Goal: Task Accomplishment & Management: Manage account settings

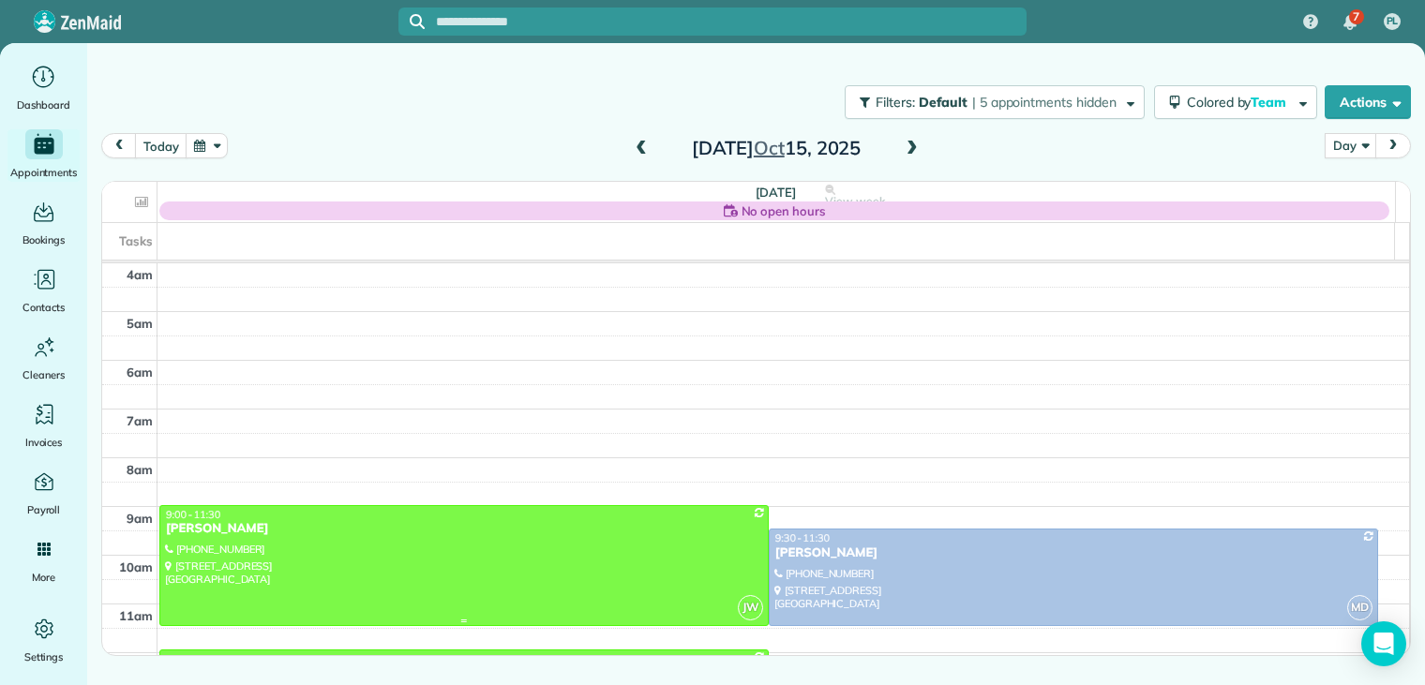
scroll to position [146, 0]
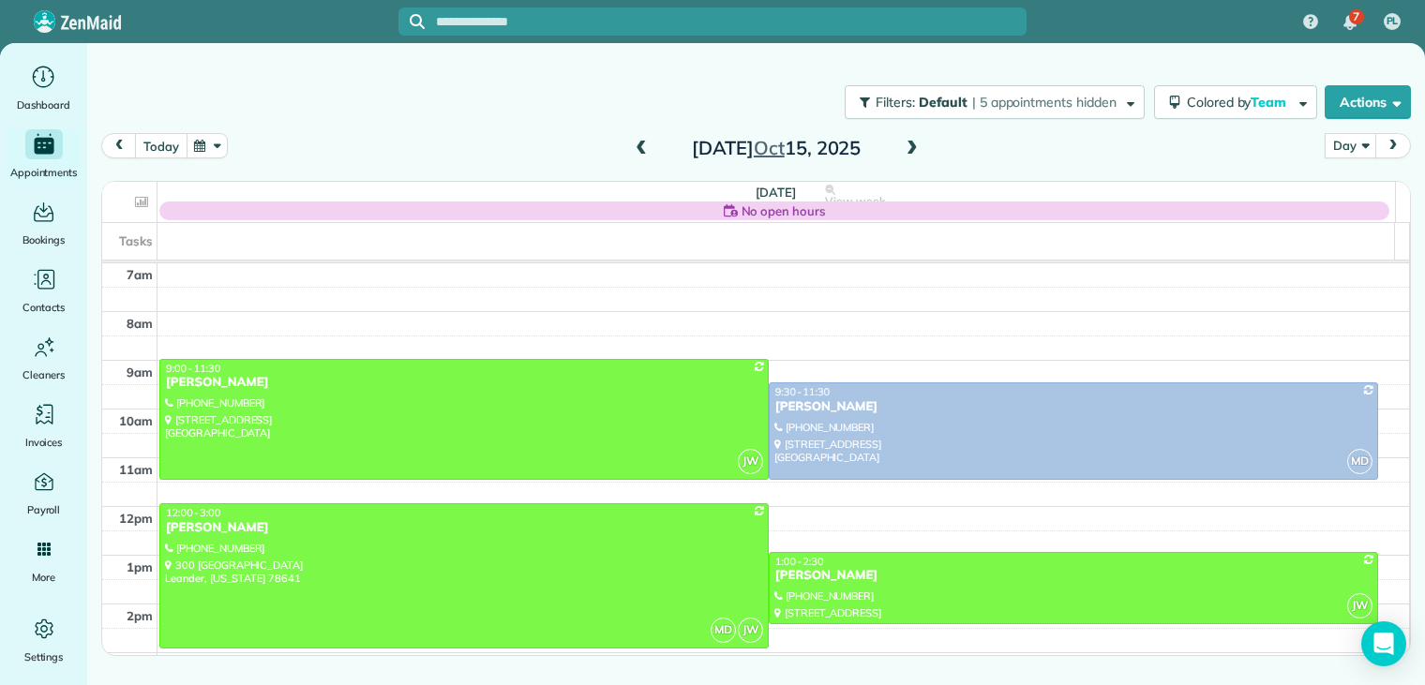
click at [143, 143] on button "today" at bounding box center [161, 145] width 52 height 25
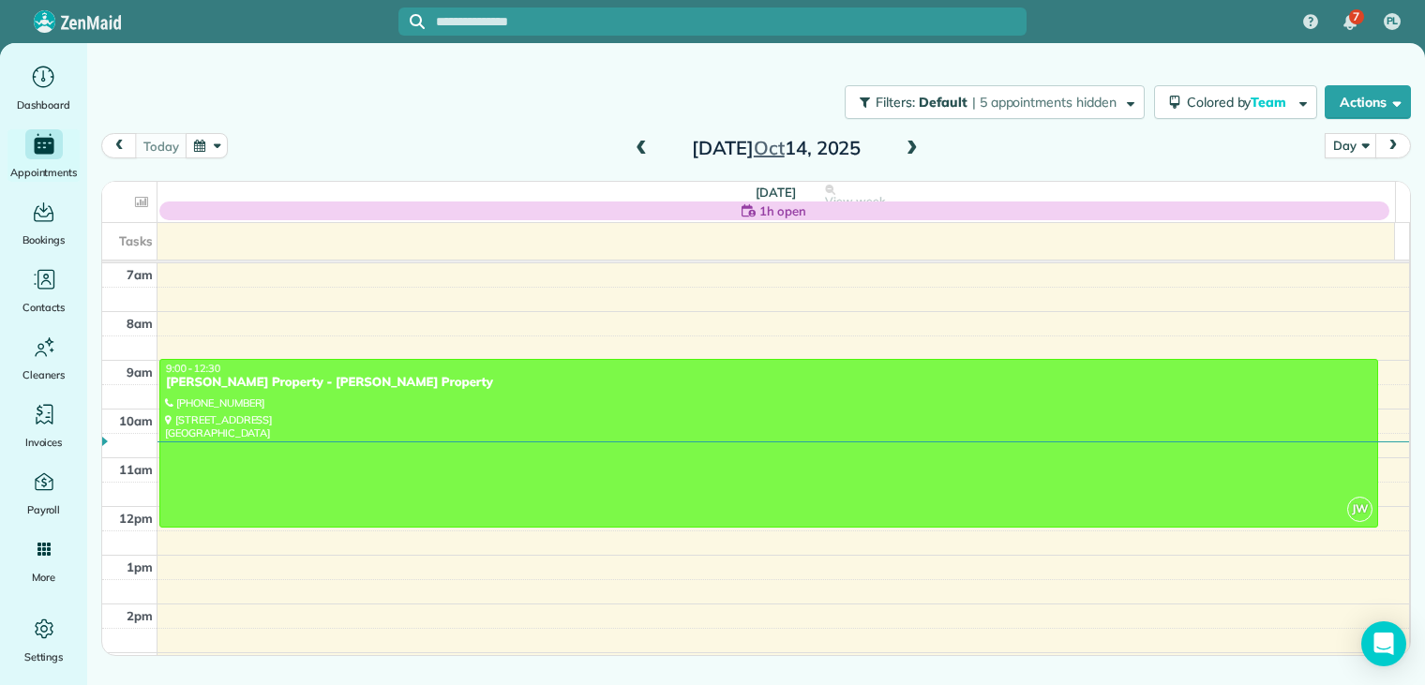
click at [911, 151] on span at bounding box center [912, 149] width 21 height 17
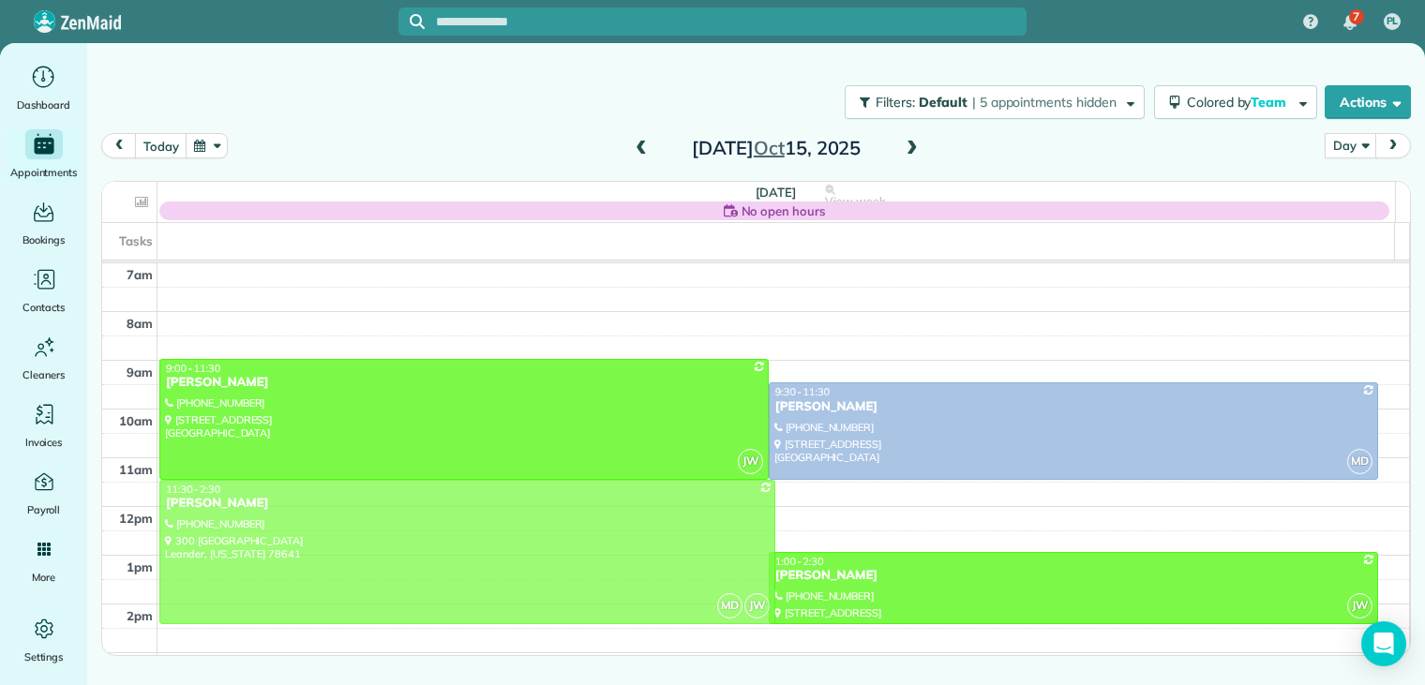
drag, startPoint x: 266, startPoint y: 522, endPoint x: 271, endPoint y: 504, distance: 19.3
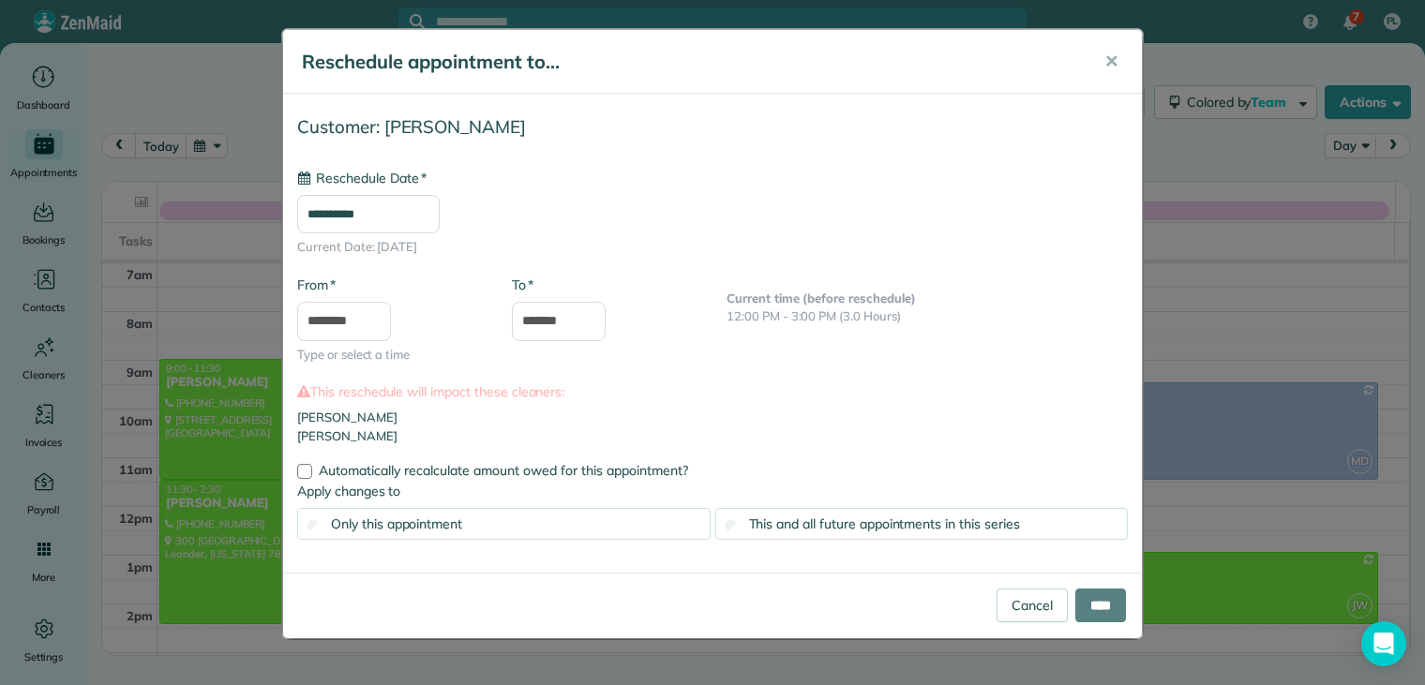
type input "**********"
click at [1083, 597] on input "****" at bounding box center [1101, 606] width 51 height 34
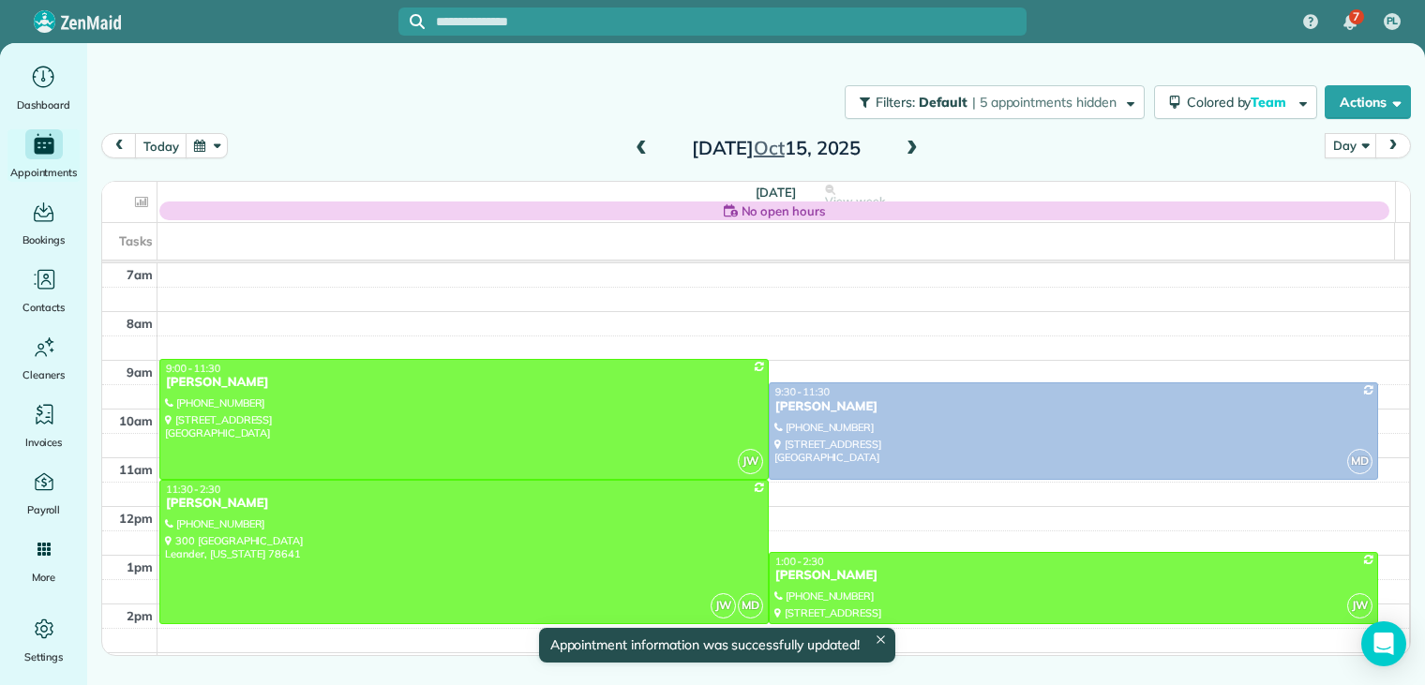
click at [913, 149] on span at bounding box center [912, 149] width 21 height 17
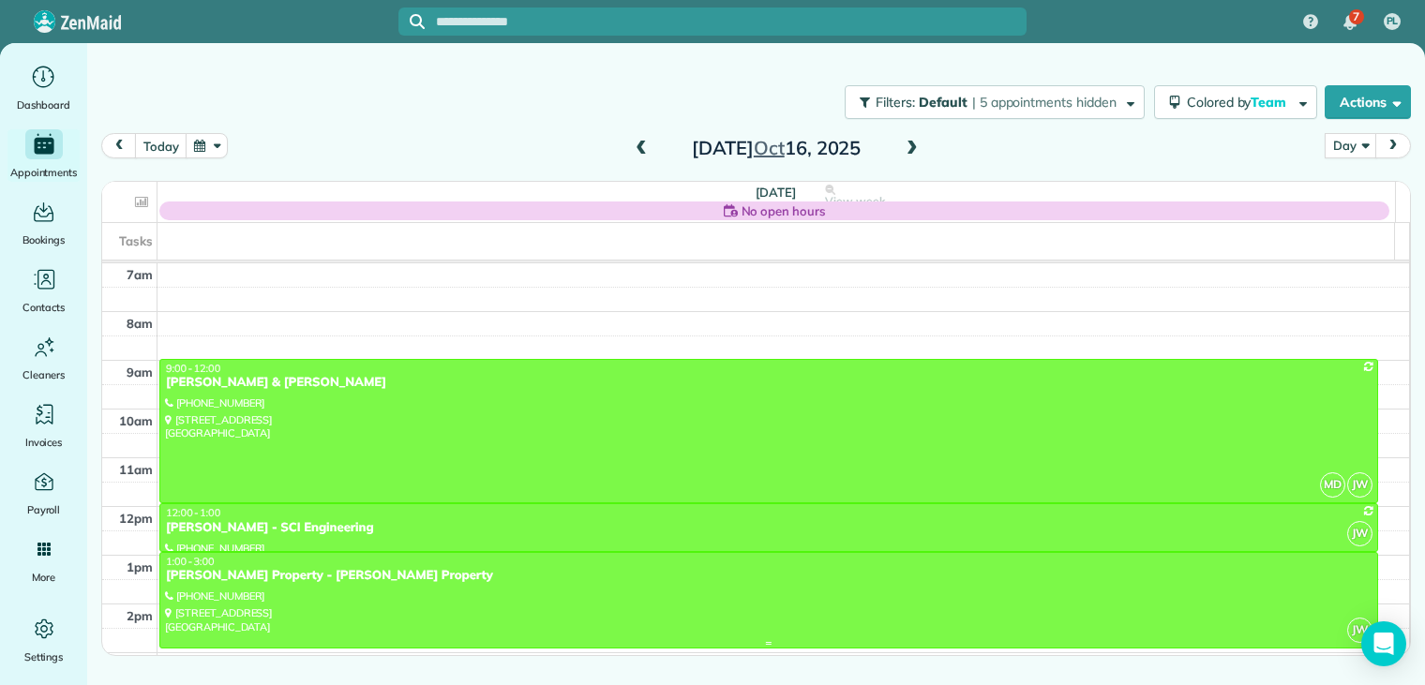
click at [280, 599] on div at bounding box center [768, 600] width 1217 height 95
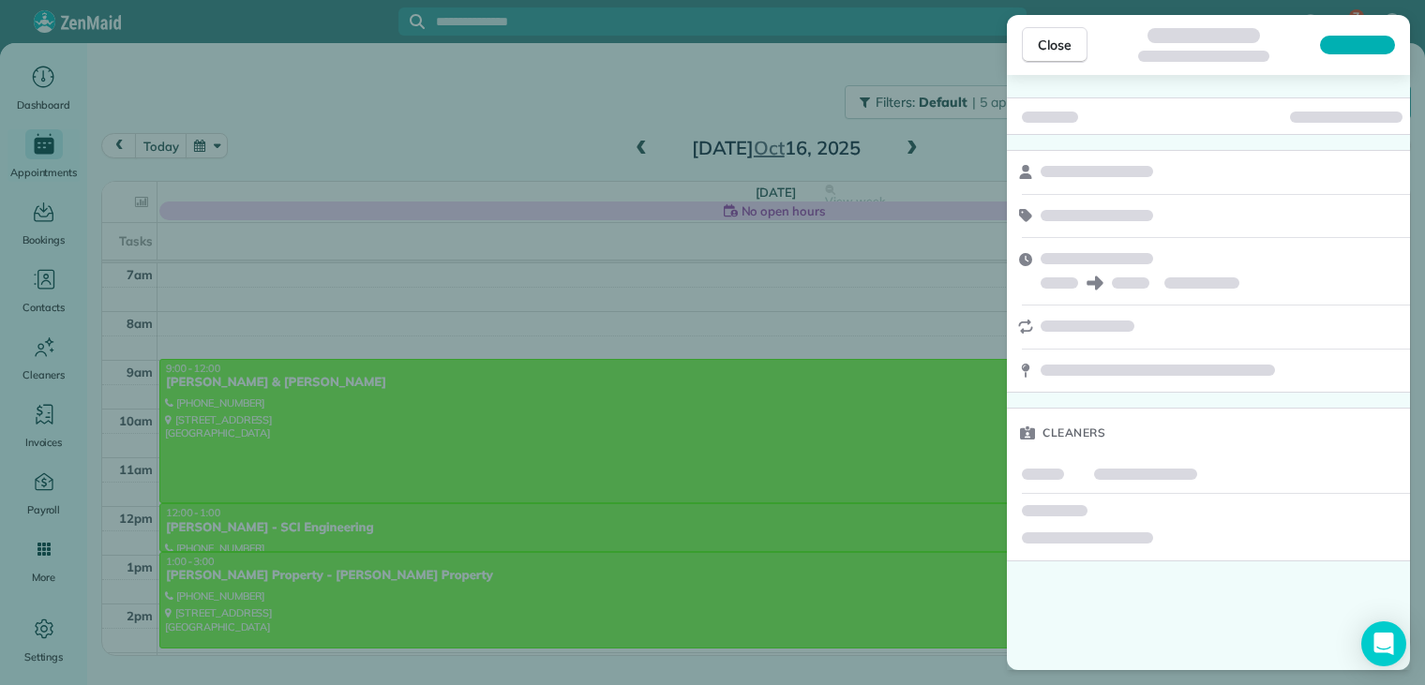
click at [280, 599] on div "Close Cleaners" at bounding box center [712, 342] width 1425 height 685
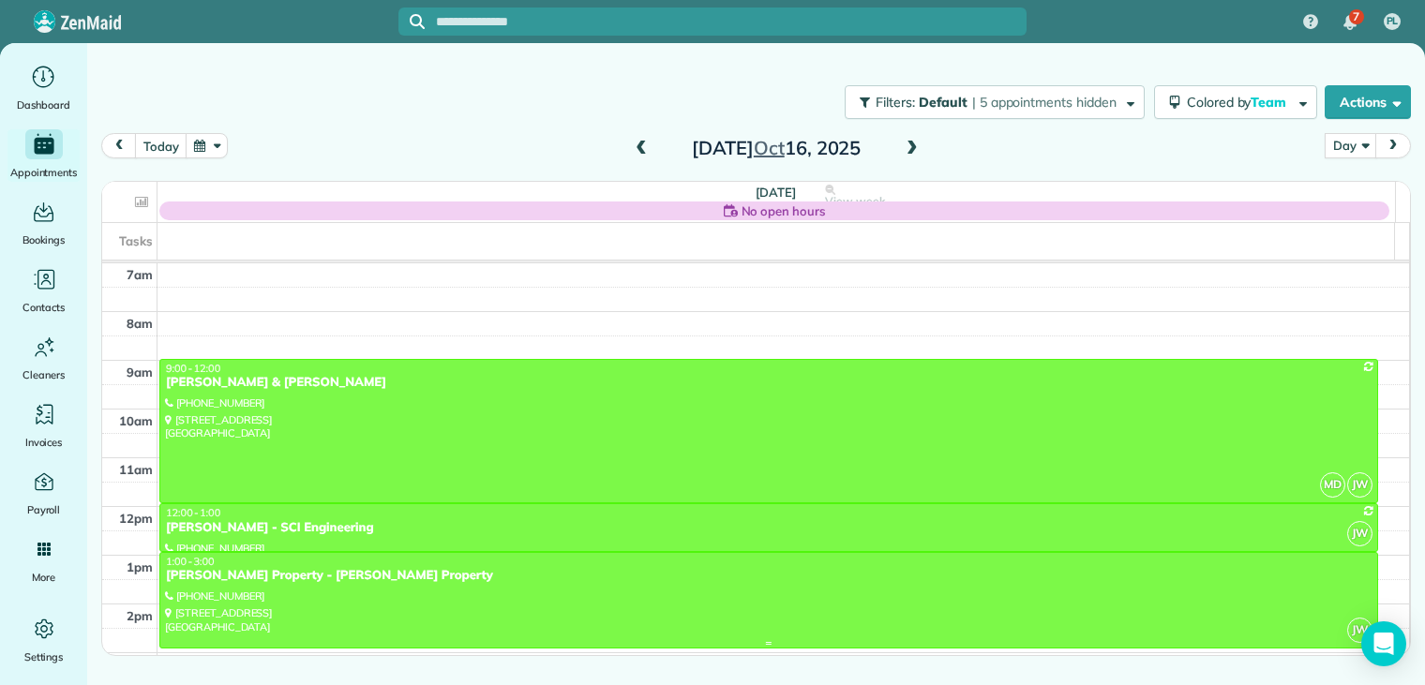
click at [251, 592] on div at bounding box center [768, 600] width 1217 height 95
click at [233, 593] on div at bounding box center [768, 600] width 1217 height 95
click at [233, 597] on div at bounding box center [768, 600] width 1217 height 95
click at [0, 0] on div at bounding box center [0, 0] width 0 height 0
click at [233, 600] on div at bounding box center [768, 600] width 1217 height 95
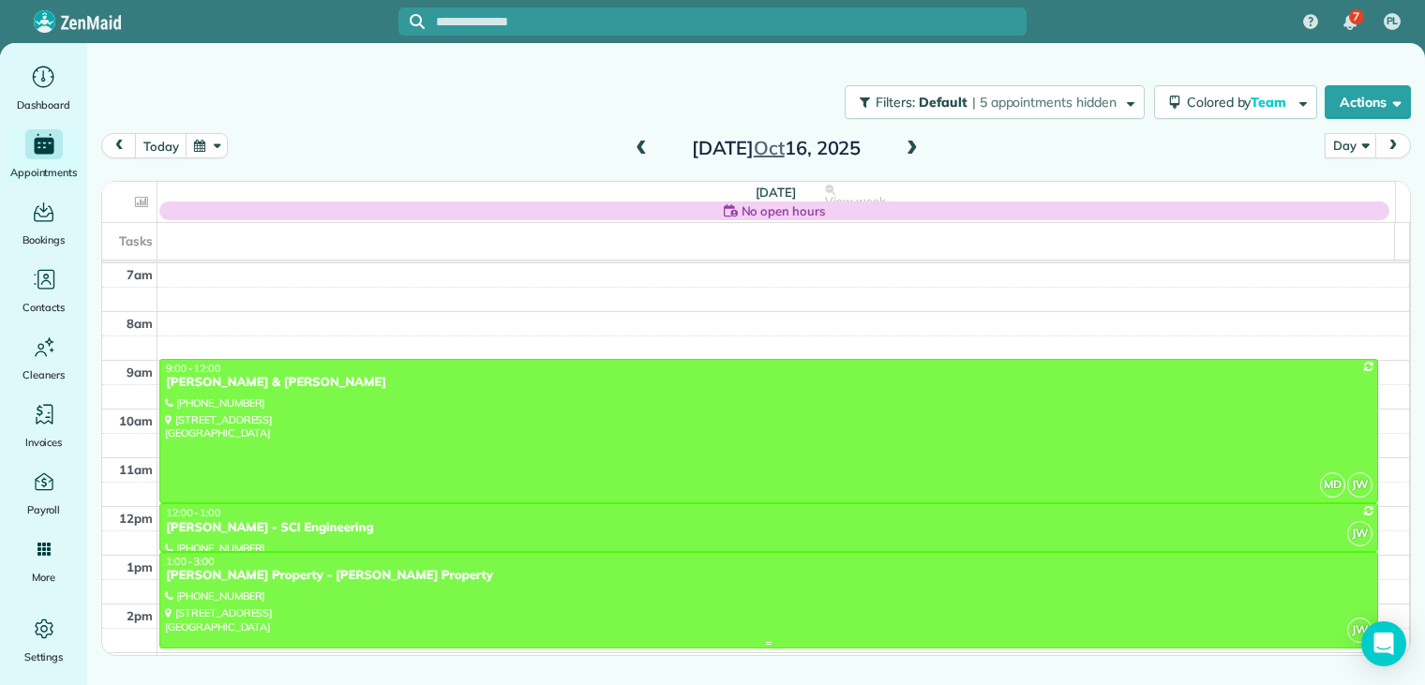
click at [243, 574] on div "[PERSON_NAME] Property - [PERSON_NAME] Property" at bounding box center [769, 576] width 1208 height 16
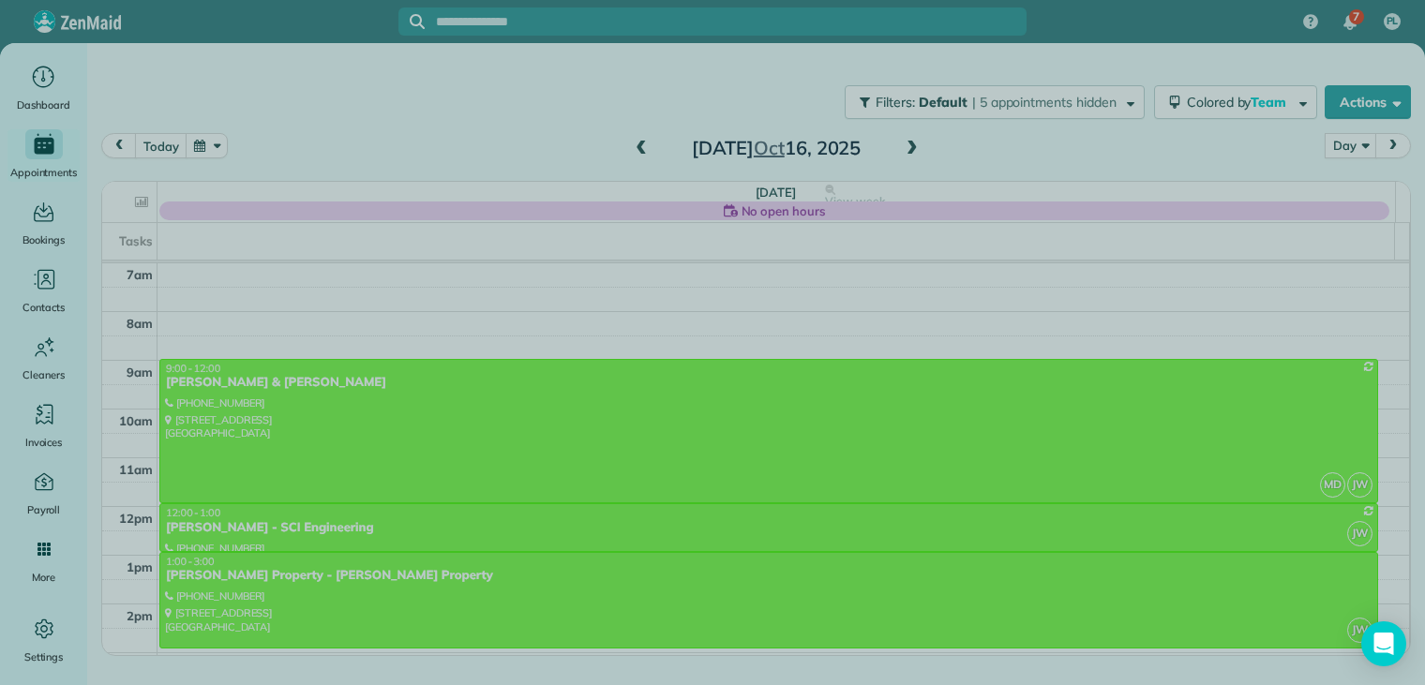
click at [243, 574] on div at bounding box center [712, 342] width 1425 height 685
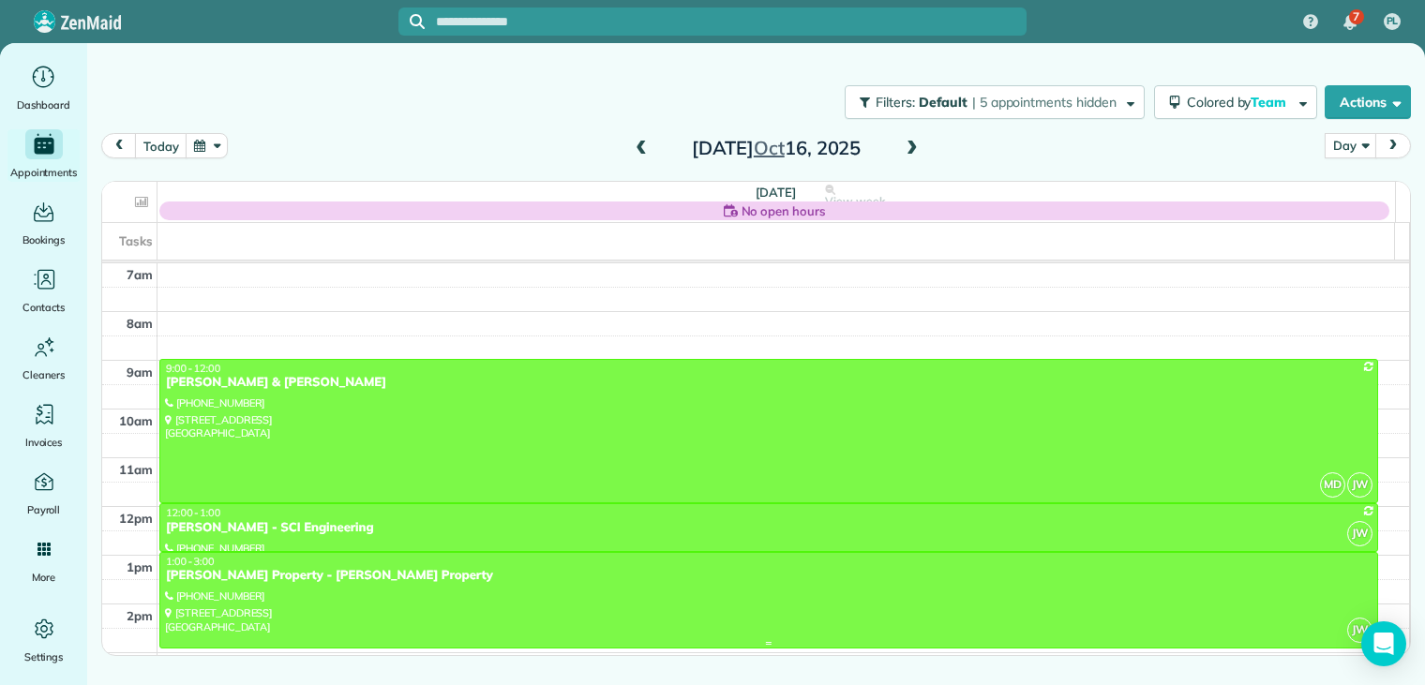
click at [244, 576] on div "[PERSON_NAME] Property - [PERSON_NAME] Property" at bounding box center [769, 576] width 1208 height 16
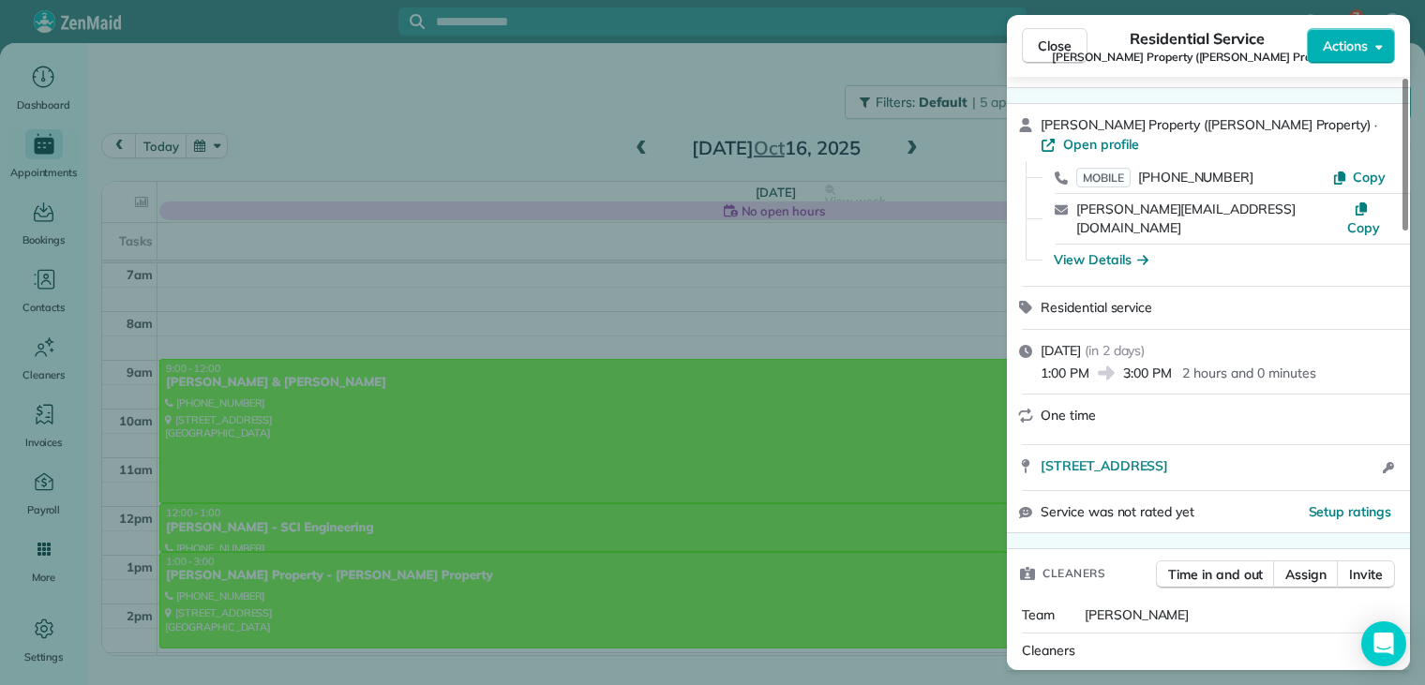
scroll to position [94, 0]
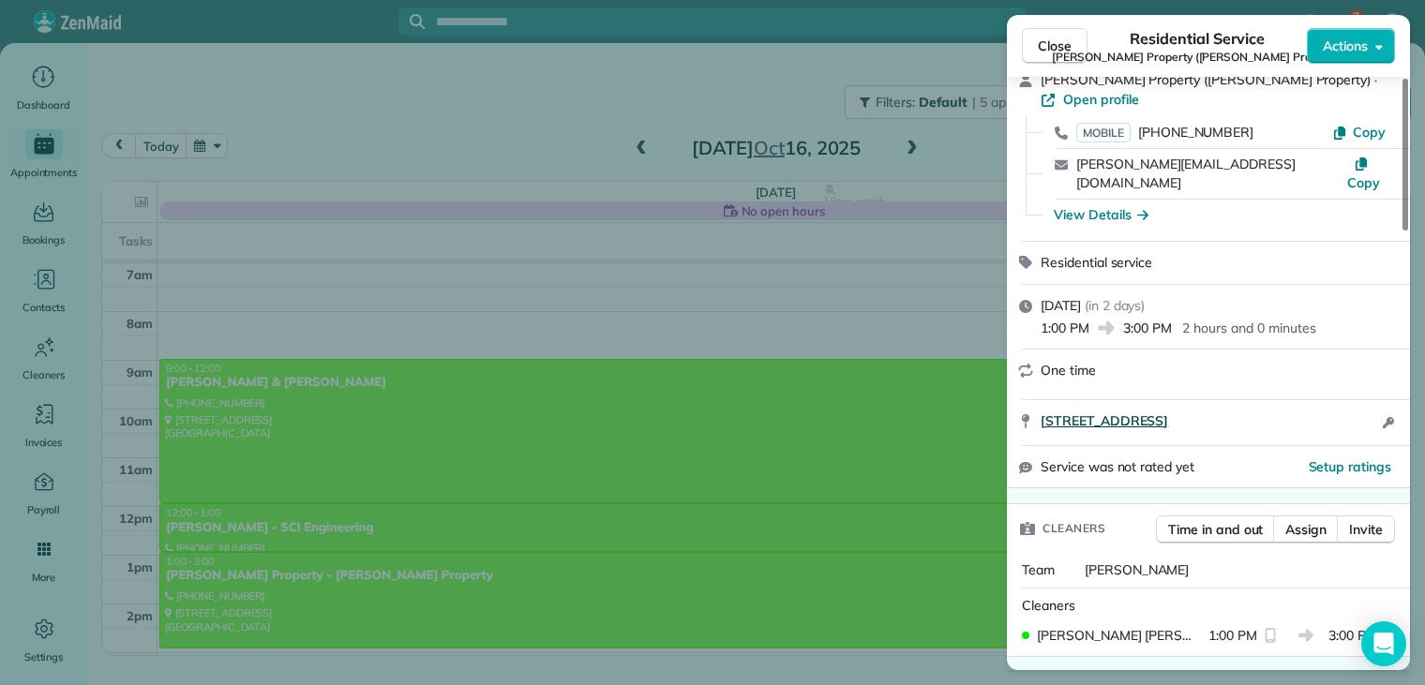
click at [1168, 412] on span "[STREET_ADDRESS]" at bounding box center [1105, 421] width 128 height 19
click at [1054, 42] on span "Close" at bounding box center [1055, 46] width 34 height 19
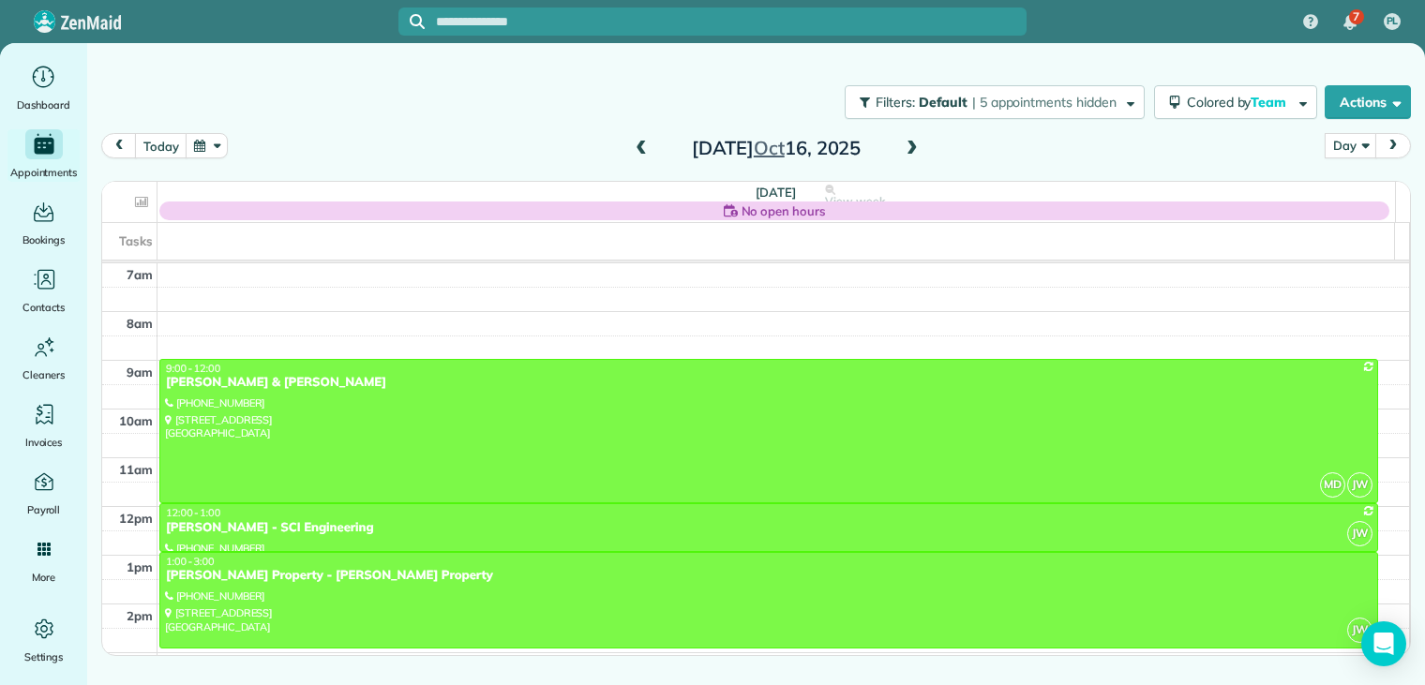
click at [1054, 42] on div at bounding box center [712, 342] width 1425 height 685
click at [641, 151] on span at bounding box center [641, 149] width 21 height 17
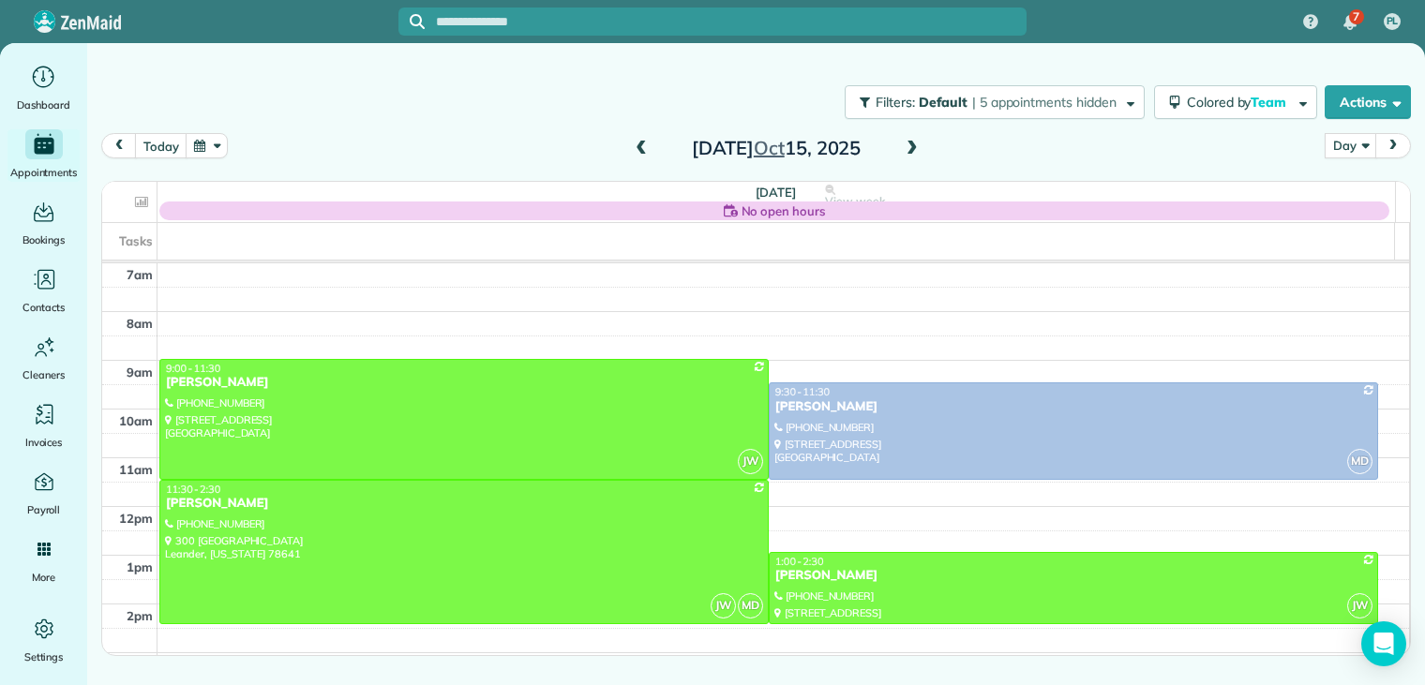
click at [641, 151] on span at bounding box center [641, 149] width 21 height 17
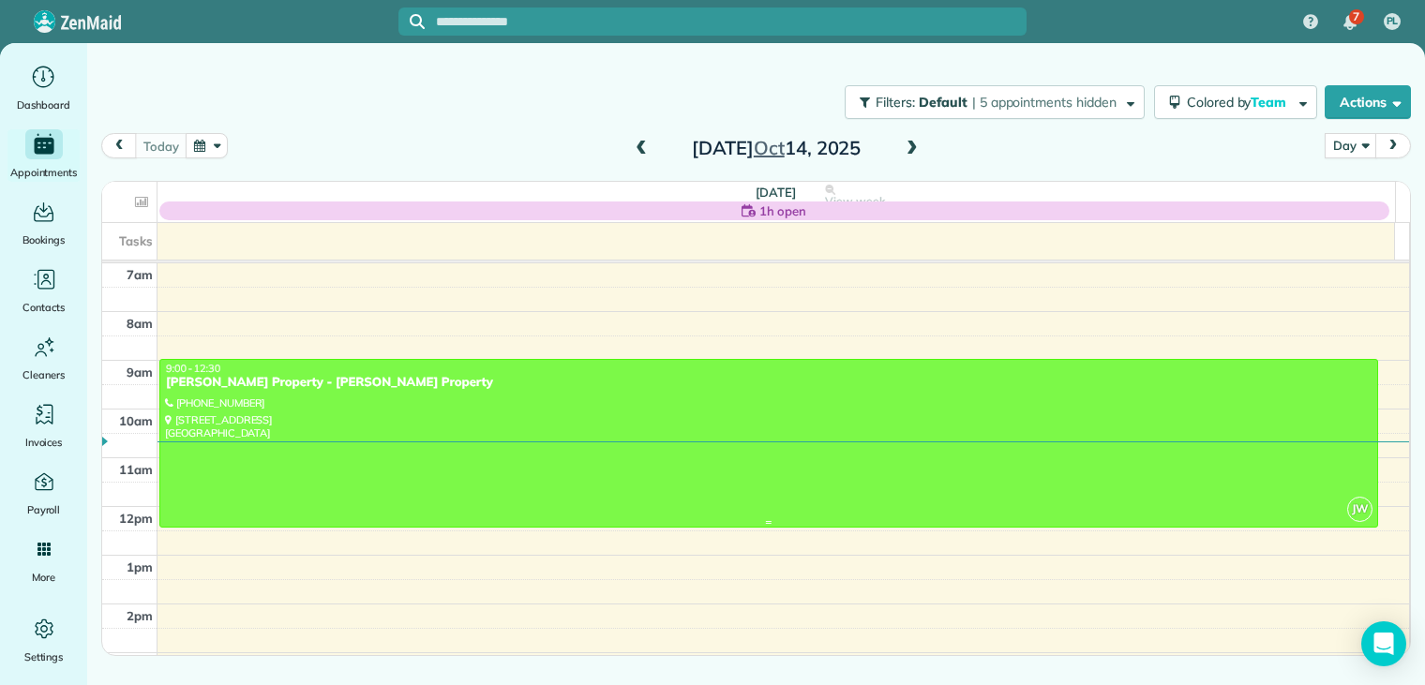
click at [296, 388] on div "[PERSON_NAME] Property - [PERSON_NAME] Property" at bounding box center [769, 383] width 1208 height 16
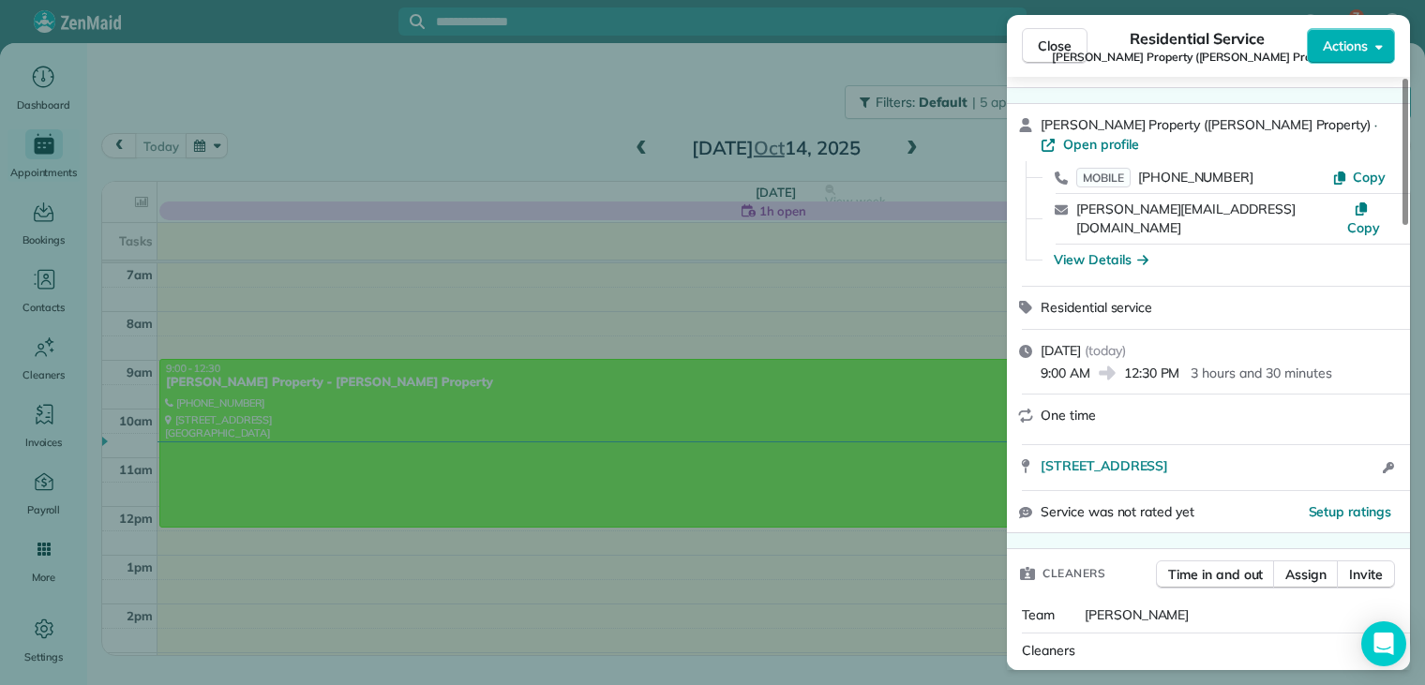
scroll to position [94, 0]
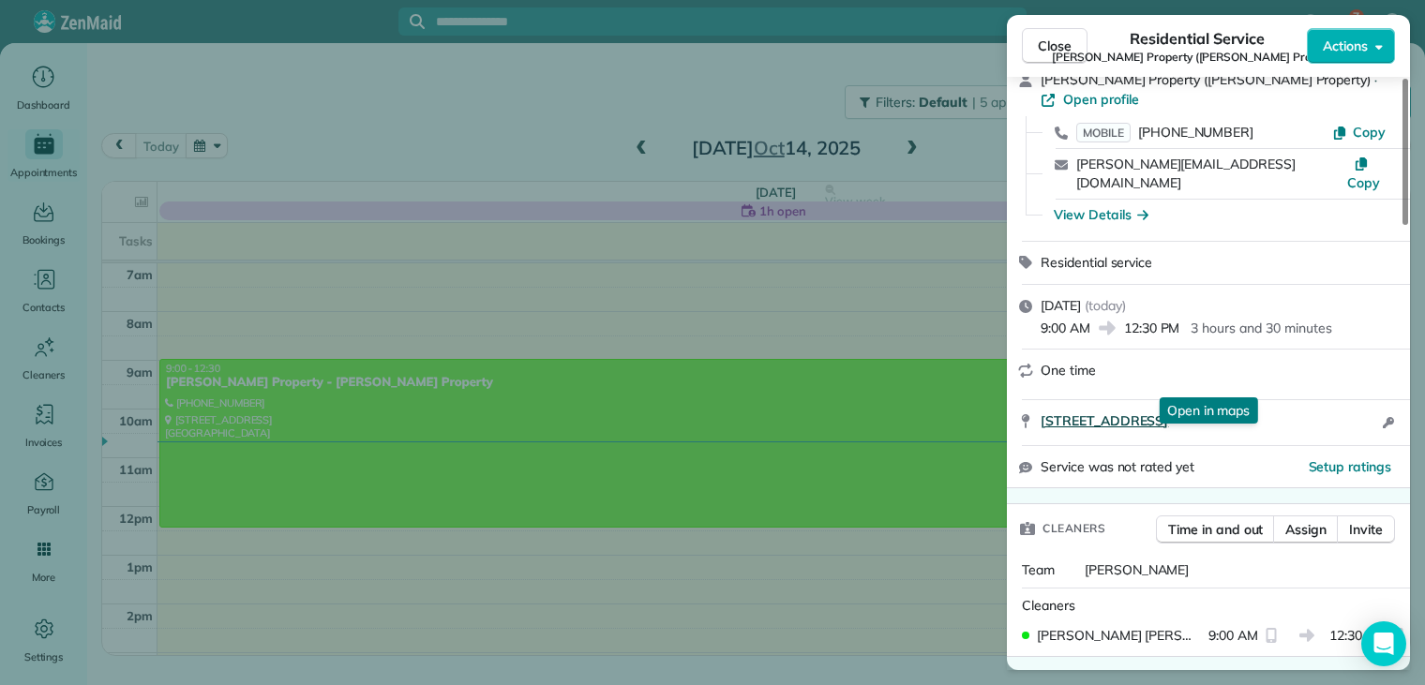
click at [1168, 412] on span "[STREET_ADDRESS]" at bounding box center [1105, 421] width 128 height 19
click at [1060, 45] on span "Close" at bounding box center [1055, 46] width 34 height 19
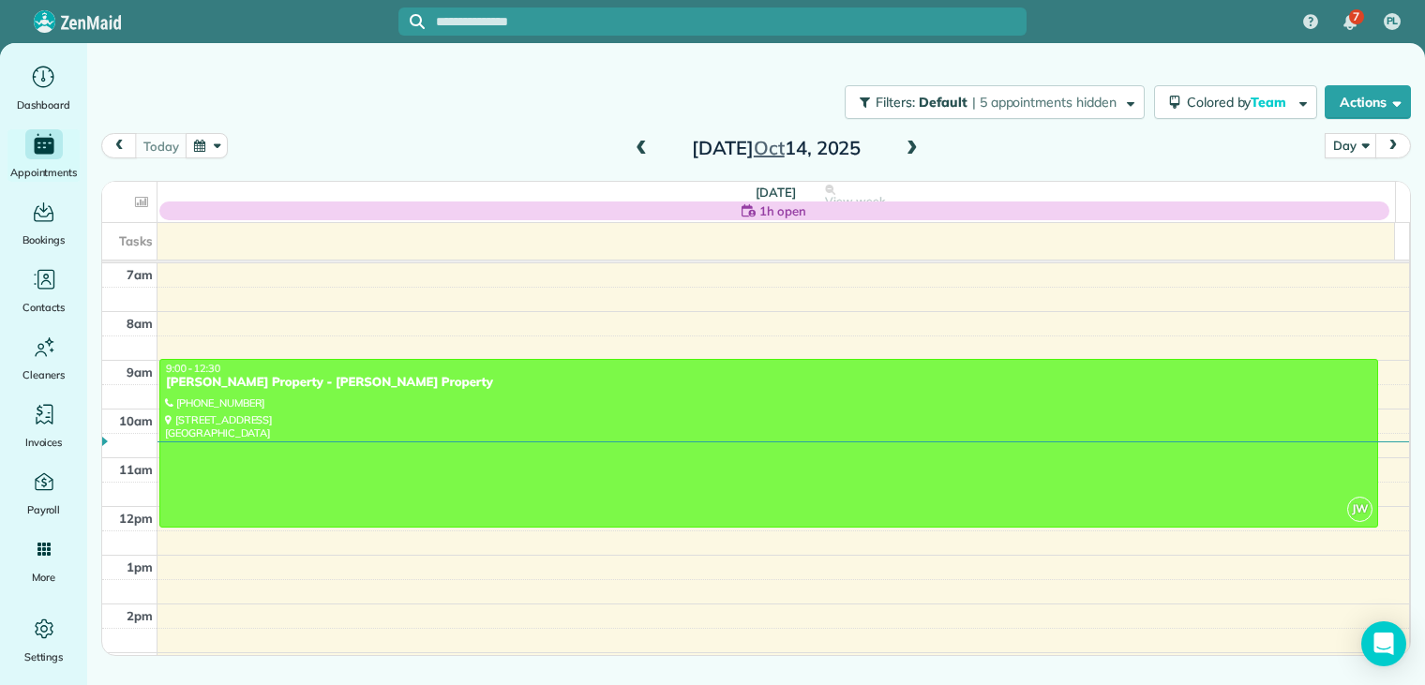
click at [913, 147] on span at bounding box center [912, 149] width 21 height 17
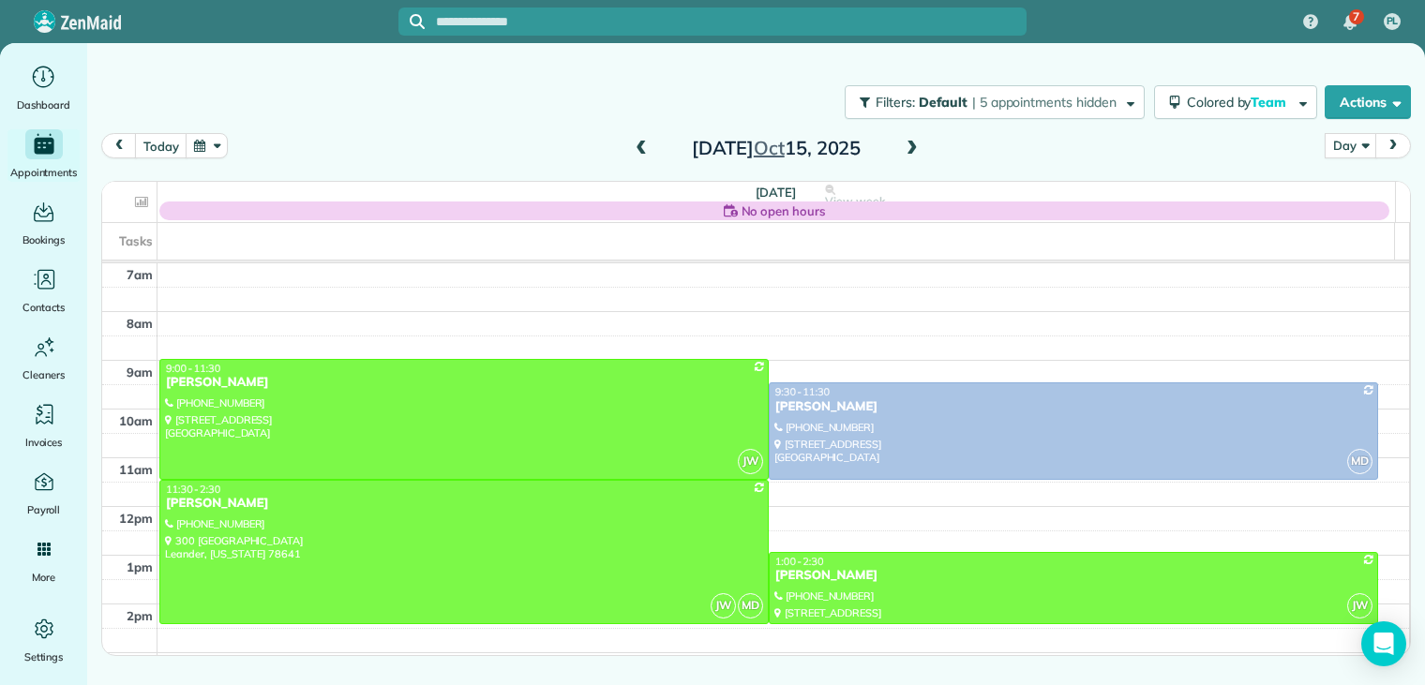
click at [911, 146] on span at bounding box center [912, 149] width 21 height 17
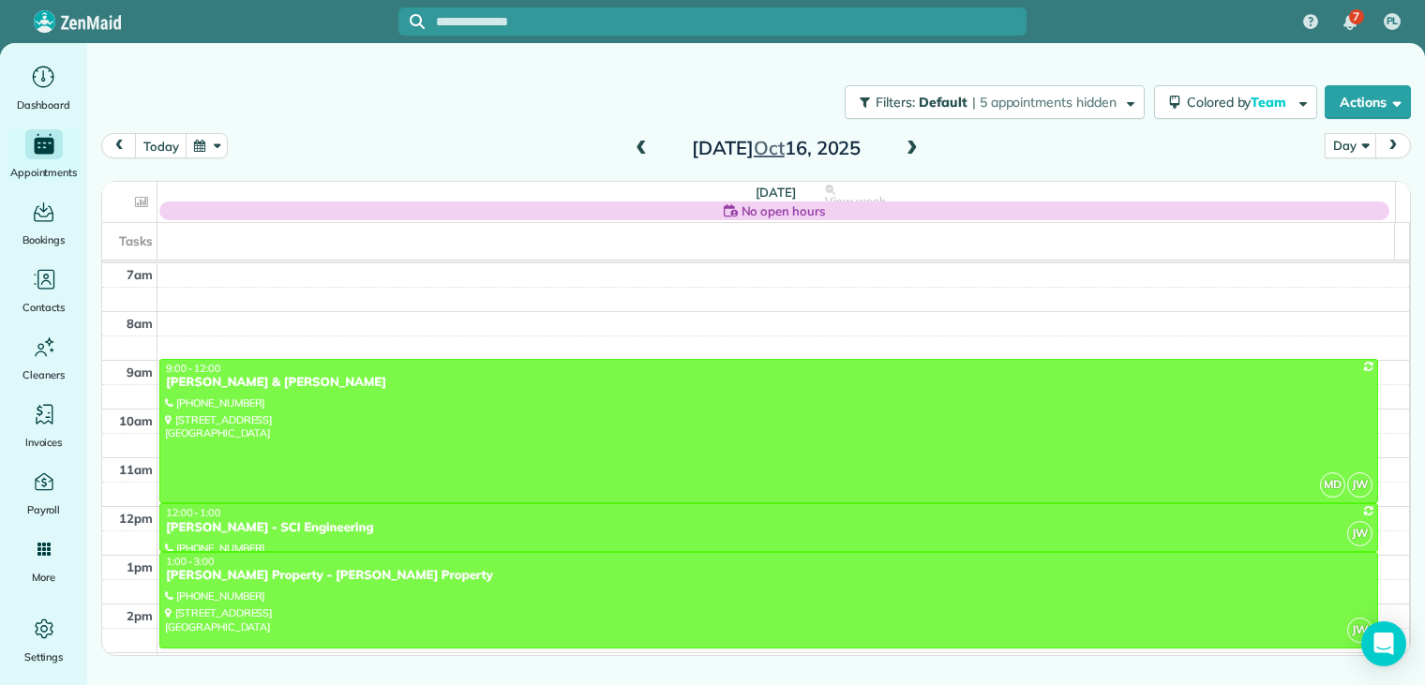
click at [211, 149] on button "button" at bounding box center [207, 145] width 43 height 25
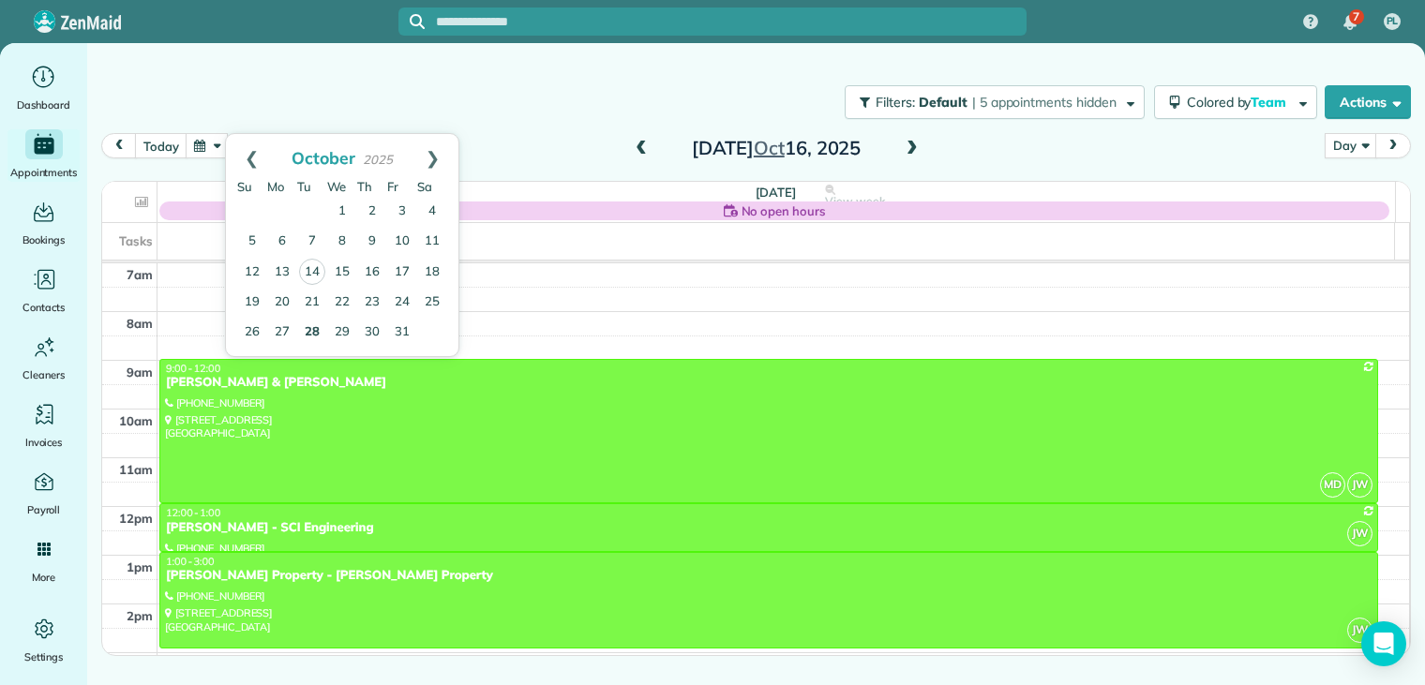
click at [317, 332] on link "28" at bounding box center [312, 333] width 30 height 30
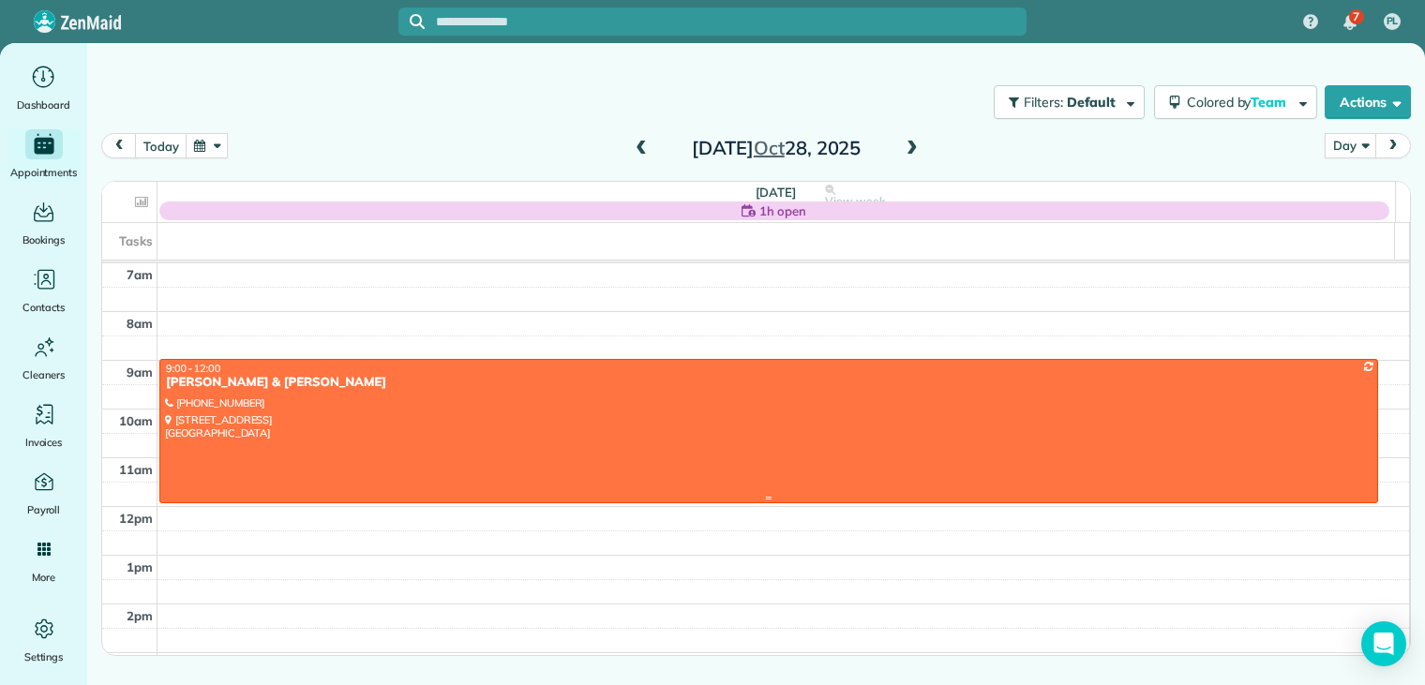
click at [563, 399] on div at bounding box center [768, 431] width 1217 height 143
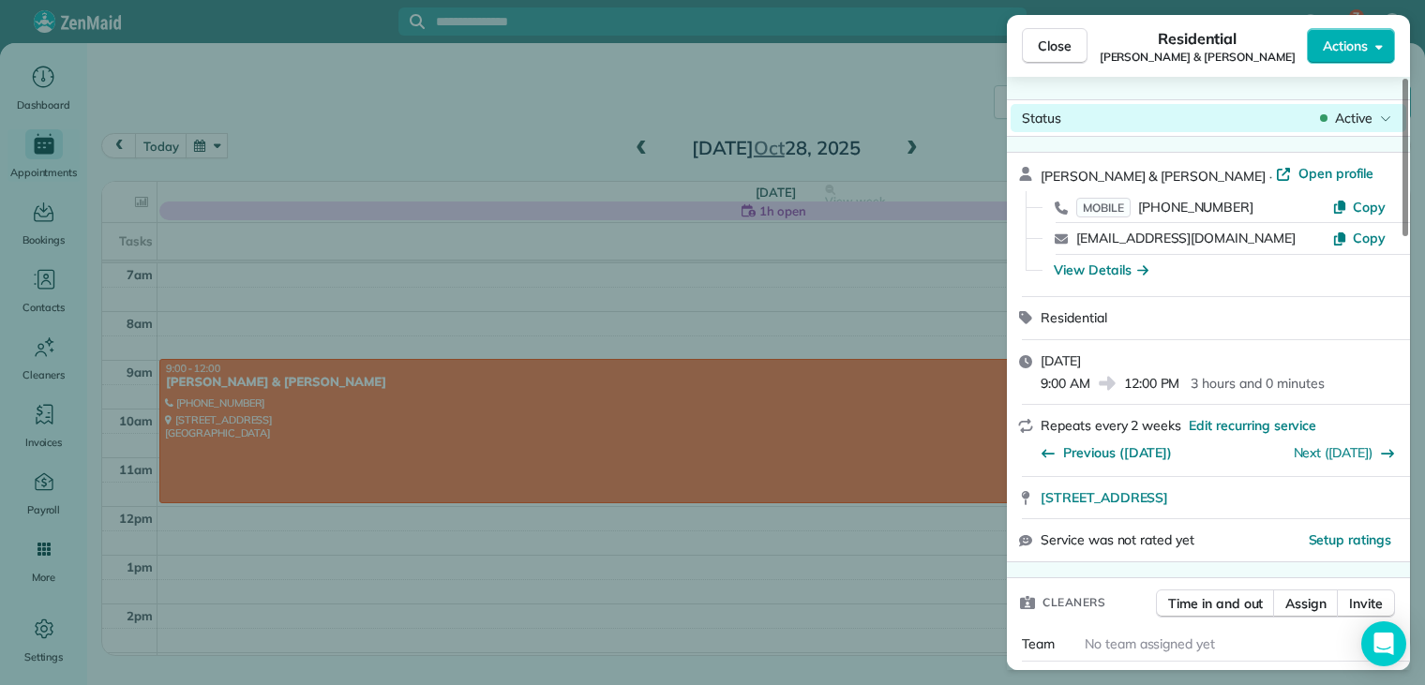
click at [1359, 119] on span "Active" at bounding box center [1354, 118] width 38 height 19
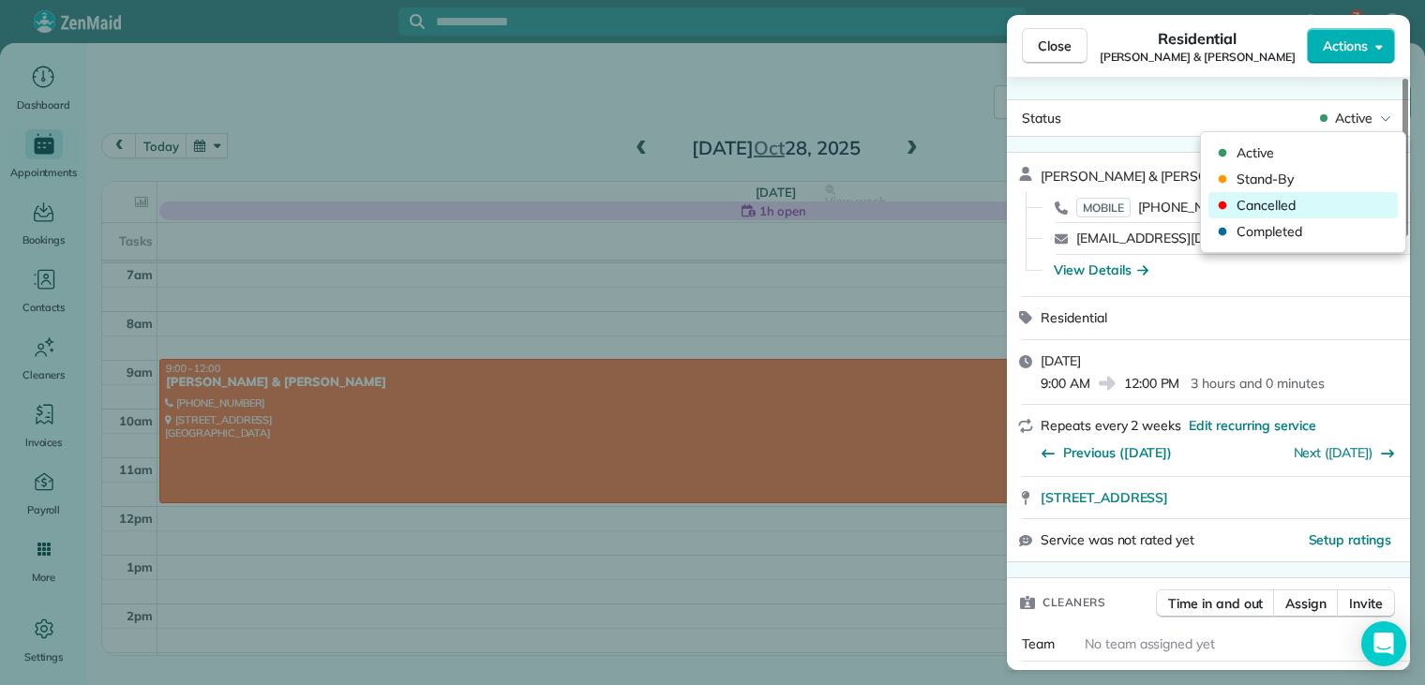
click at [1269, 202] on span "Cancelled" at bounding box center [1316, 205] width 158 height 19
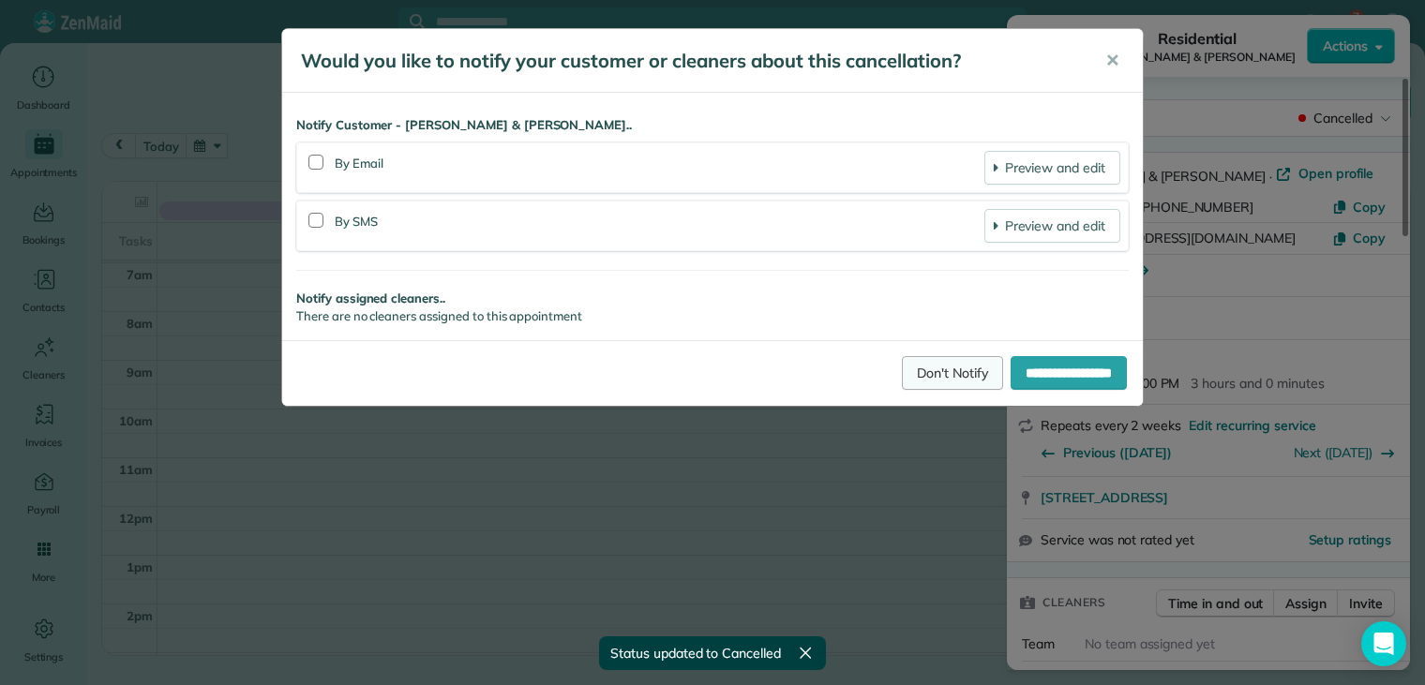
click at [930, 377] on link "Don't Notify" at bounding box center [952, 373] width 101 height 34
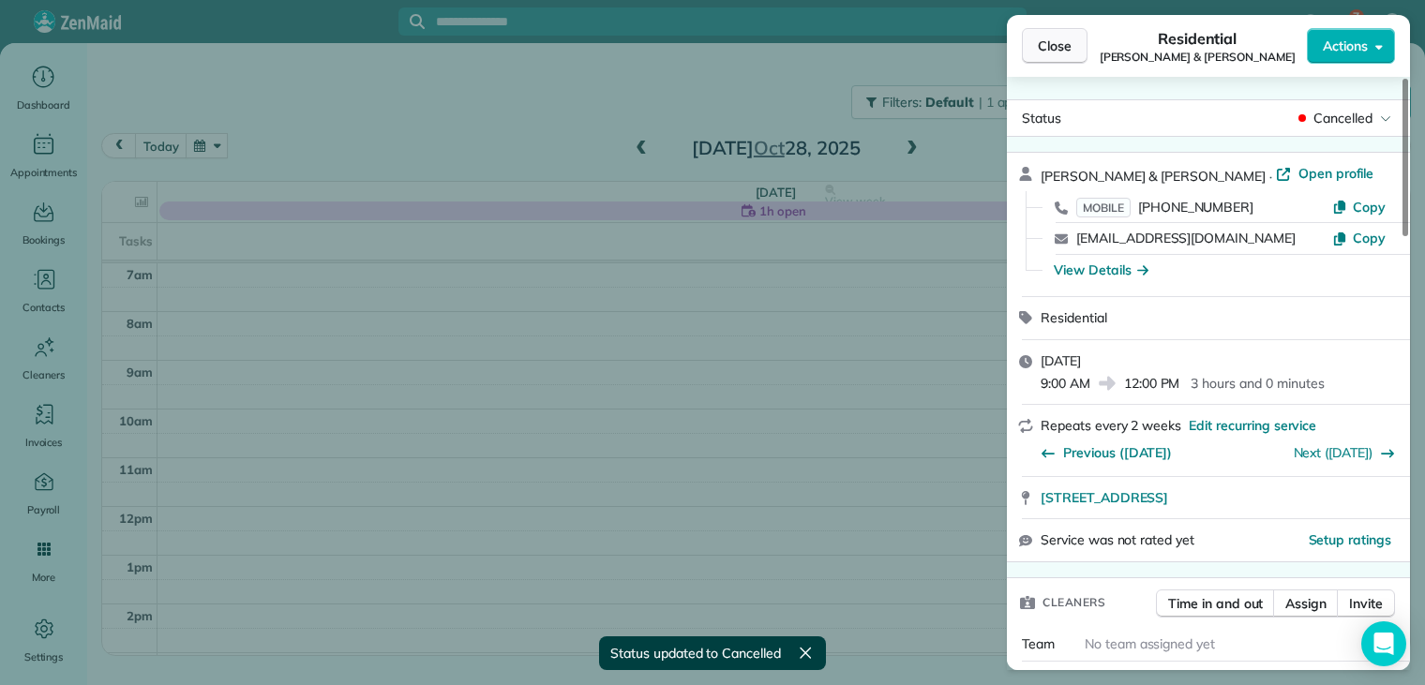
click at [1060, 51] on span "Close" at bounding box center [1055, 46] width 34 height 19
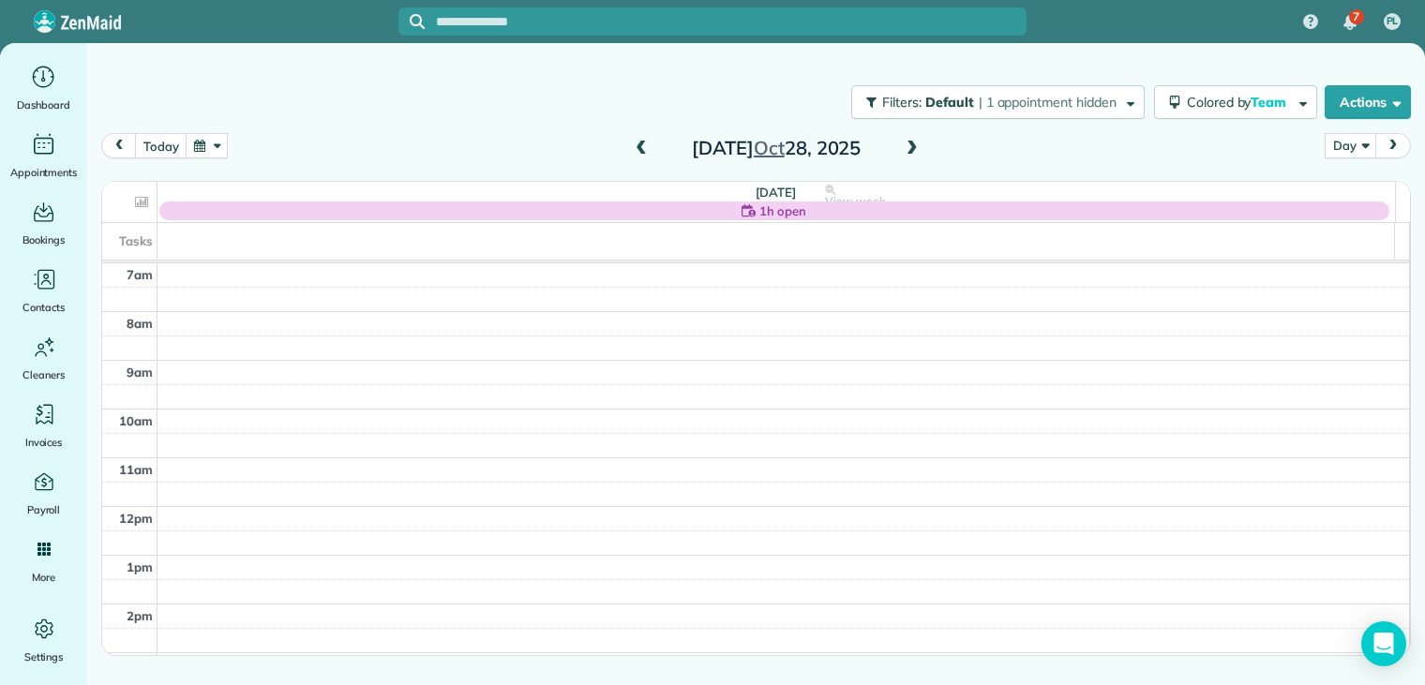
click at [915, 149] on span at bounding box center [912, 149] width 21 height 17
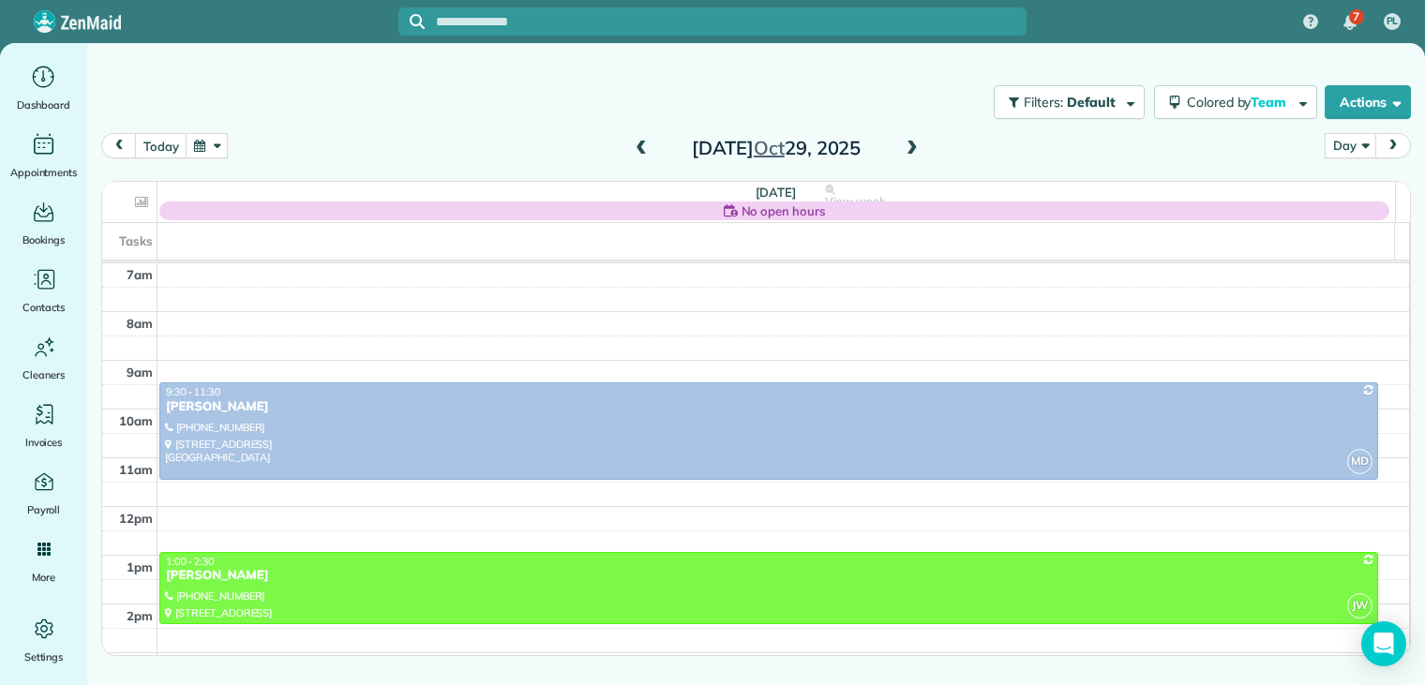
click at [915, 149] on span at bounding box center [912, 149] width 21 height 17
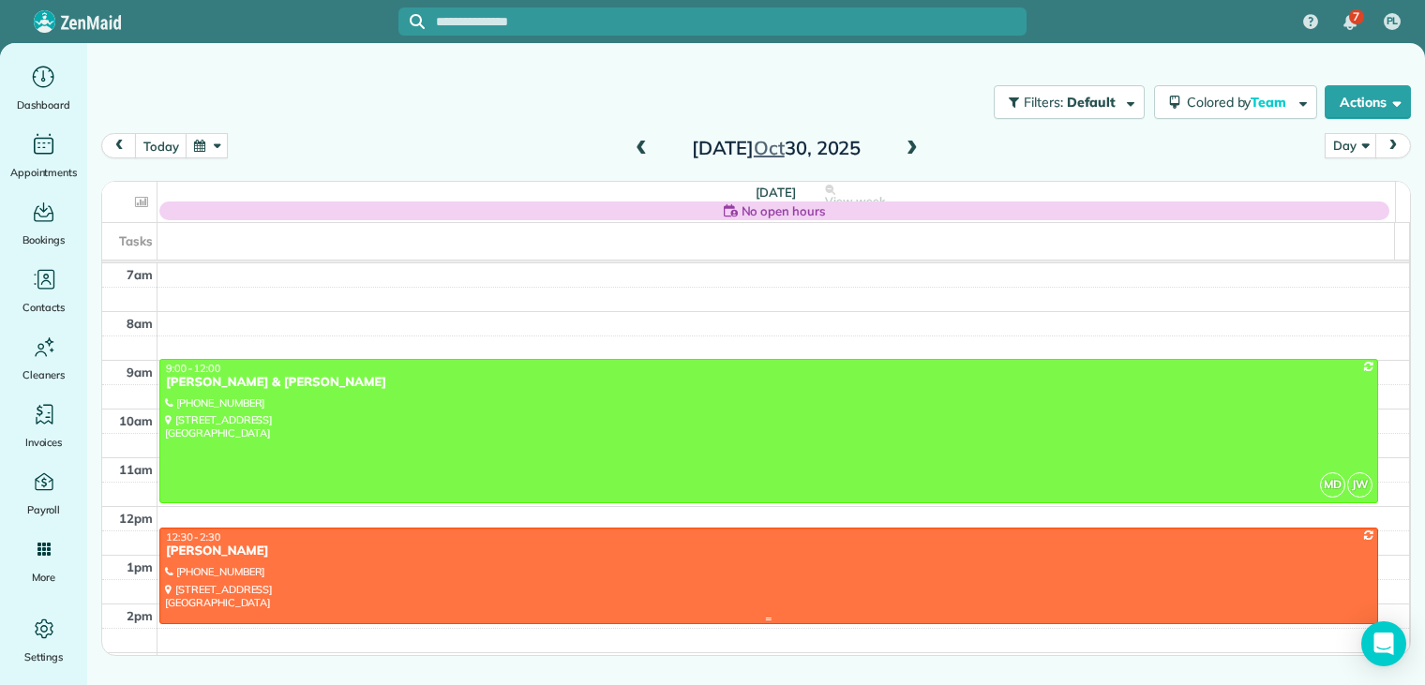
click at [232, 554] on div "[PERSON_NAME]" at bounding box center [769, 552] width 1208 height 16
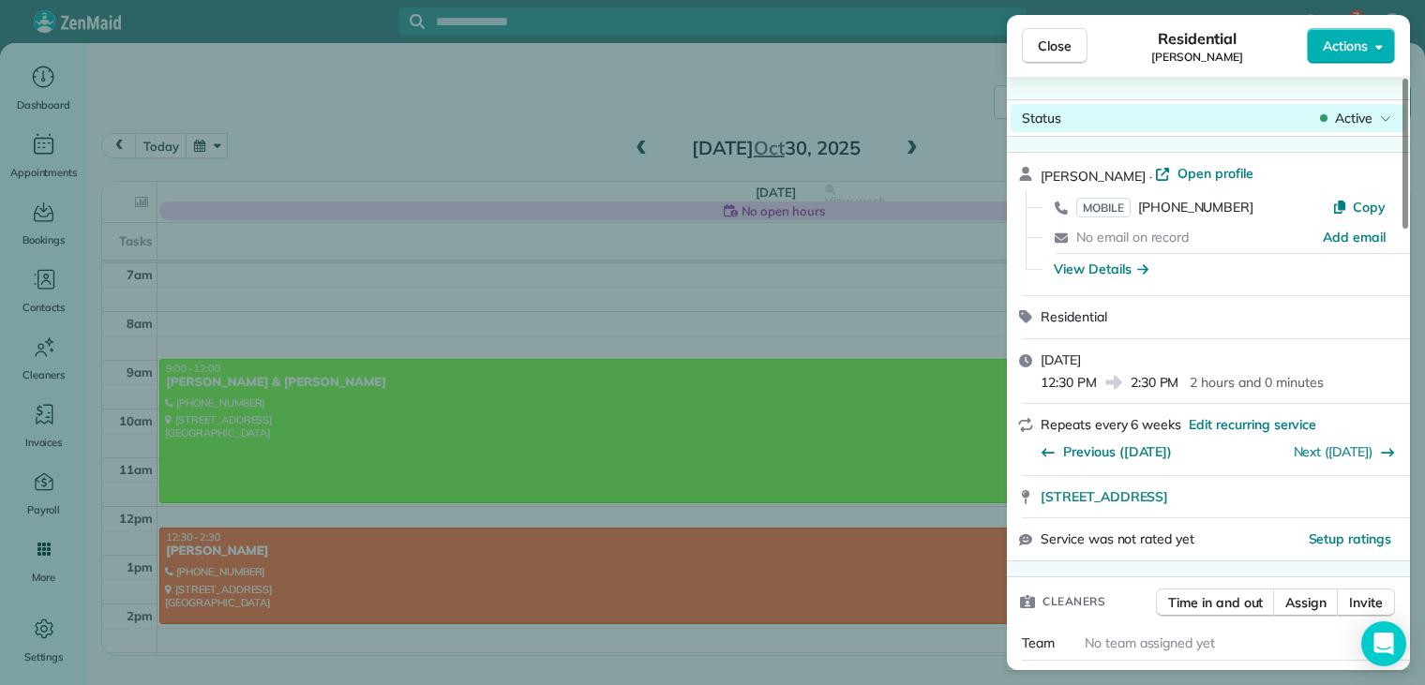
click at [1333, 115] on div "Active" at bounding box center [1356, 118] width 79 height 19
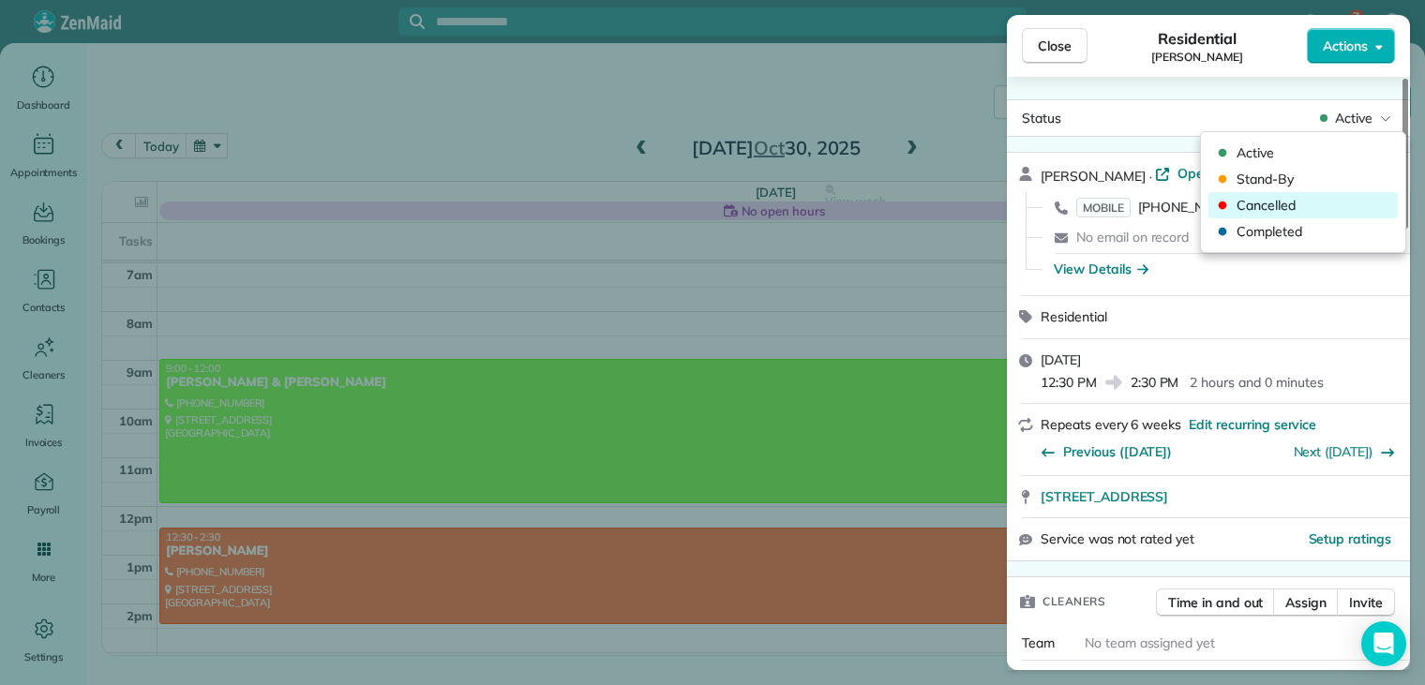
click at [1273, 207] on span "Cancelled" at bounding box center [1316, 205] width 158 height 19
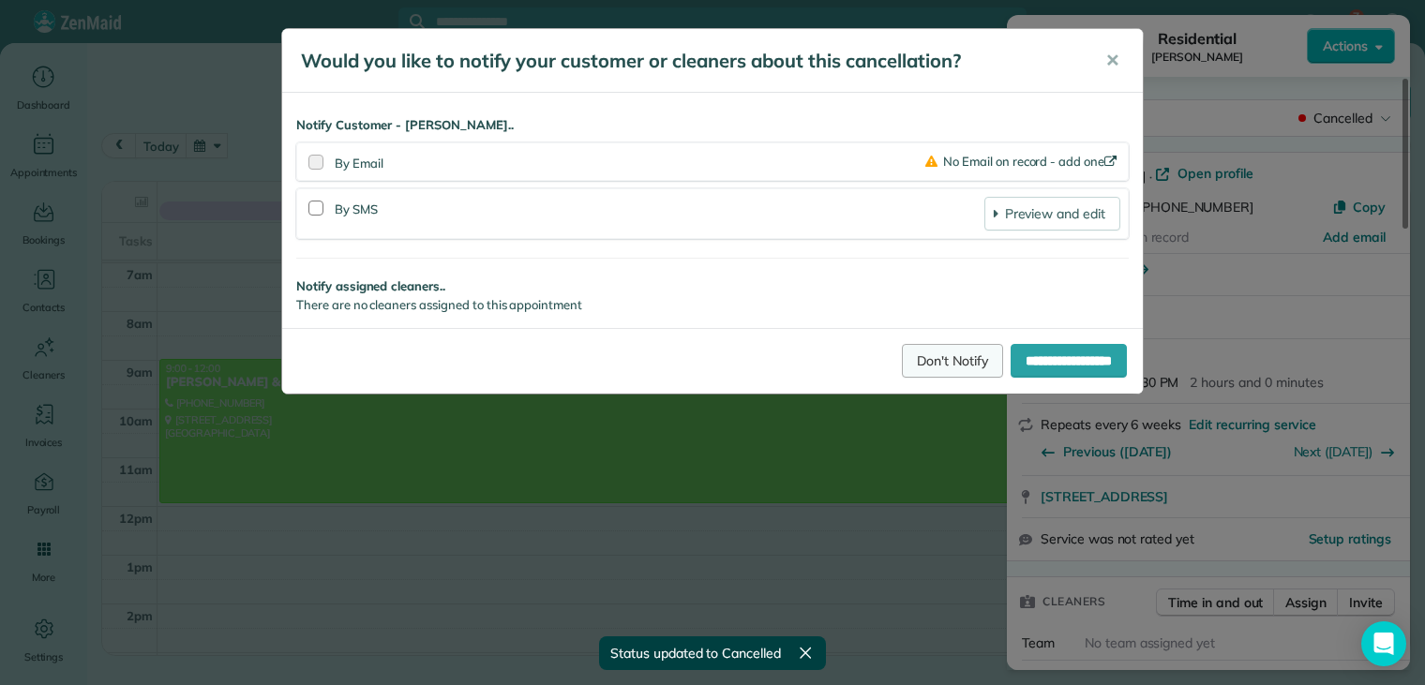
click at [934, 357] on link "Don't Notify" at bounding box center [952, 361] width 101 height 34
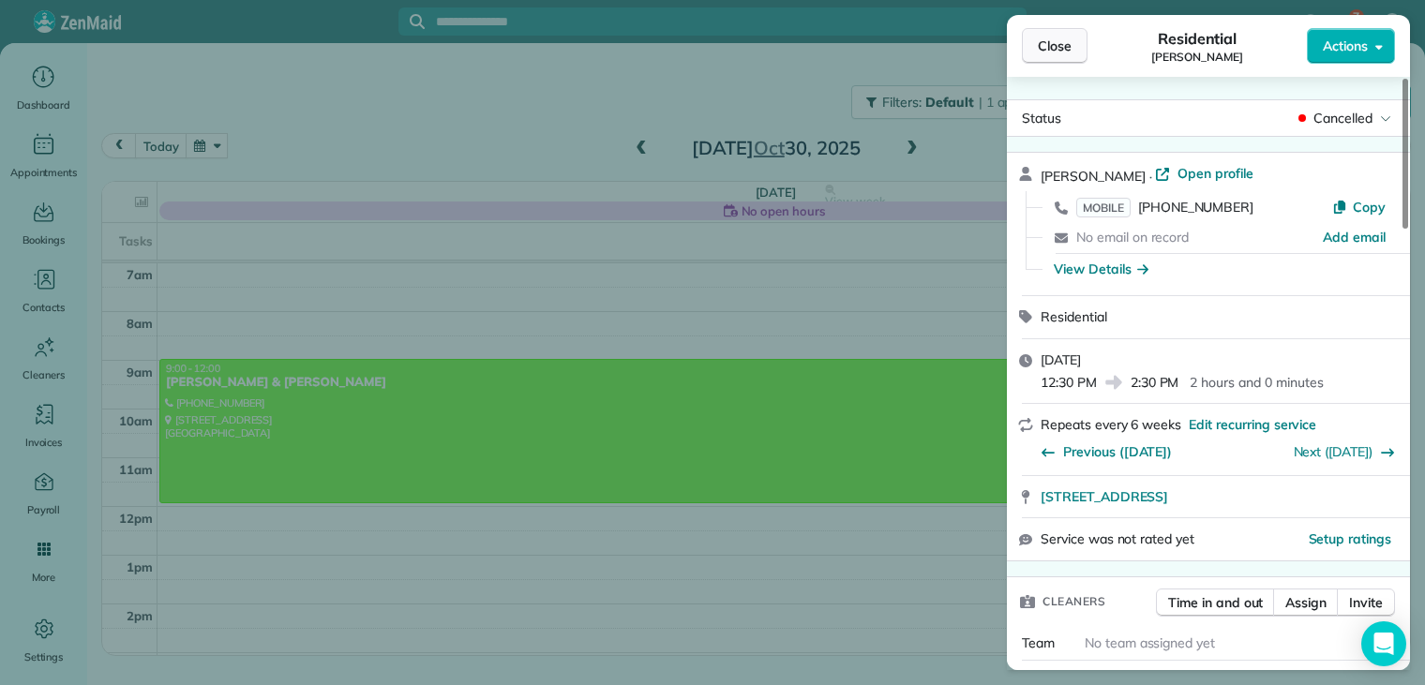
click at [1043, 40] on span "Close" at bounding box center [1055, 46] width 34 height 19
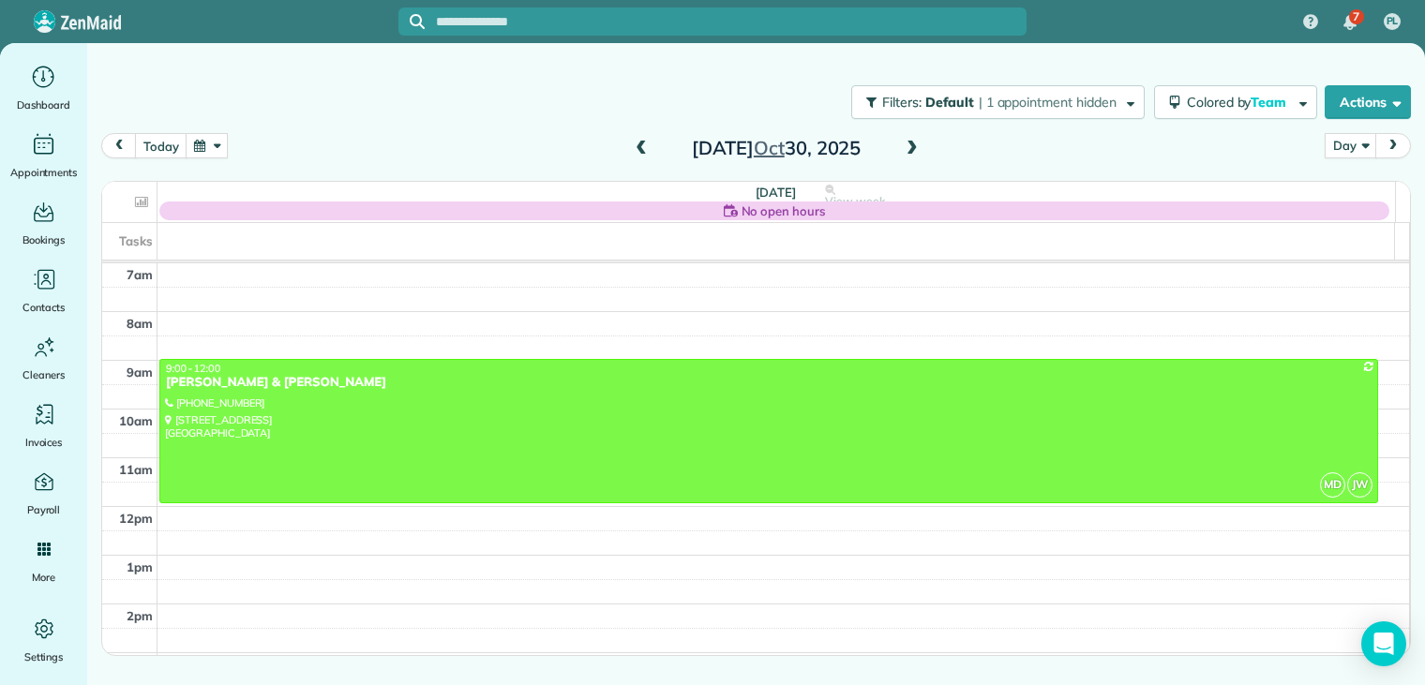
click at [205, 149] on button "button" at bounding box center [207, 145] width 43 height 25
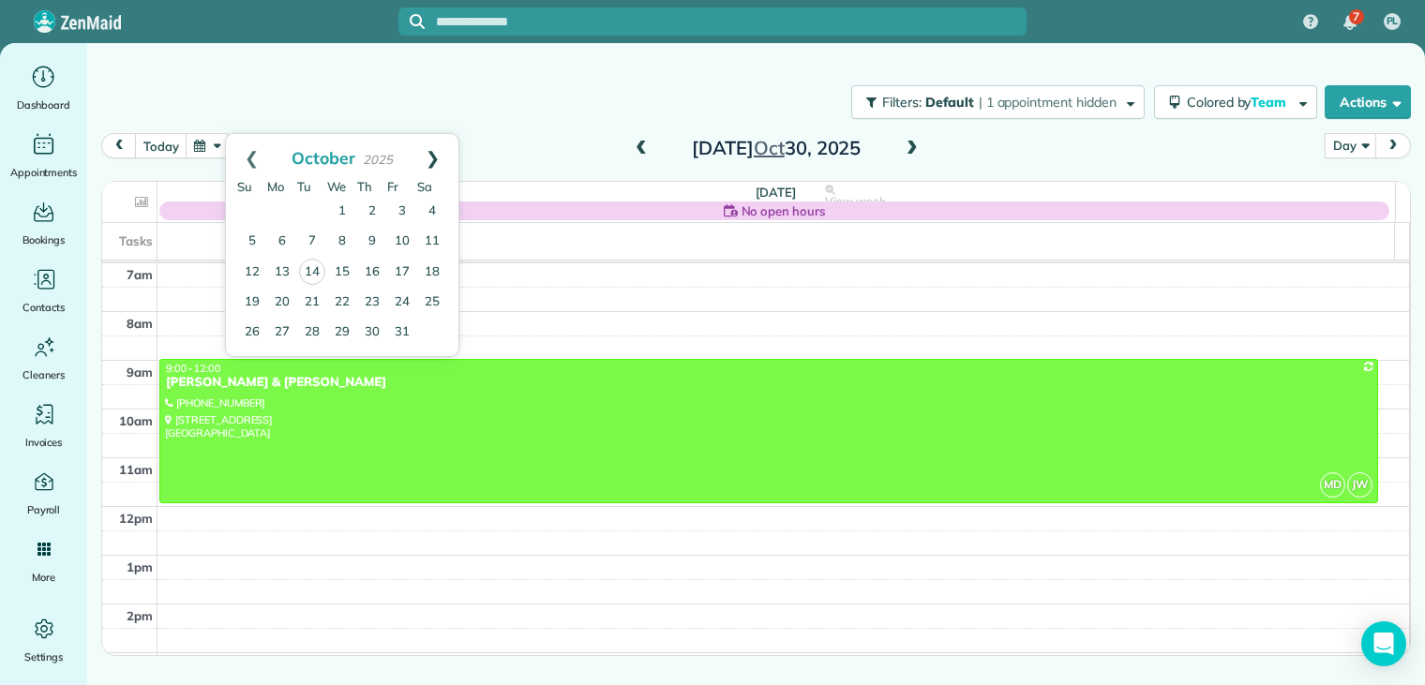
click at [438, 154] on link "Next" at bounding box center [433, 157] width 52 height 47
click at [344, 300] on link "19" at bounding box center [342, 302] width 30 height 30
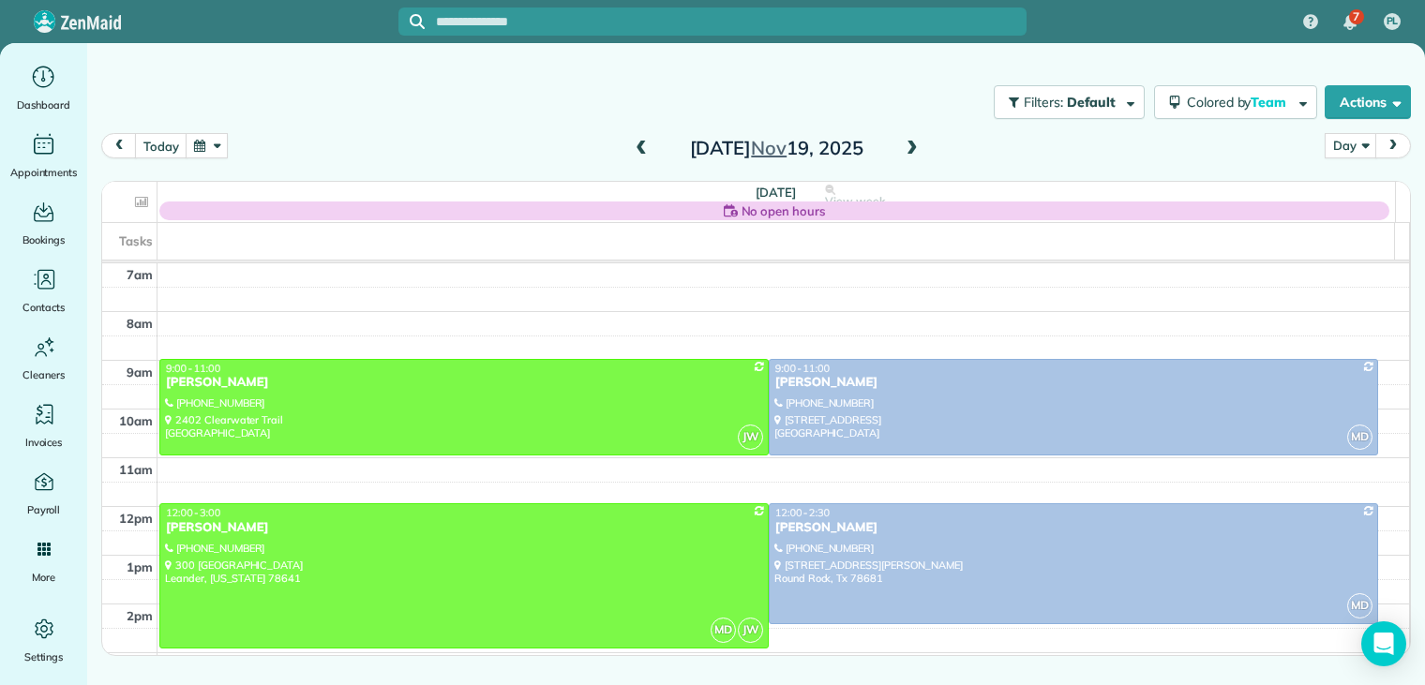
click at [638, 143] on span at bounding box center [641, 149] width 21 height 17
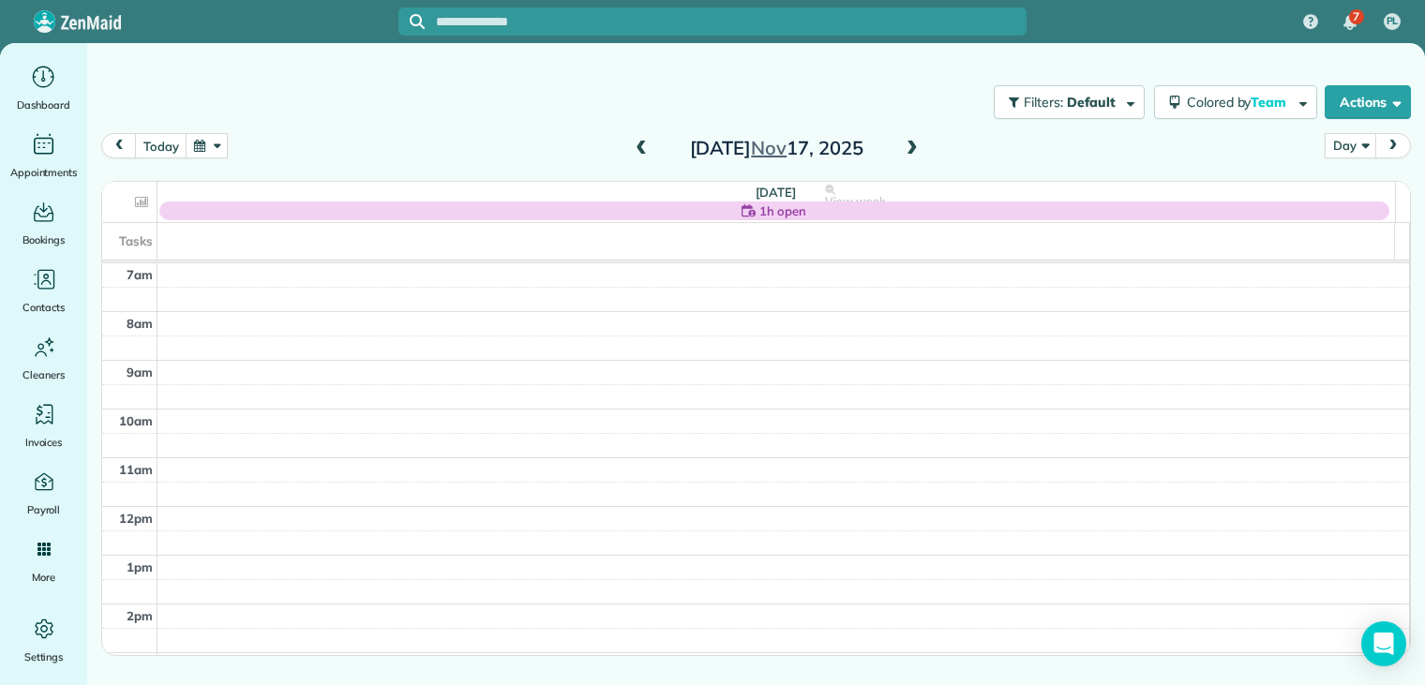
click at [911, 145] on span at bounding box center [912, 149] width 21 height 17
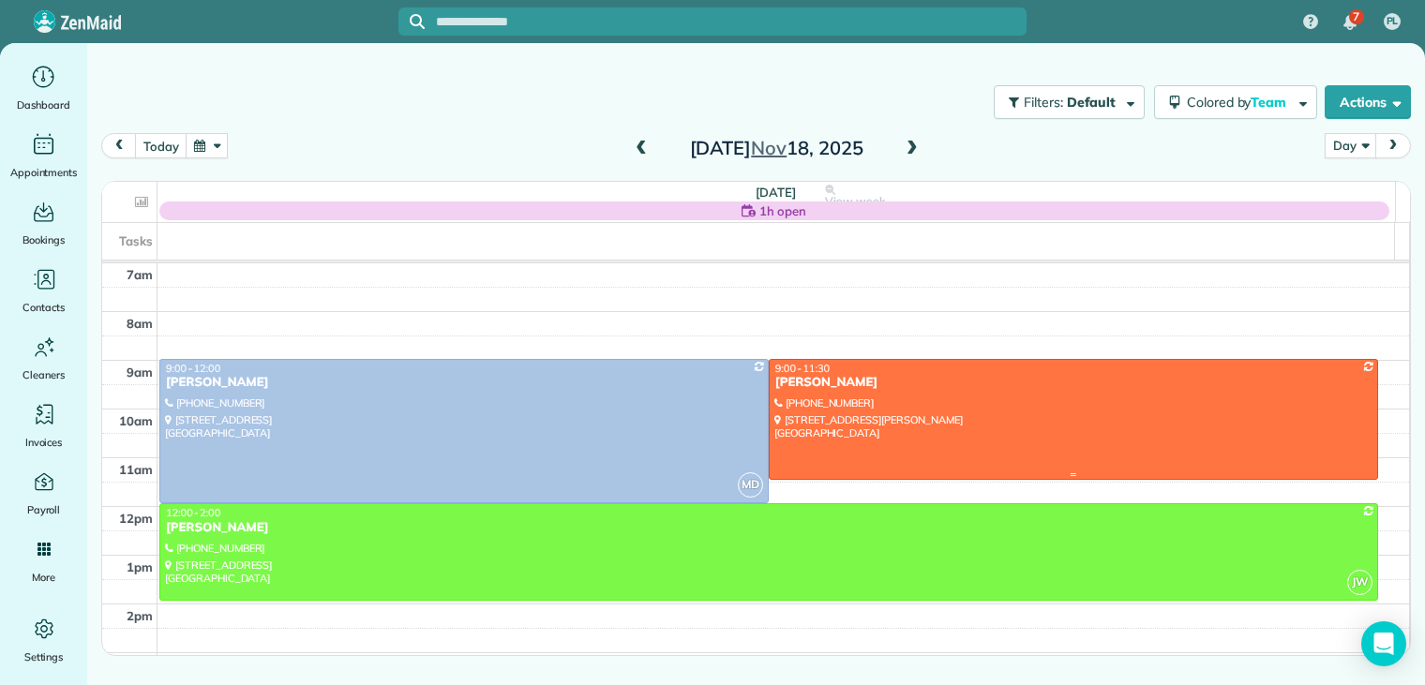
click at [821, 375] on div "[PERSON_NAME]" at bounding box center [1074, 383] width 598 height 16
click at [821, 380] on div "[PERSON_NAME]" at bounding box center [1074, 383] width 598 height 16
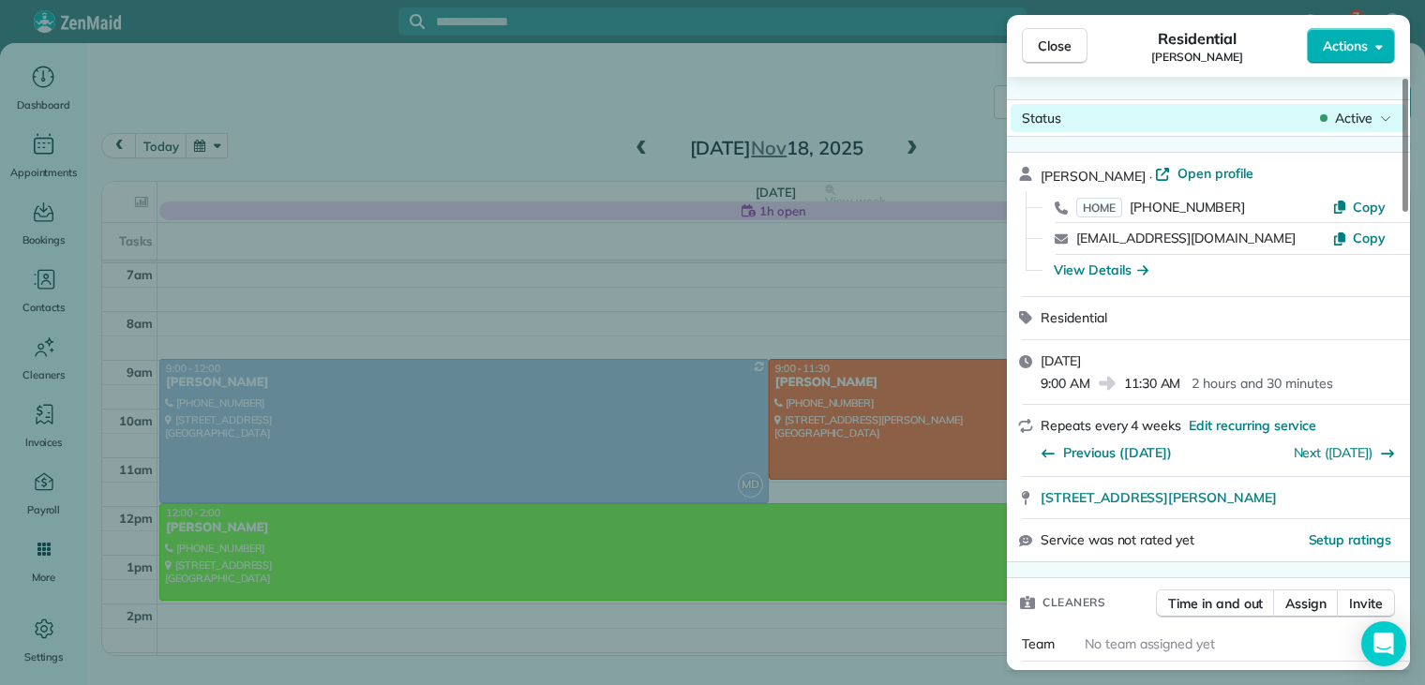
click at [1350, 117] on span "Active" at bounding box center [1354, 118] width 38 height 19
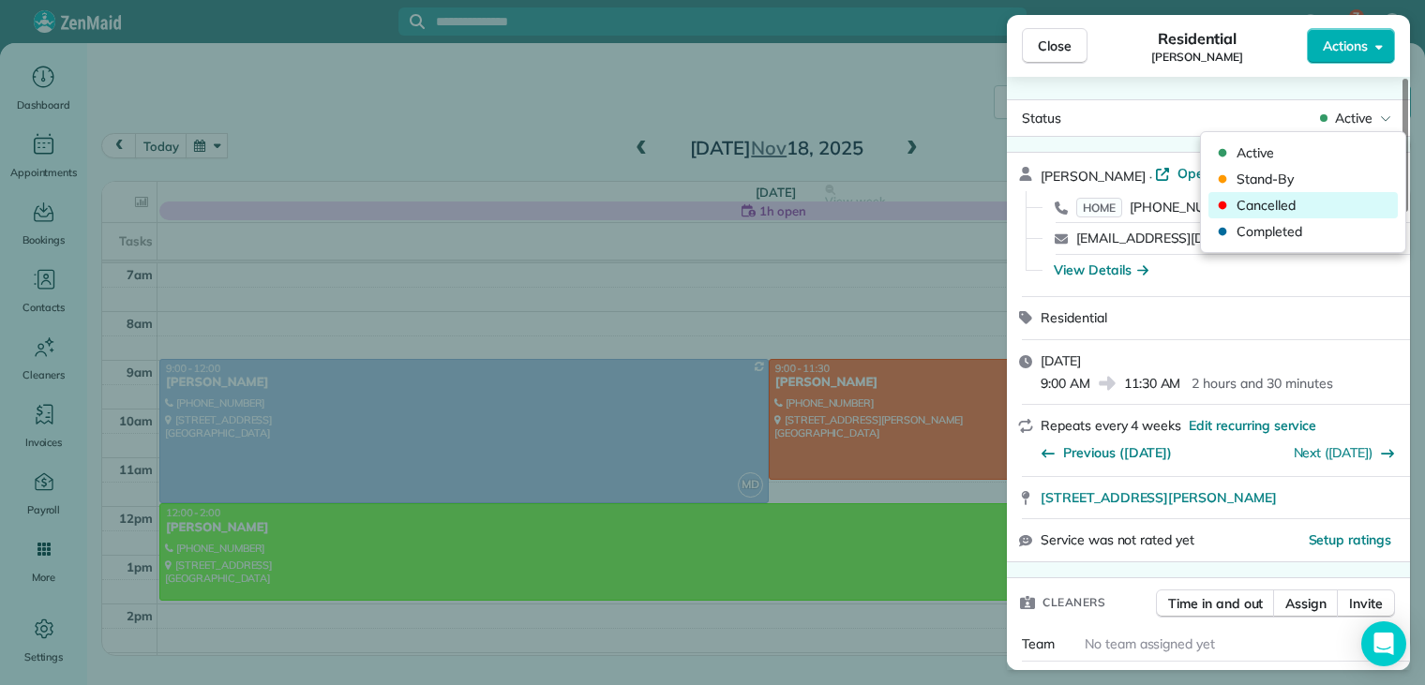
click at [1272, 203] on span "Cancelled" at bounding box center [1316, 205] width 158 height 19
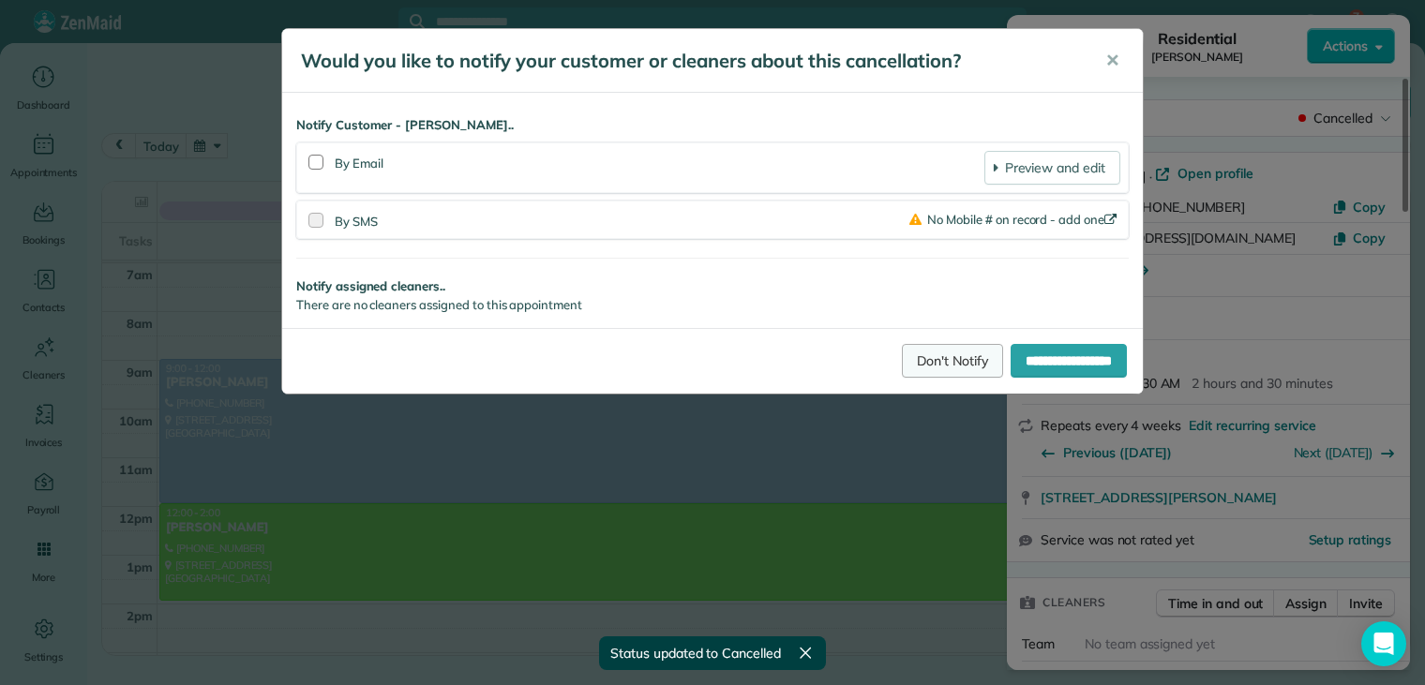
click at [913, 353] on link "Don't Notify" at bounding box center [952, 361] width 101 height 34
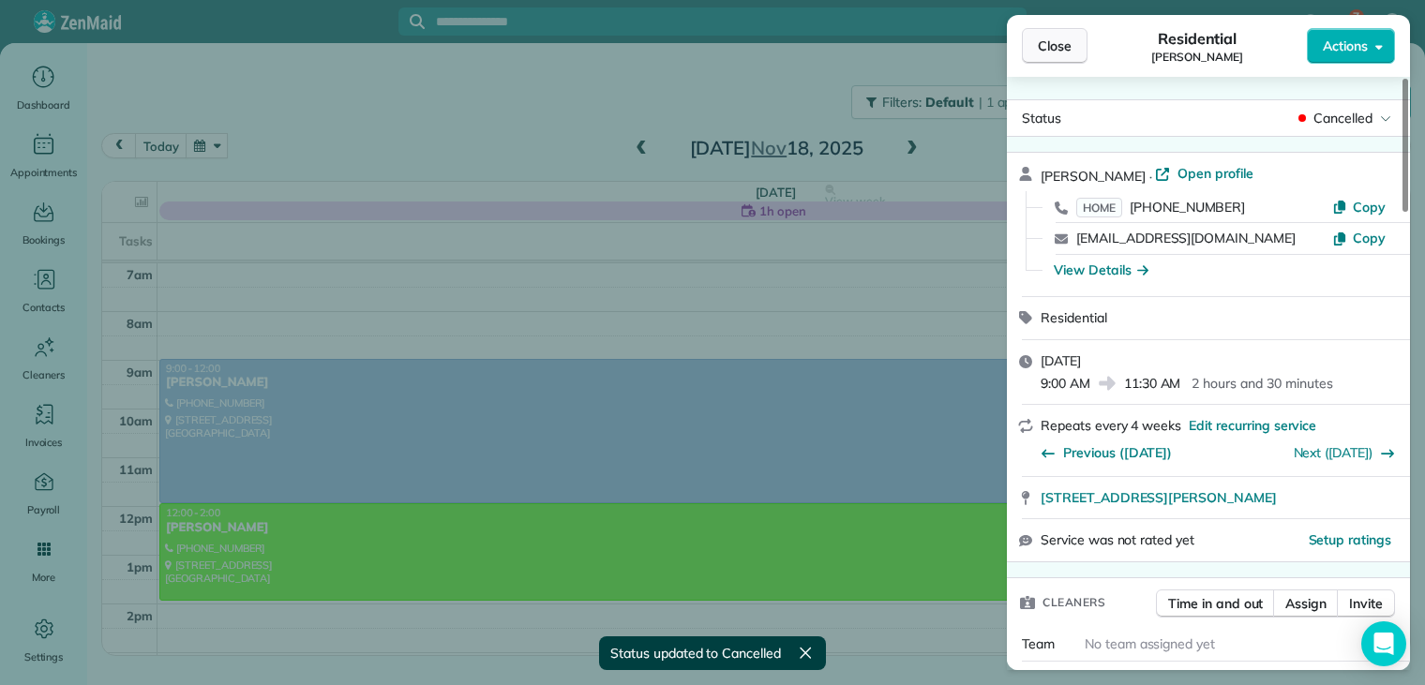
click at [1065, 47] on span "Close" at bounding box center [1055, 46] width 34 height 19
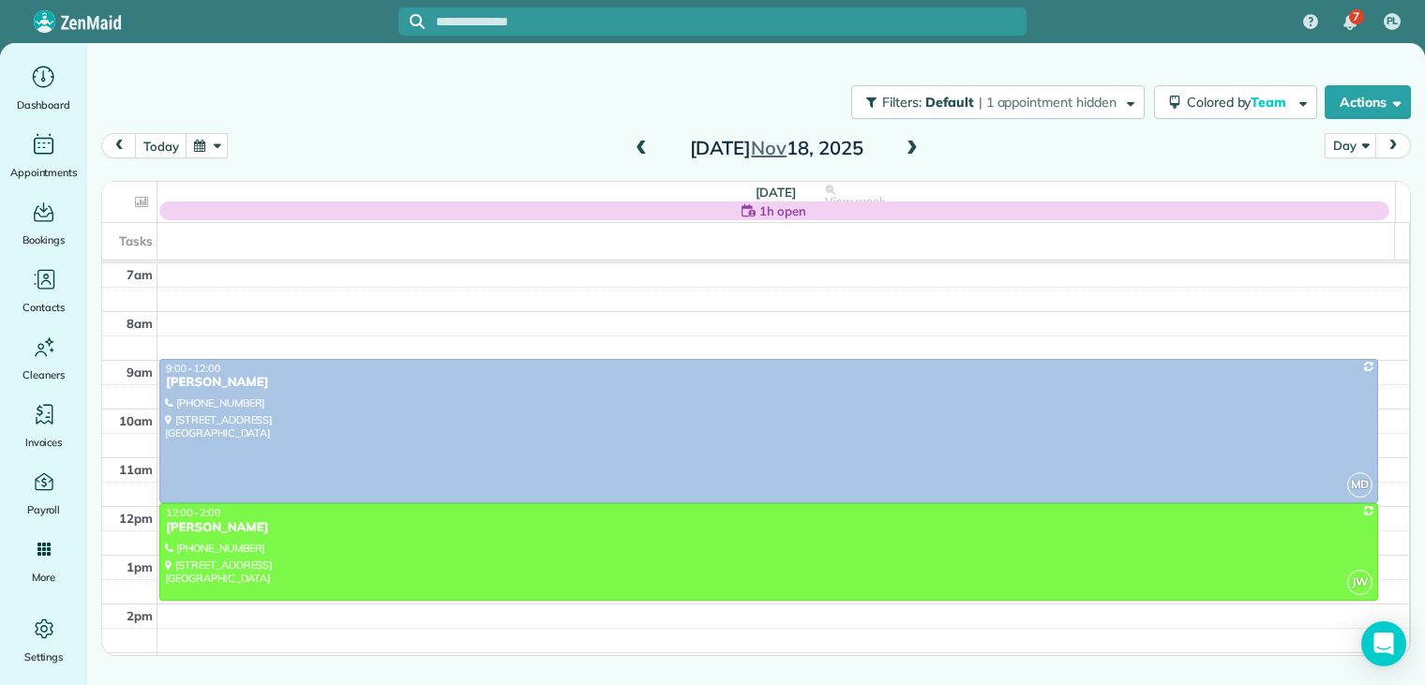
click at [634, 148] on span at bounding box center [641, 149] width 21 height 17
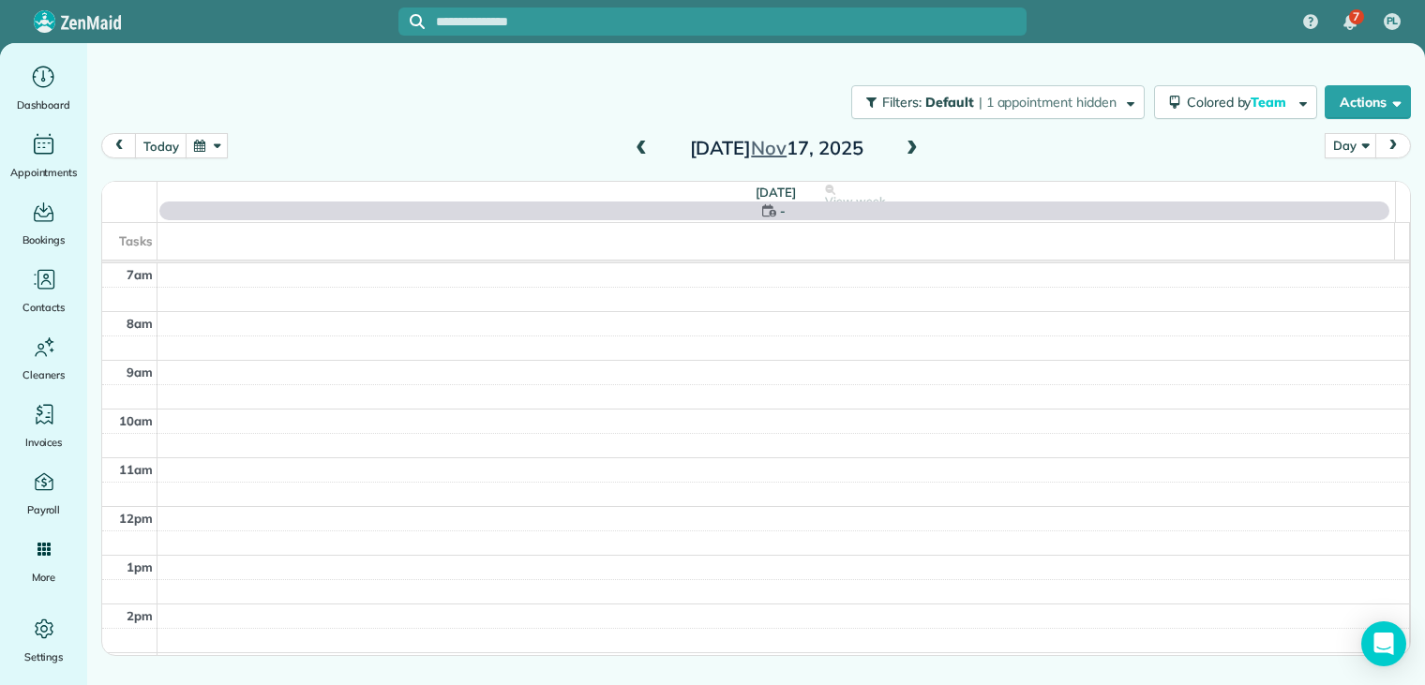
click at [634, 148] on span at bounding box center [641, 149] width 21 height 17
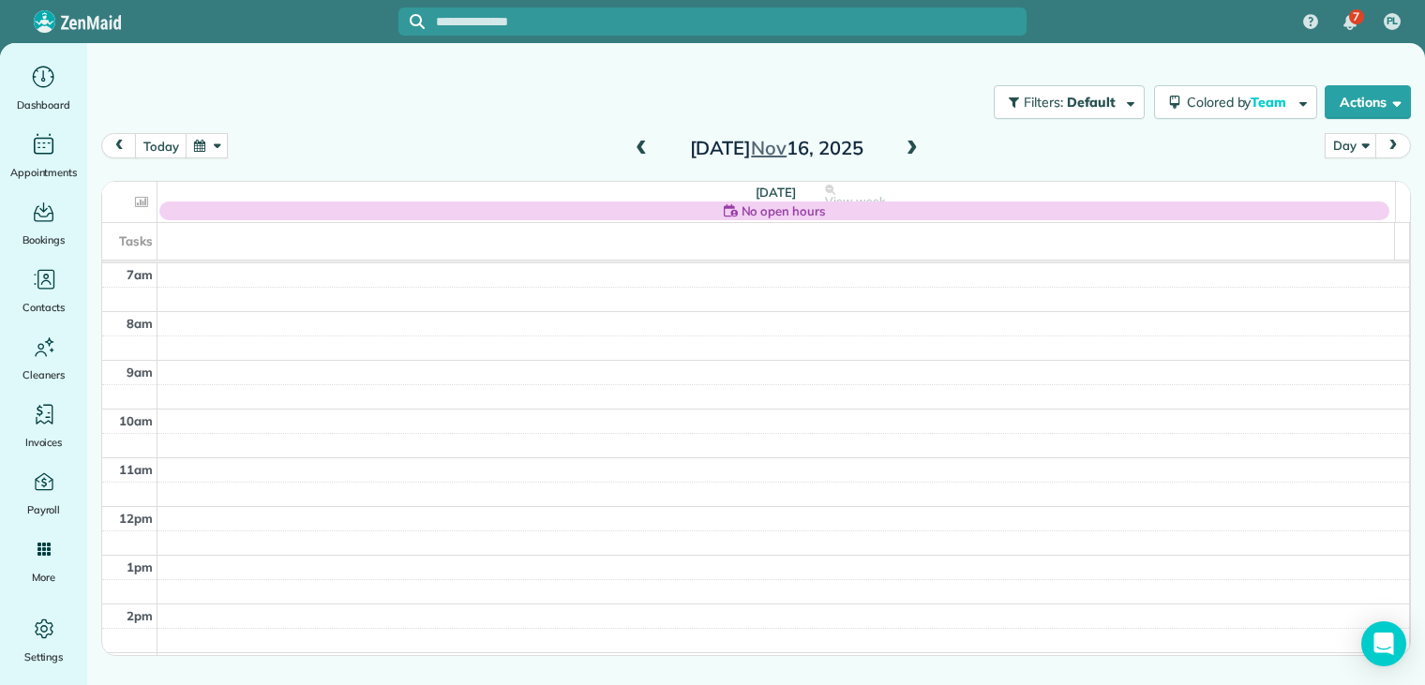
click at [911, 147] on span at bounding box center [912, 149] width 21 height 17
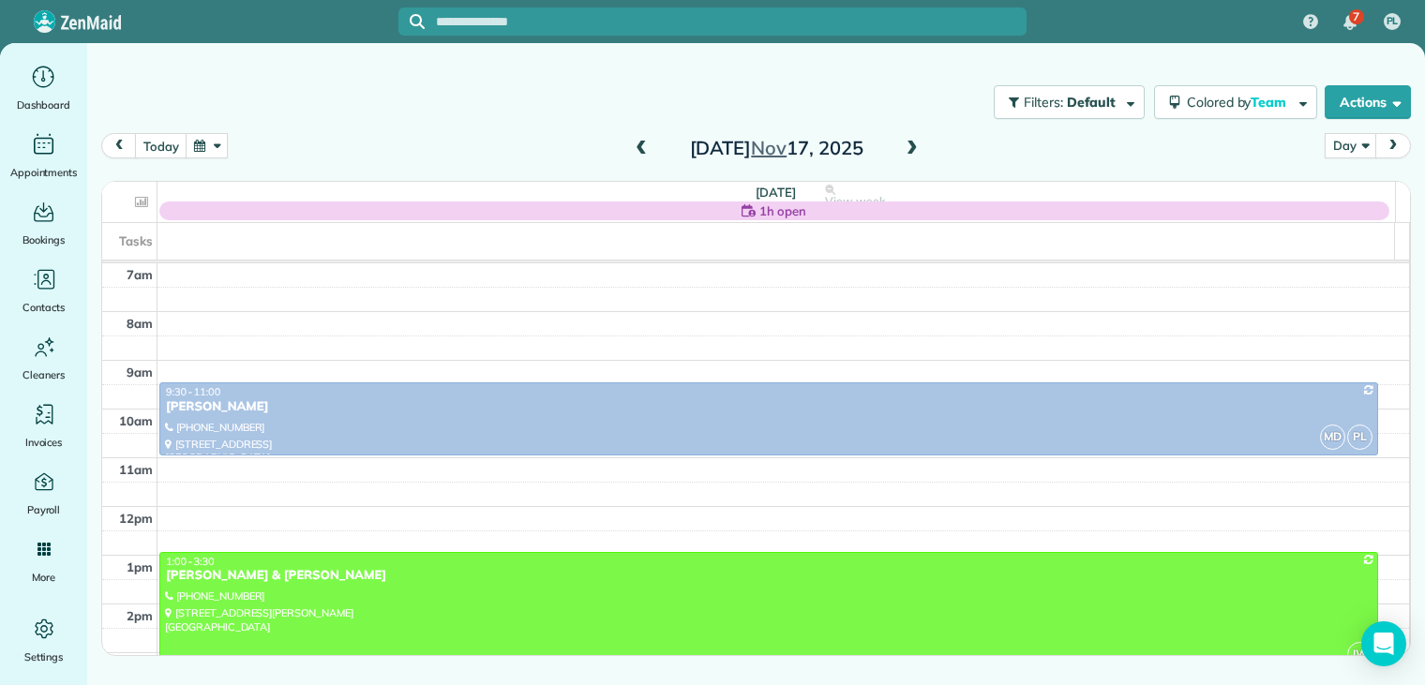
click at [914, 148] on span at bounding box center [912, 149] width 21 height 17
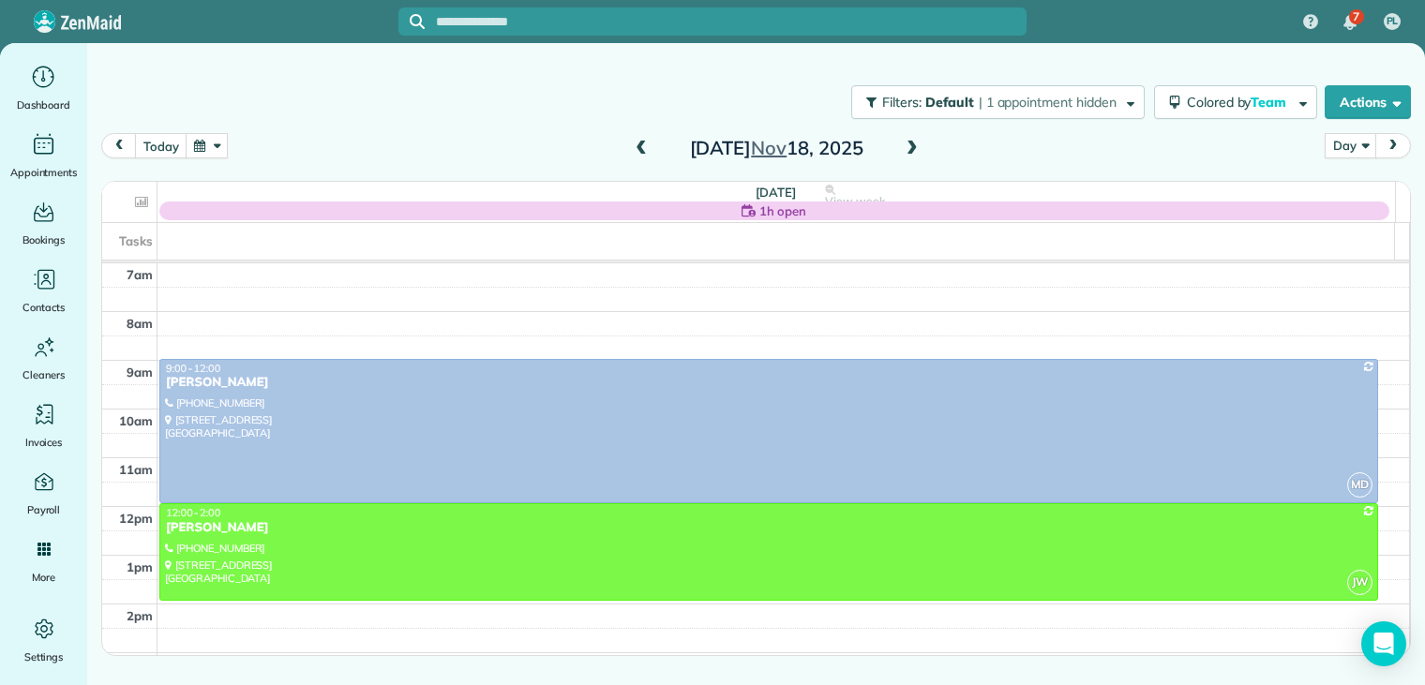
click at [915, 147] on span at bounding box center [912, 149] width 21 height 17
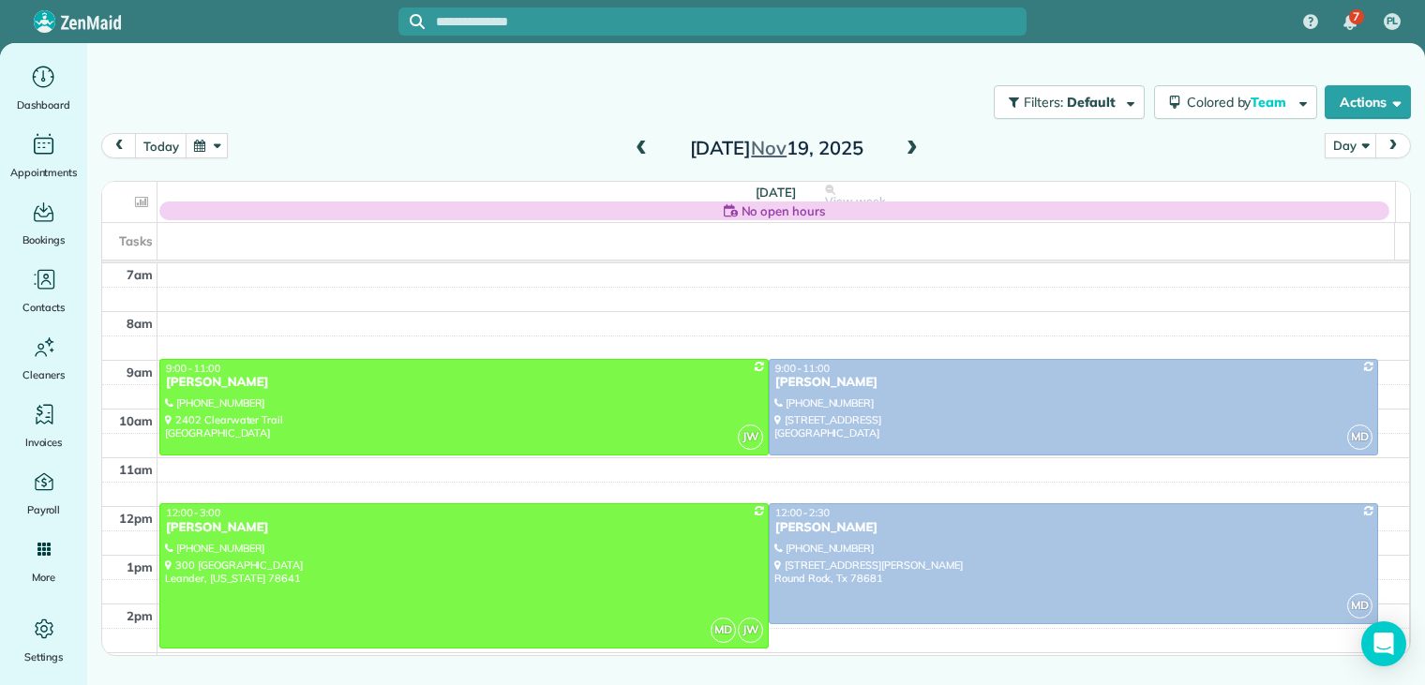
click at [641, 145] on span at bounding box center [641, 149] width 21 height 17
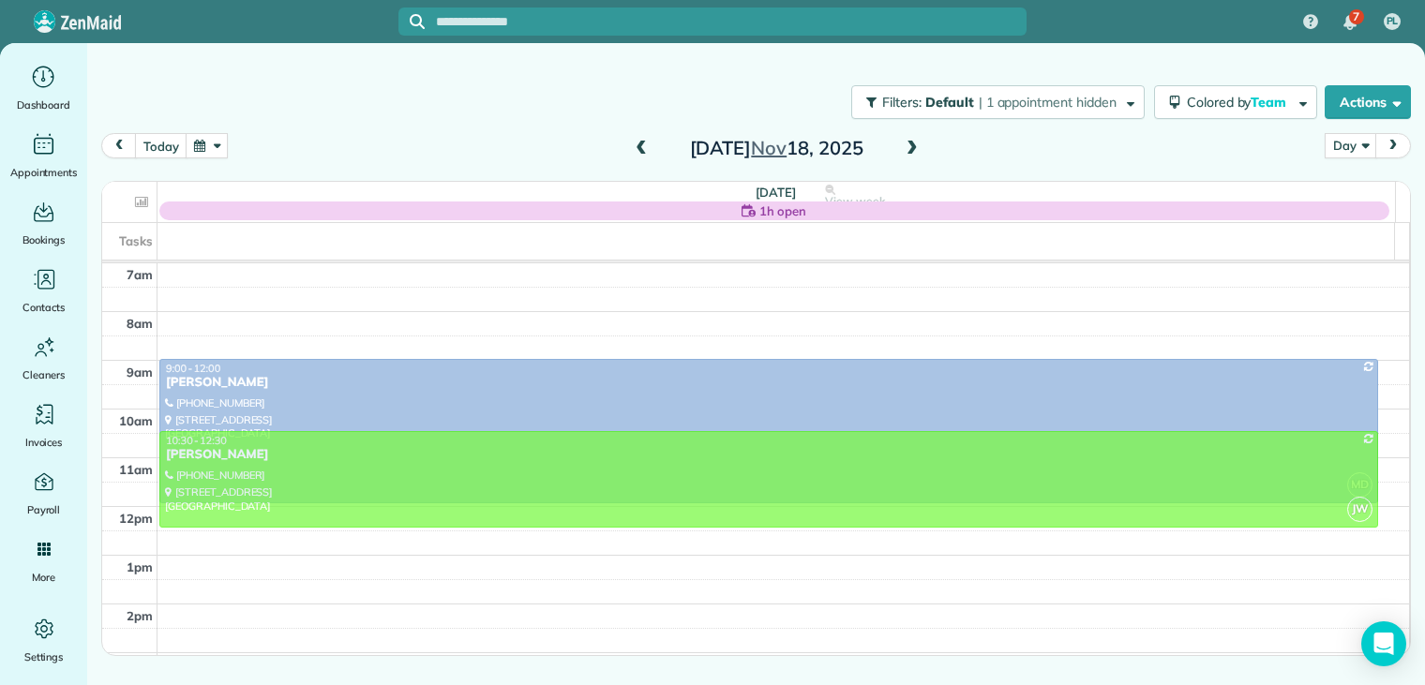
drag, startPoint x: 223, startPoint y: 516, endPoint x: 225, endPoint y: 449, distance: 66.6
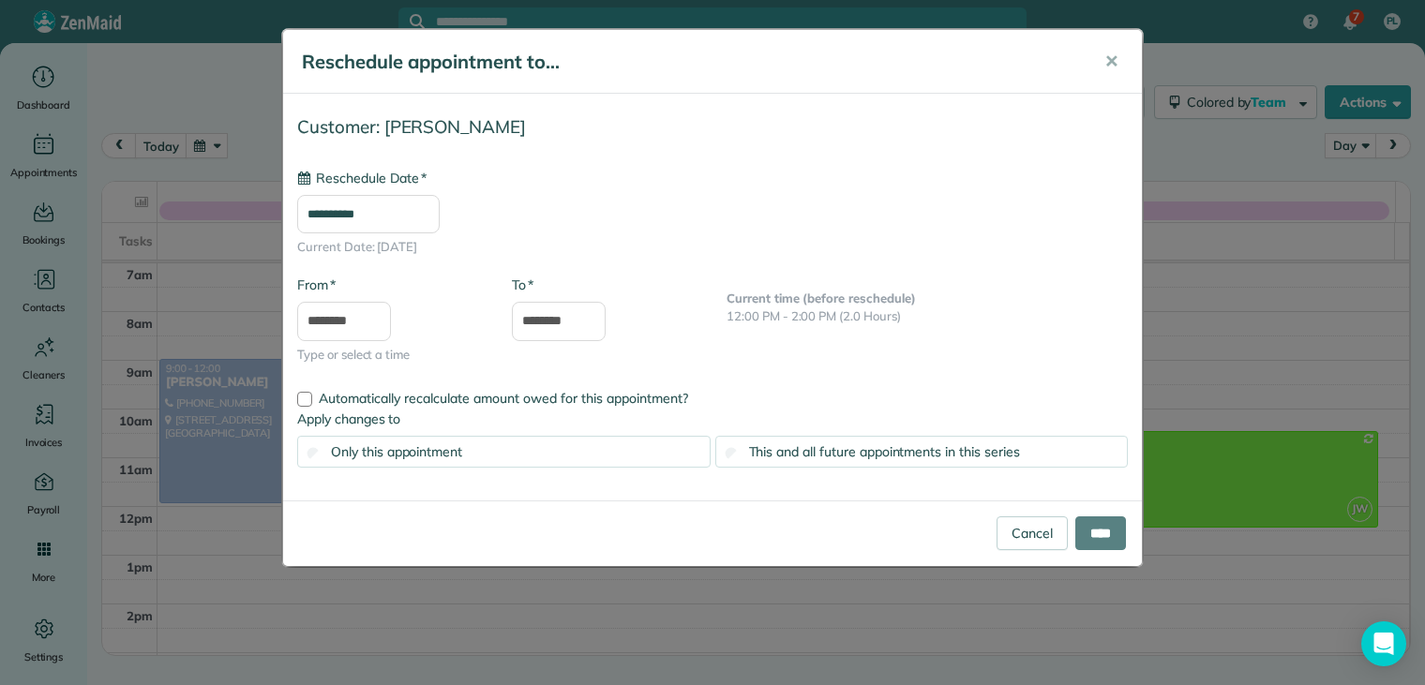
type input "**********"
click at [1084, 528] on input "****" at bounding box center [1101, 534] width 51 height 34
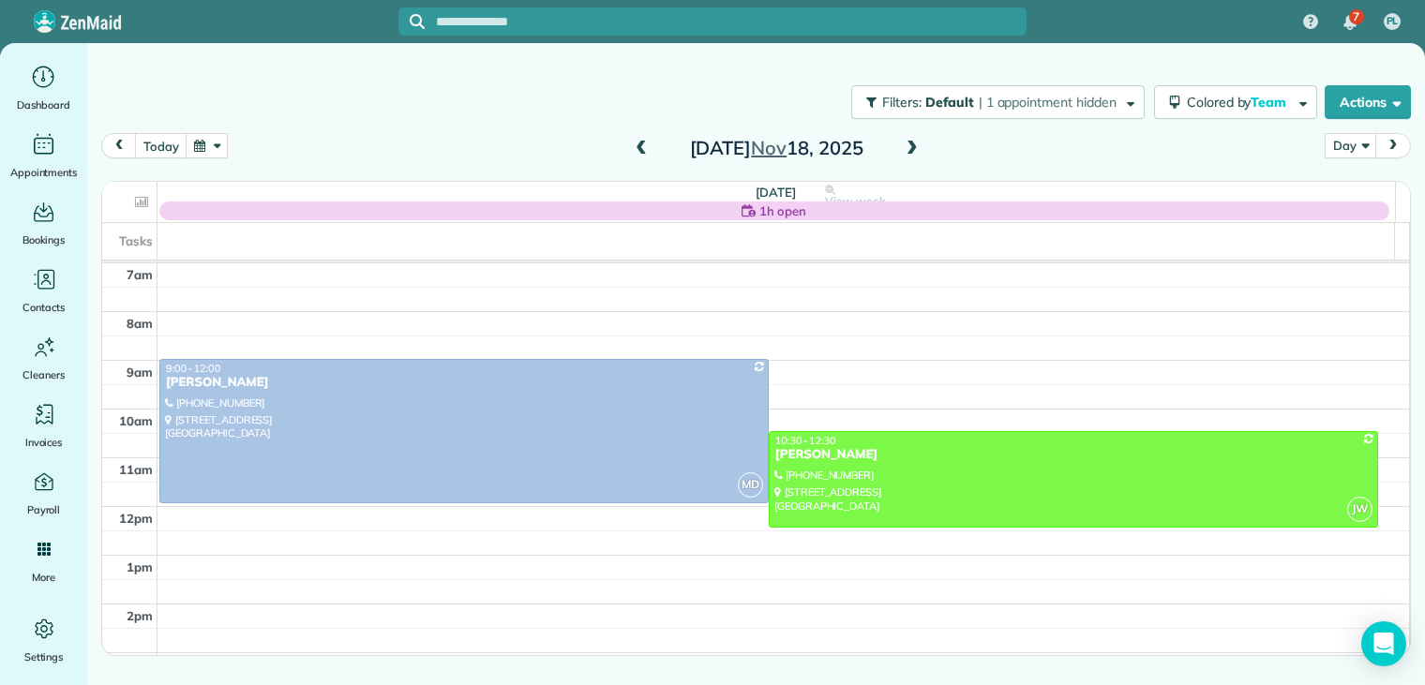
click at [218, 148] on button "button" at bounding box center [207, 145] width 43 height 25
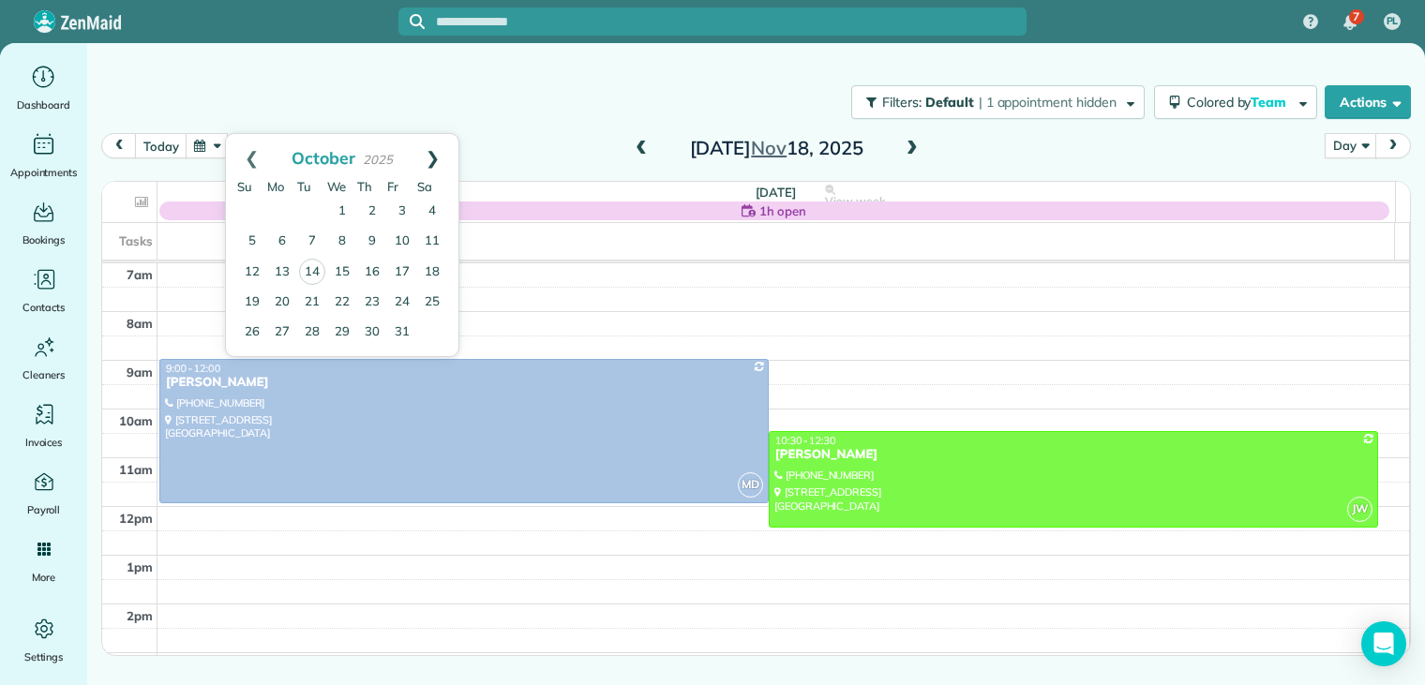
click at [432, 154] on link "Next" at bounding box center [433, 157] width 52 height 47
click at [251, 160] on link "Prev" at bounding box center [252, 157] width 52 height 47
click at [315, 273] on link "16" at bounding box center [312, 272] width 30 height 30
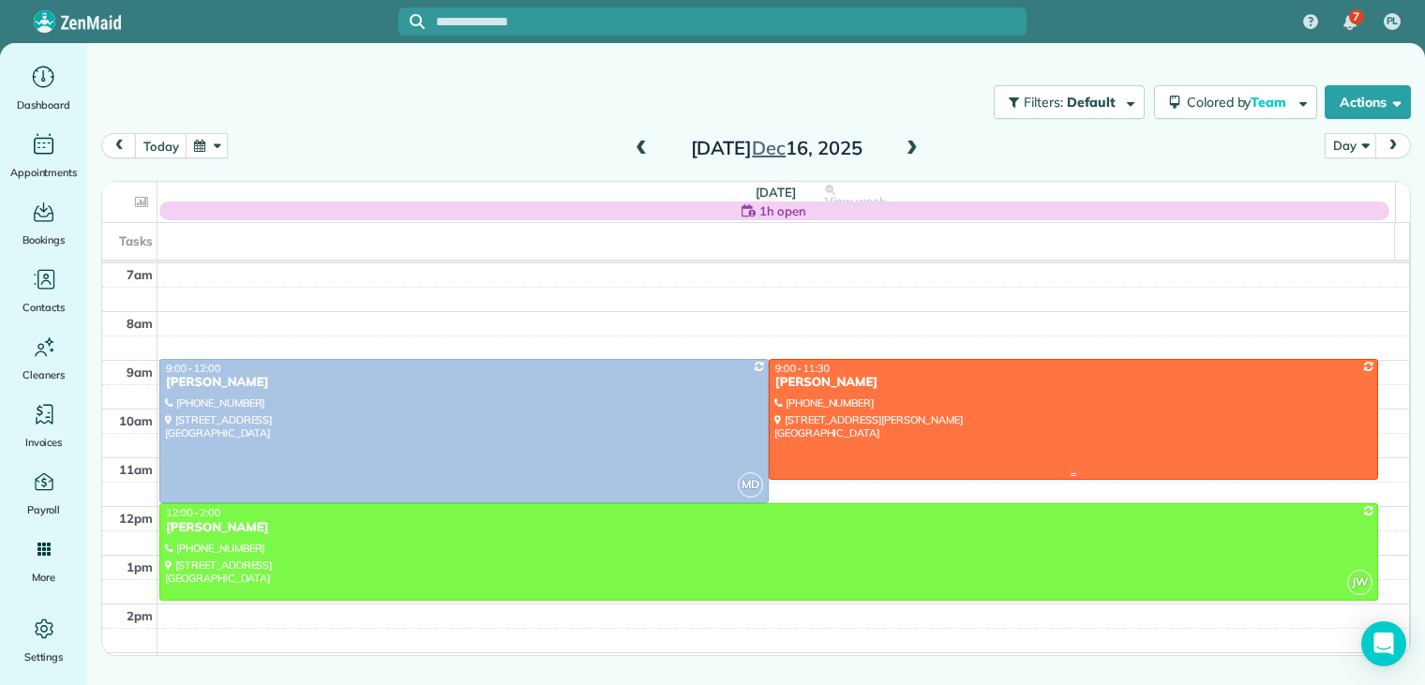
click at [826, 376] on div "[PERSON_NAME]" at bounding box center [1074, 383] width 598 height 16
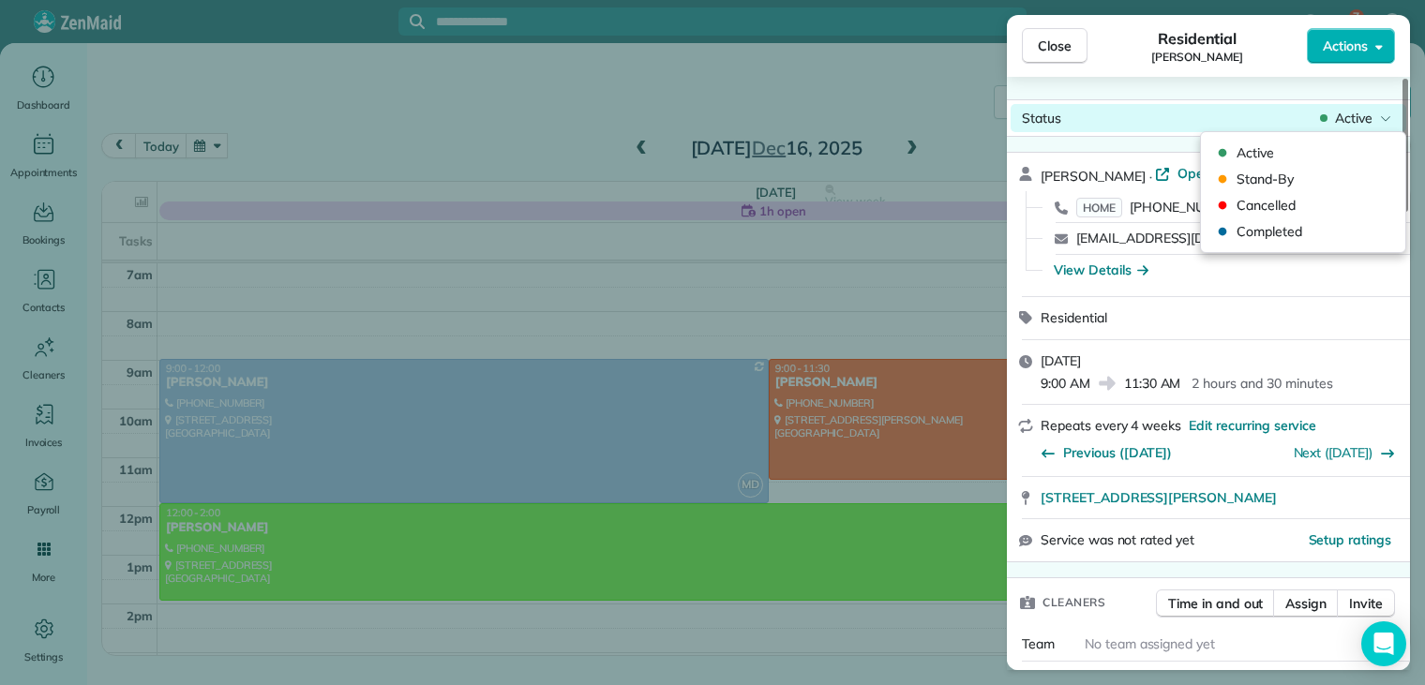
click at [1348, 119] on span "Active" at bounding box center [1354, 118] width 38 height 19
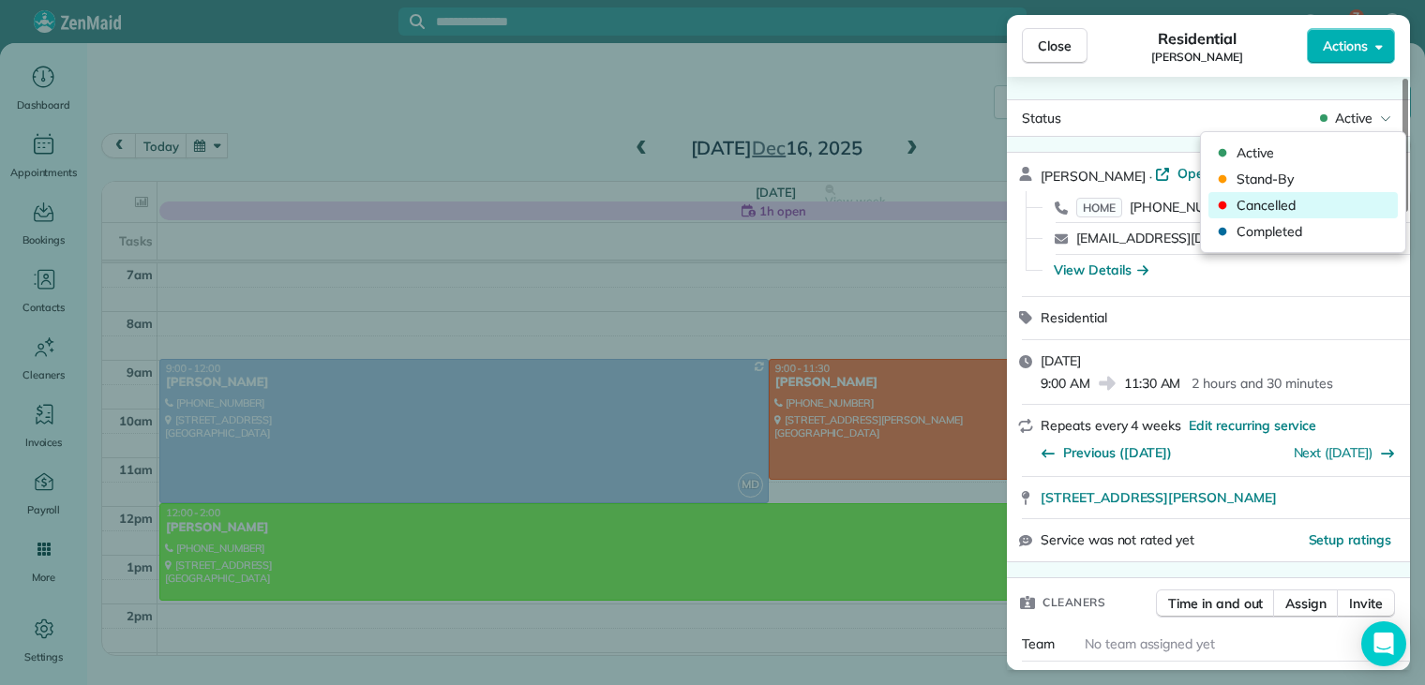
click at [1279, 203] on span "Cancelled" at bounding box center [1316, 205] width 158 height 19
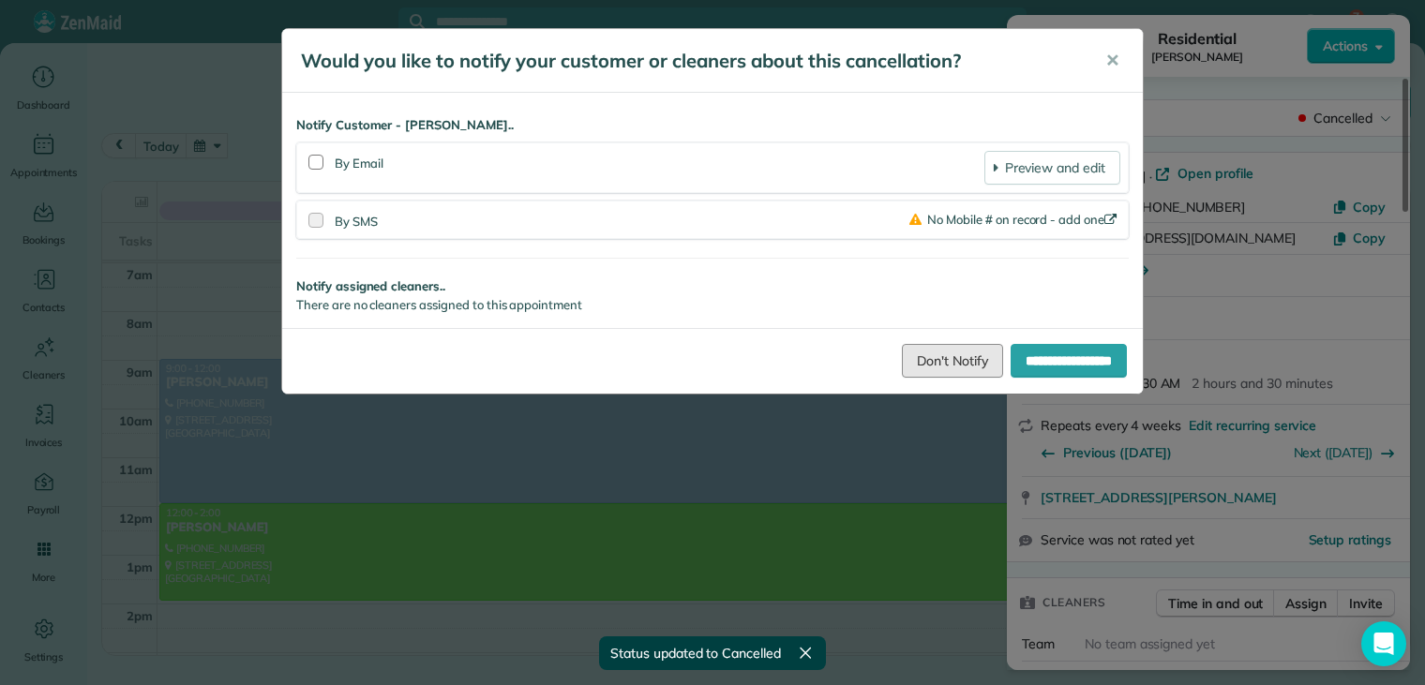
click at [908, 355] on link "Don't Notify" at bounding box center [952, 361] width 101 height 34
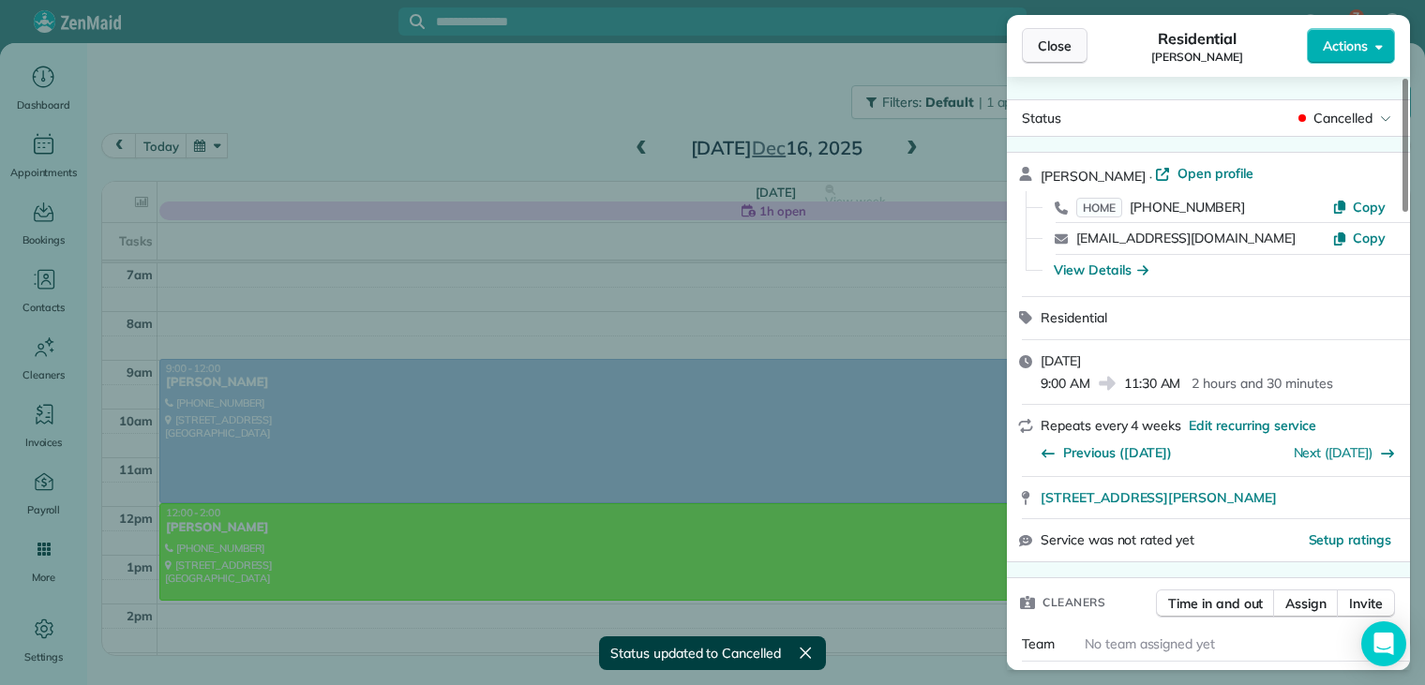
click at [1050, 42] on span "Close" at bounding box center [1055, 46] width 34 height 19
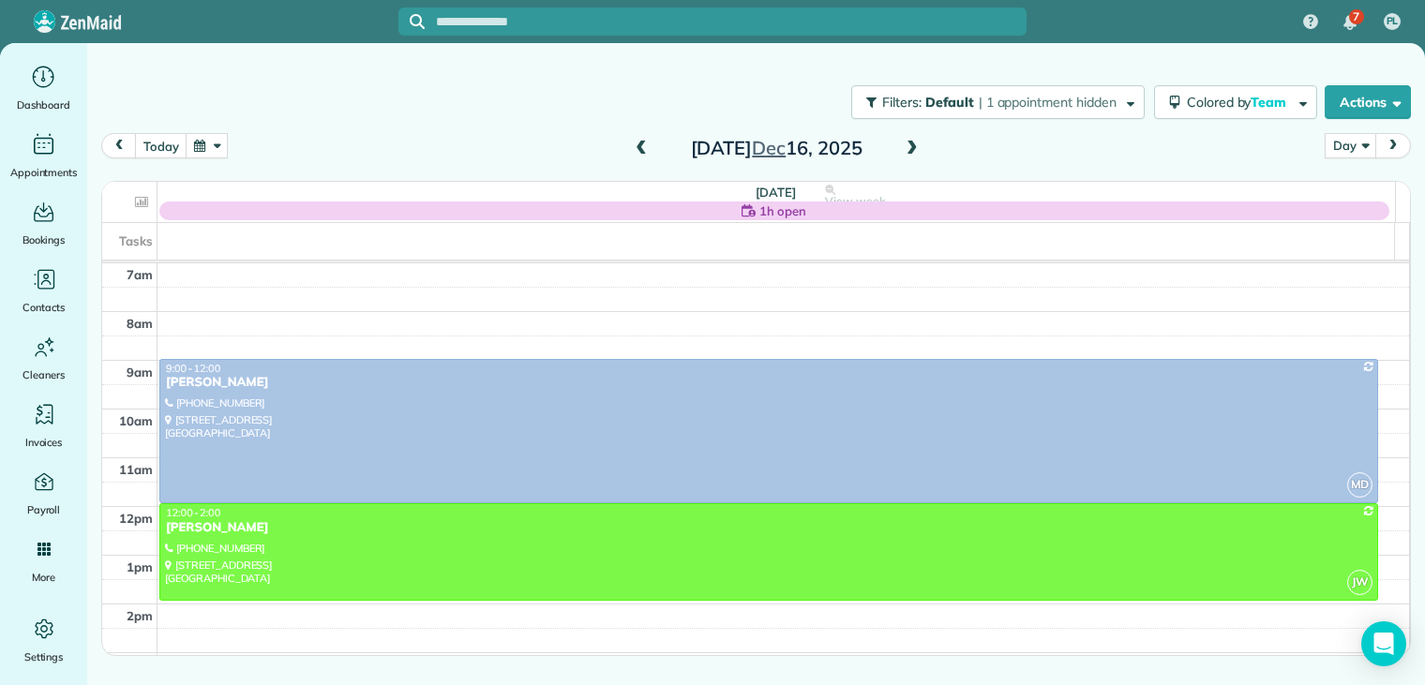
click at [913, 146] on span at bounding box center [912, 149] width 21 height 17
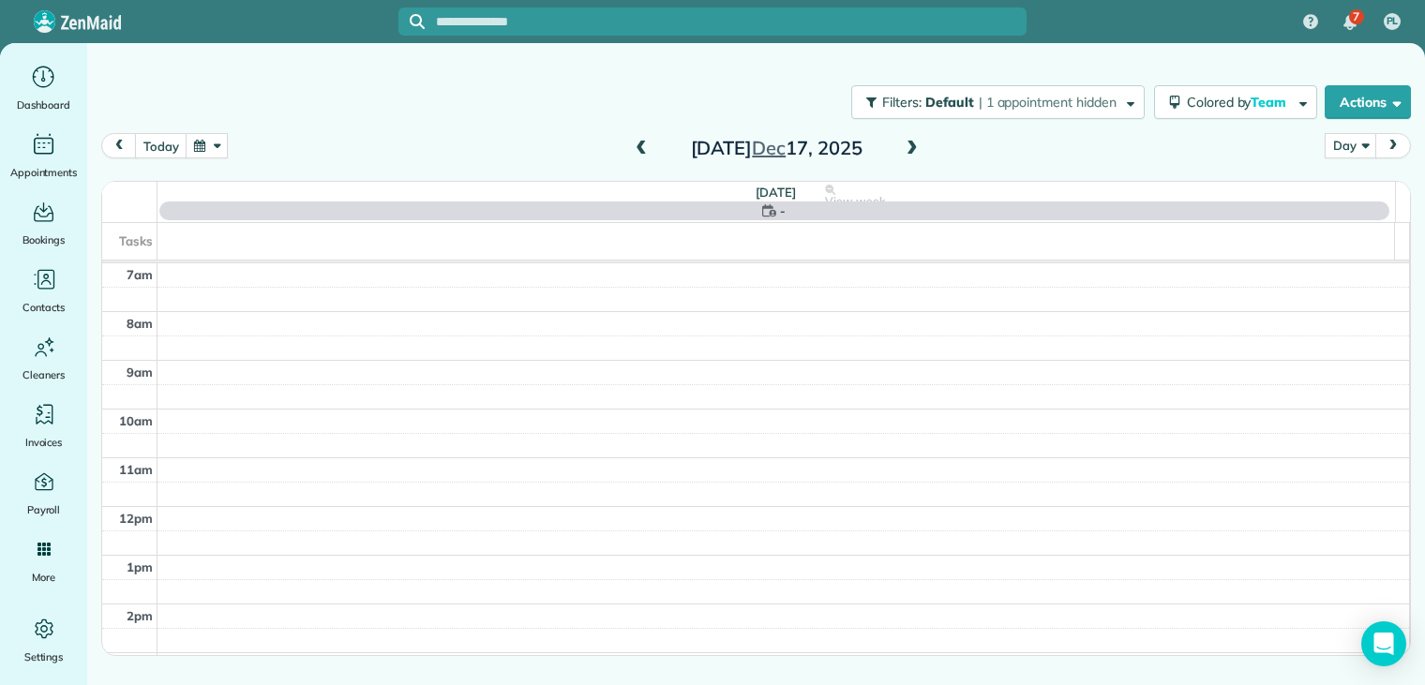
click at [913, 146] on span at bounding box center [912, 149] width 21 height 17
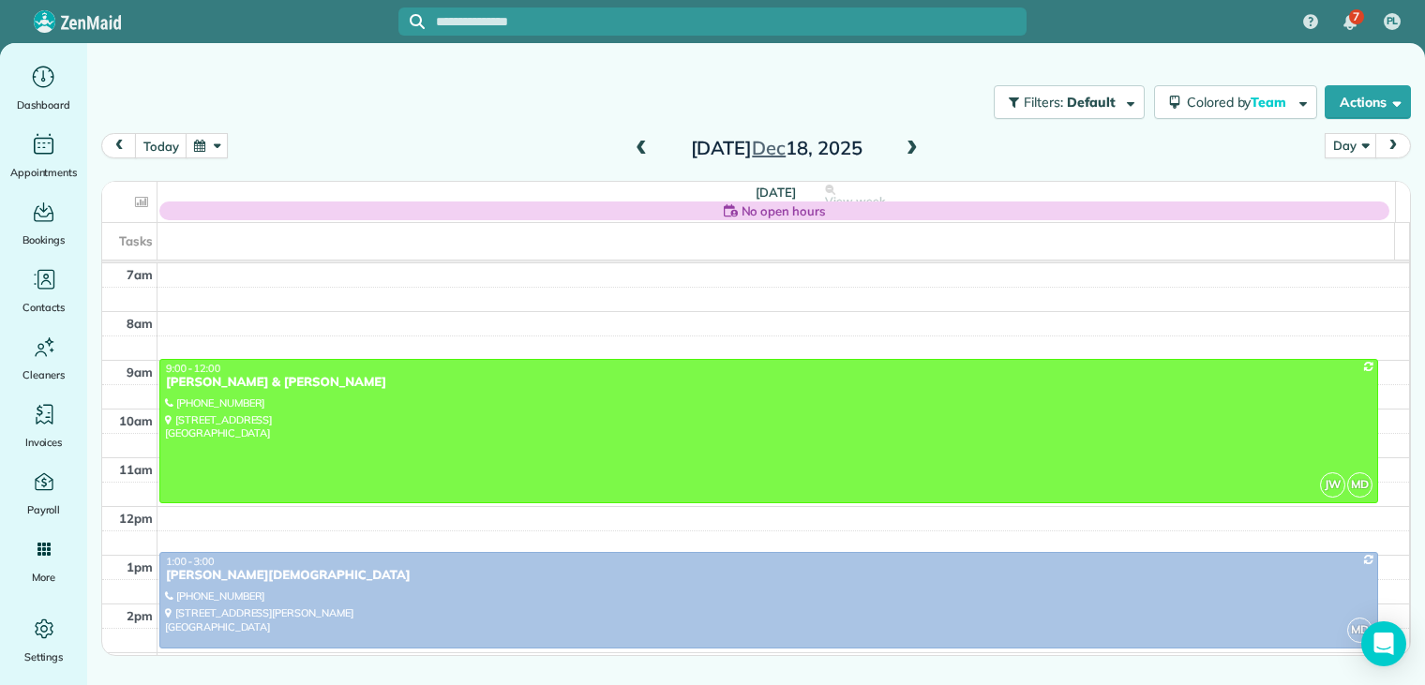
click at [638, 149] on span at bounding box center [641, 149] width 21 height 17
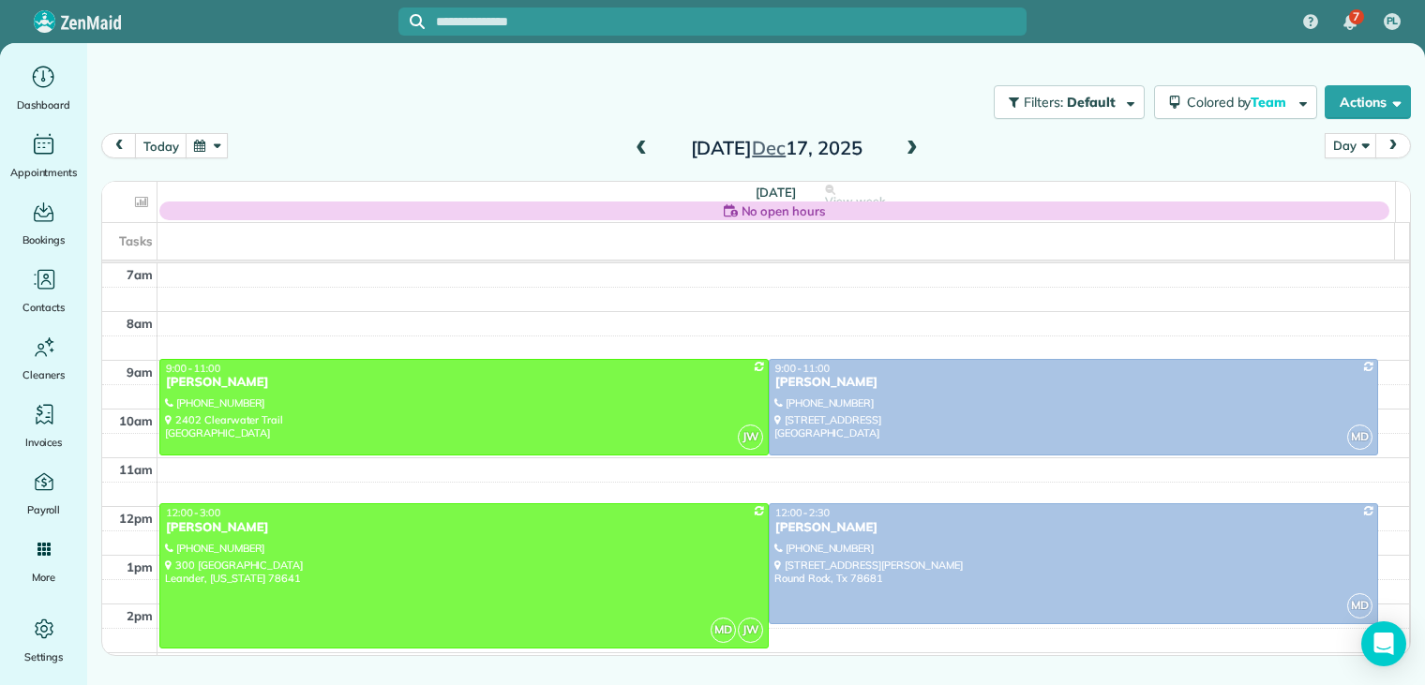
click at [644, 149] on span at bounding box center [641, 149] width 21 height 17
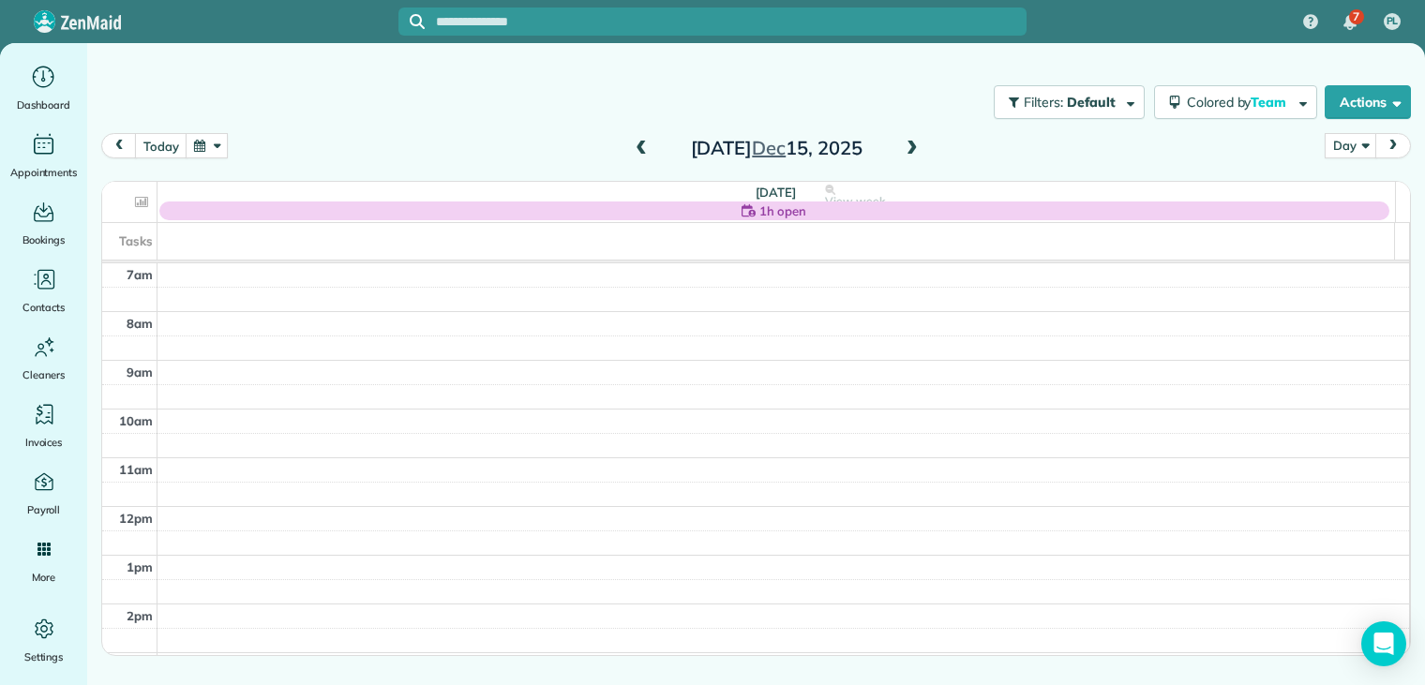
click at [912, 148] on span at bounding box center [912, 149] width 21 height 17
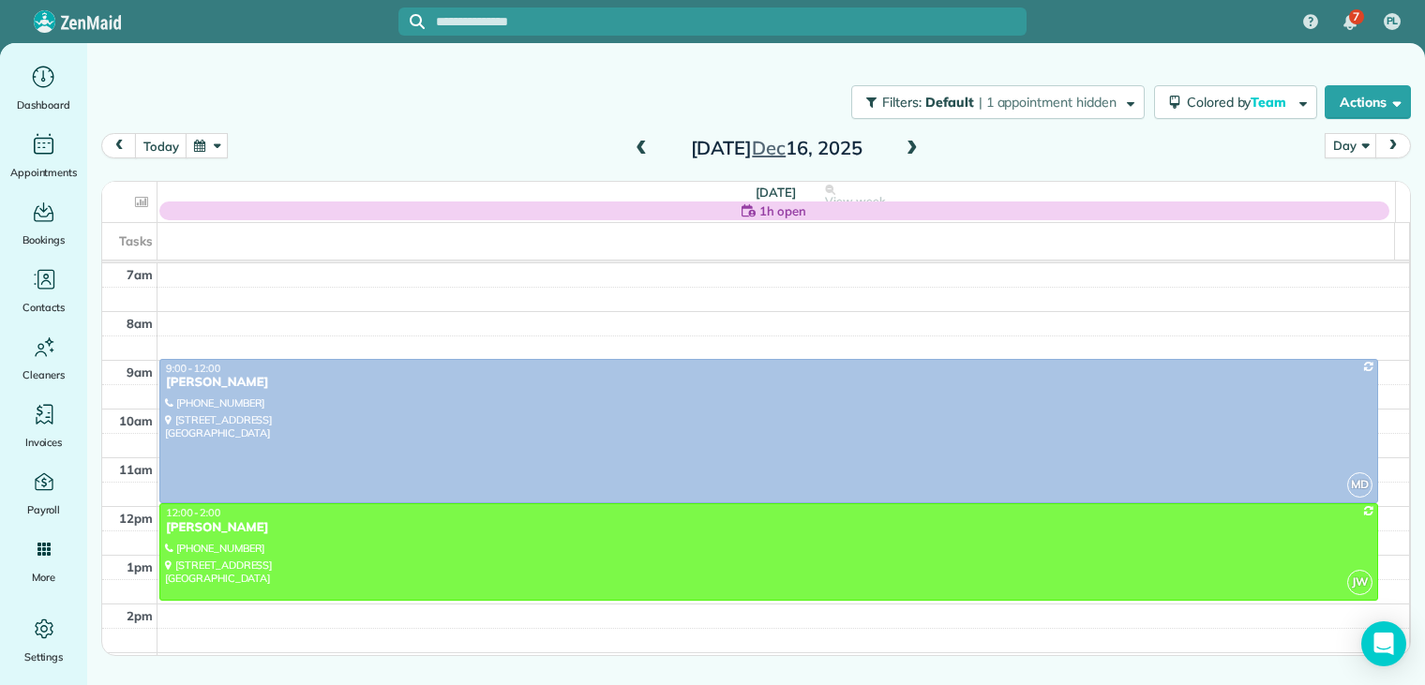
click at [911, 146] on span at bounding box center [912, 149] width 21 height 17
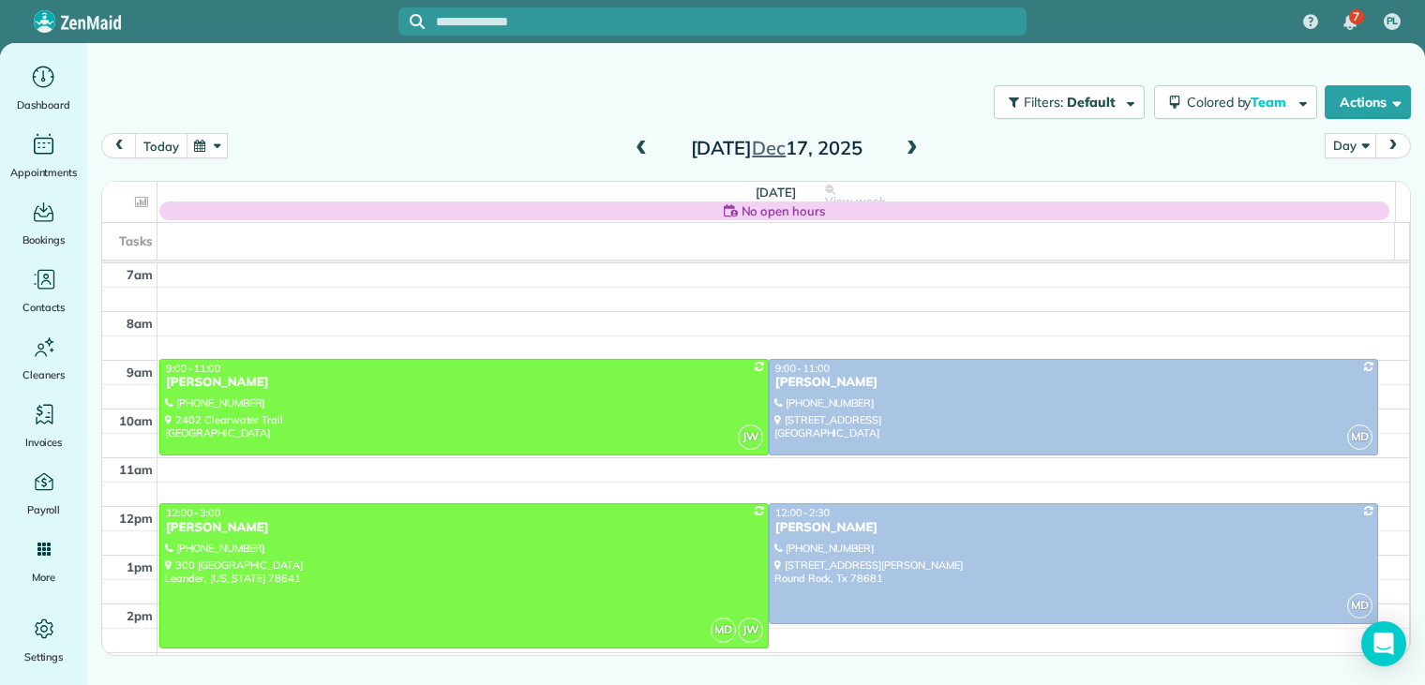
click at [166, 138] on button "today" at bounding box center [161, 145] width 52 height 25
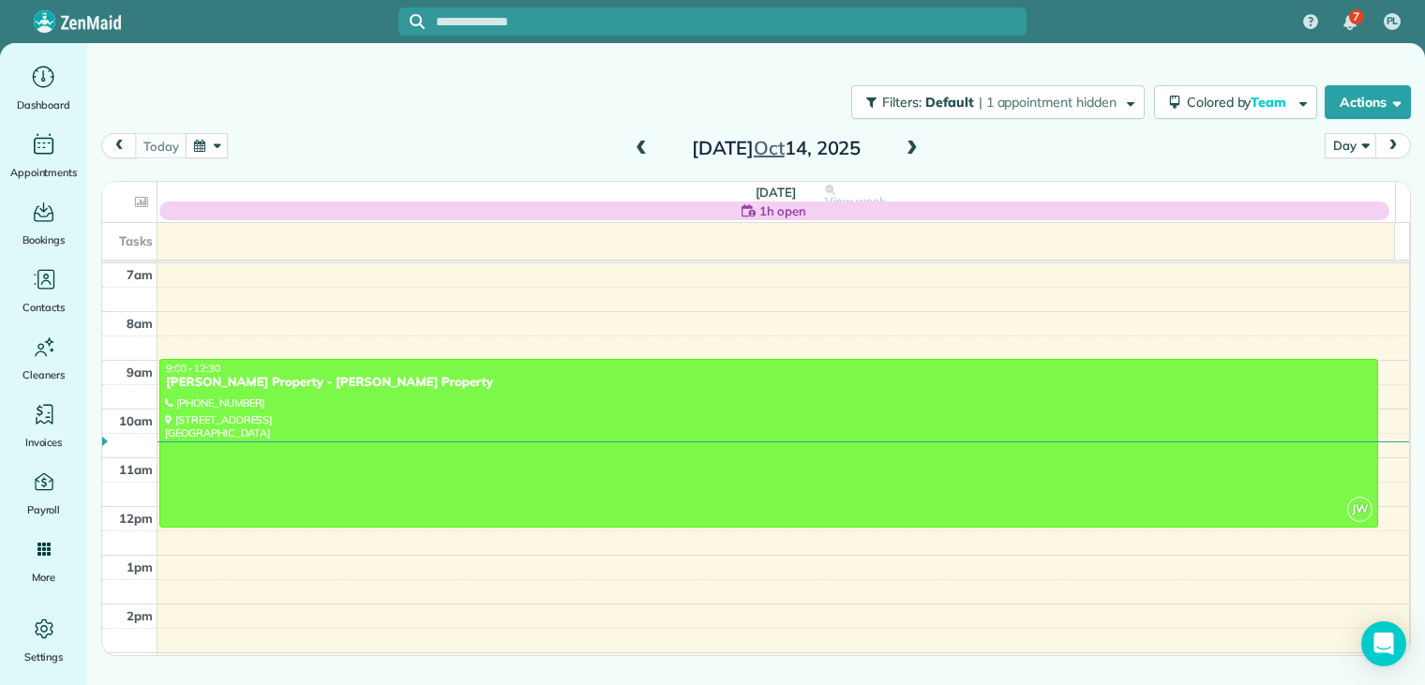
click at [912, 147] on span at bounding box center [912, 149] width 21 height 17
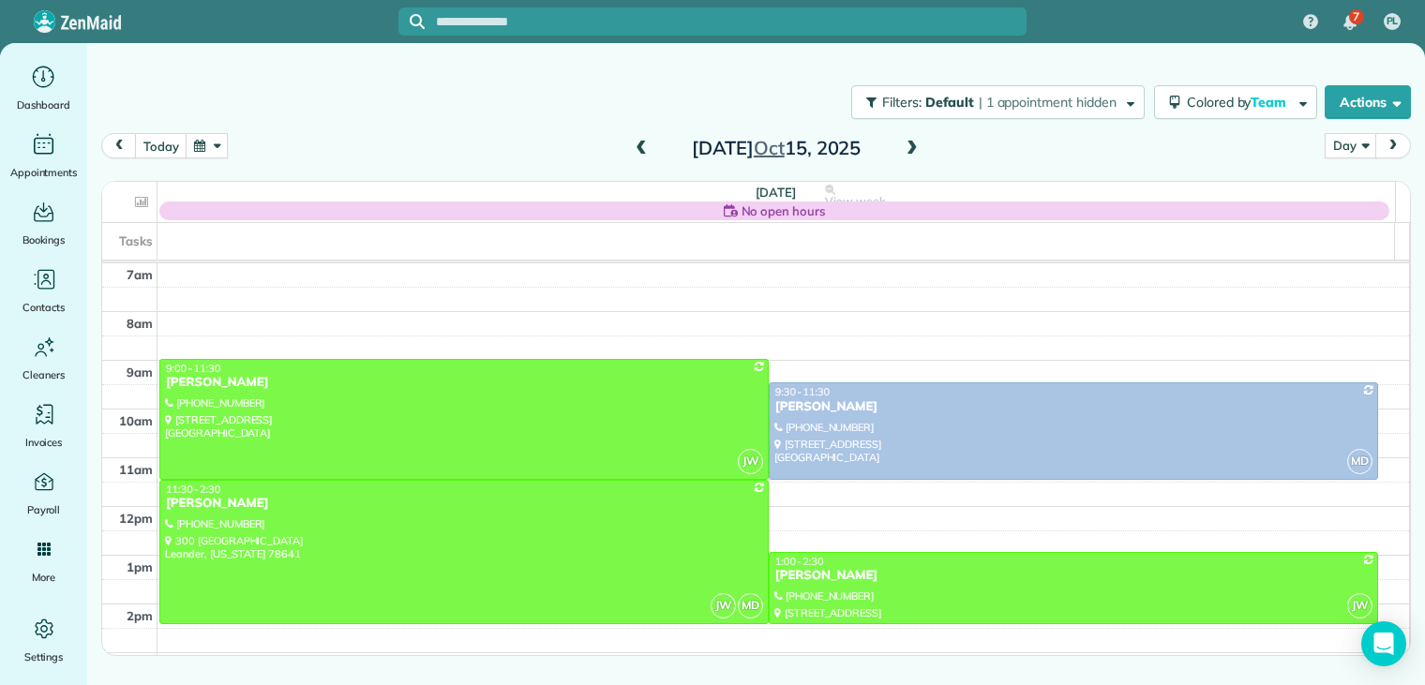
click at [912, 147] on span at bounding box center [912, 149] width 21 height 17
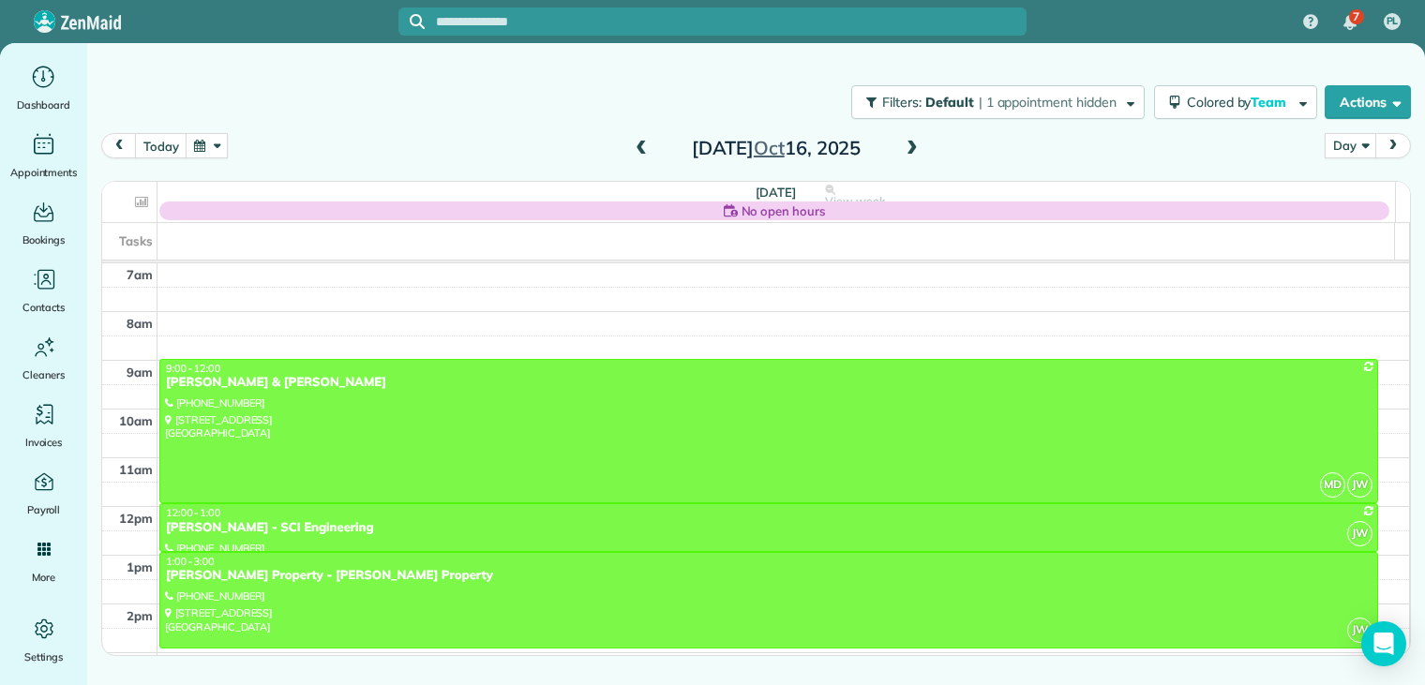
click at [642, 148] on span at bounding box center [641, 149] width 21 height 17
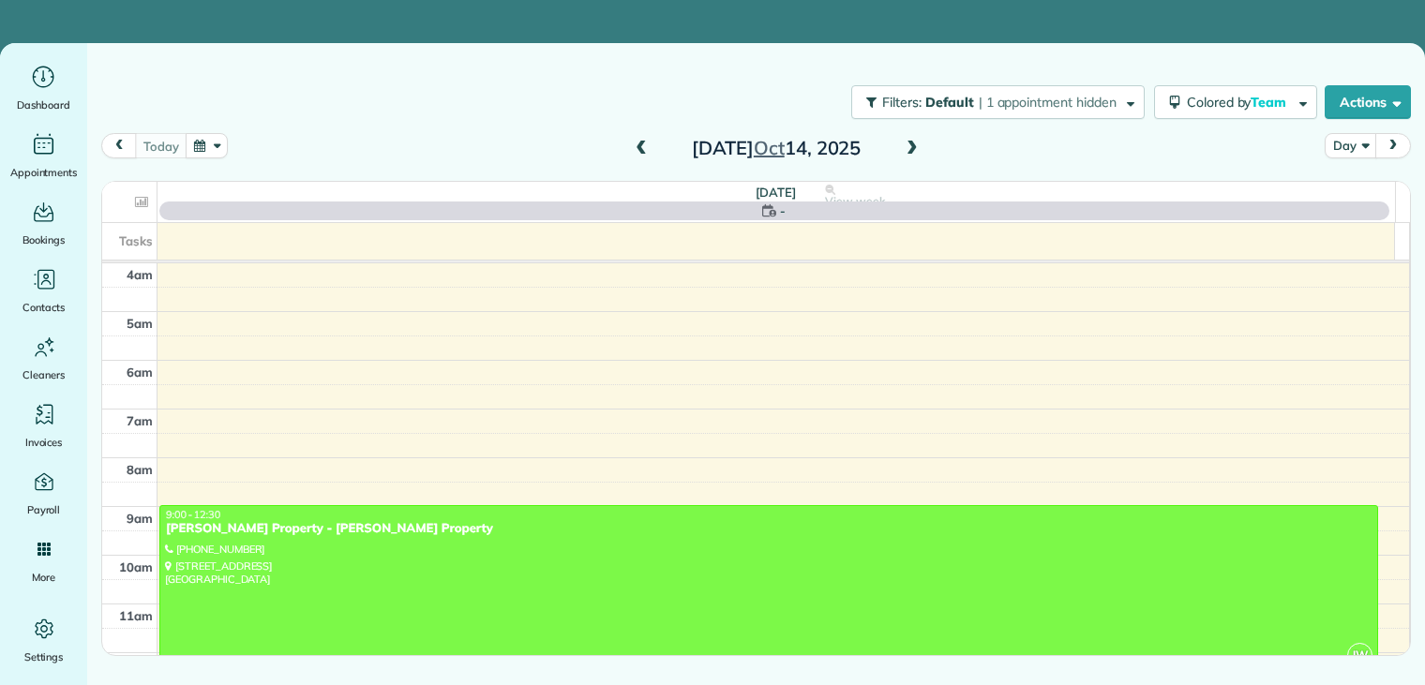
scroll to position [146, 0]
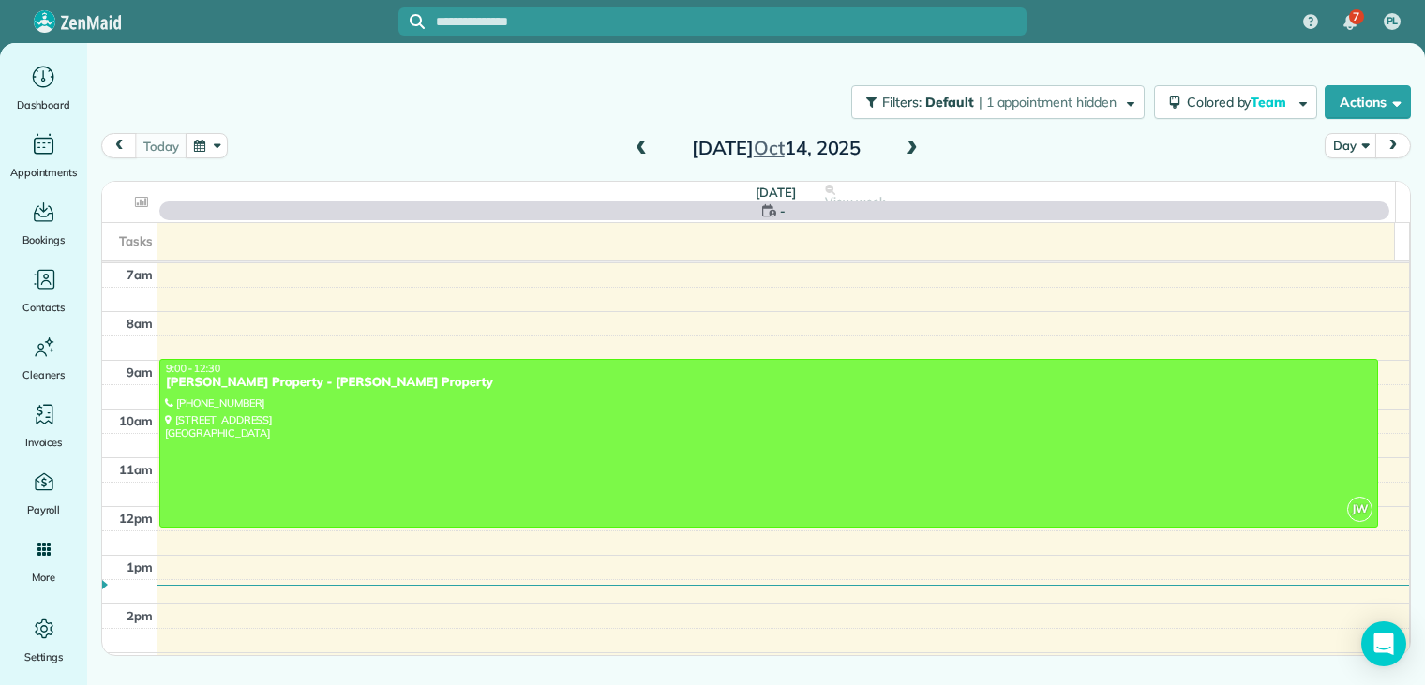
click at [918, 146] on span at bounding box center [912, 149] width 21 height 17
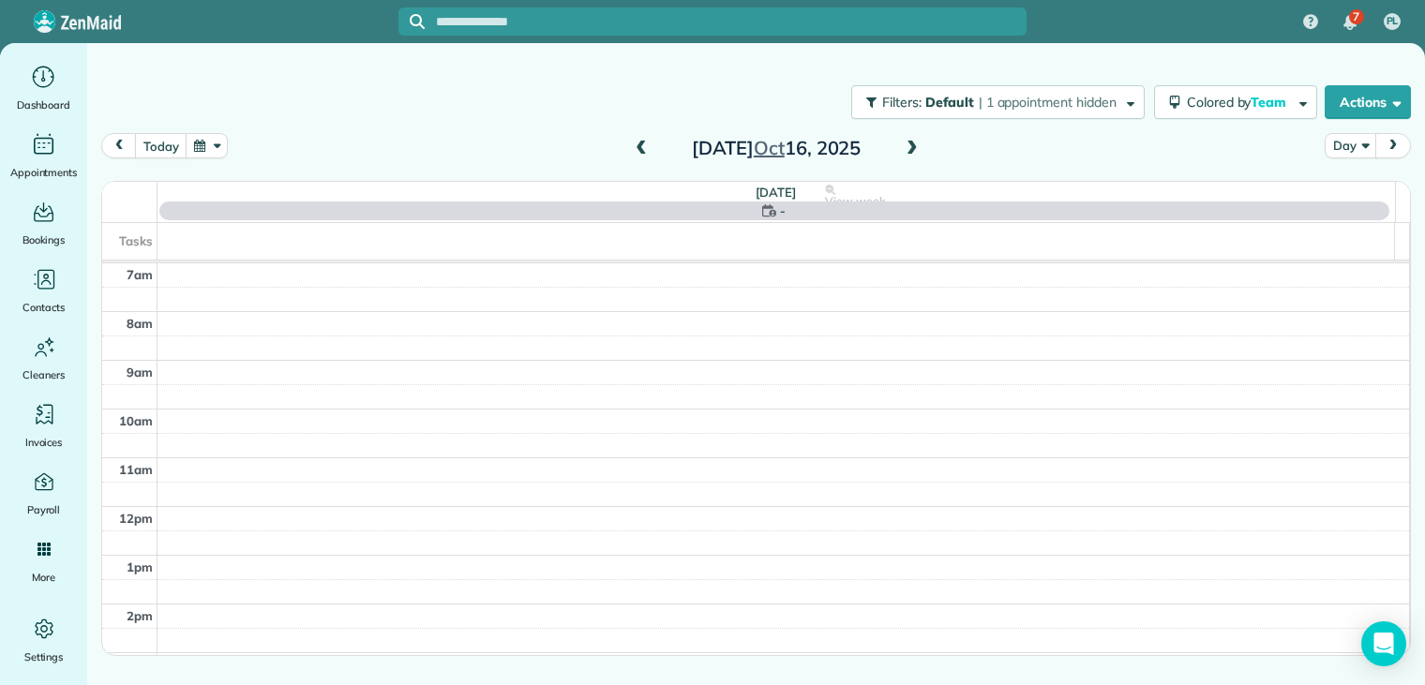
click at [918, 146] on span at bounding box center [912, 149] width 21 height 17
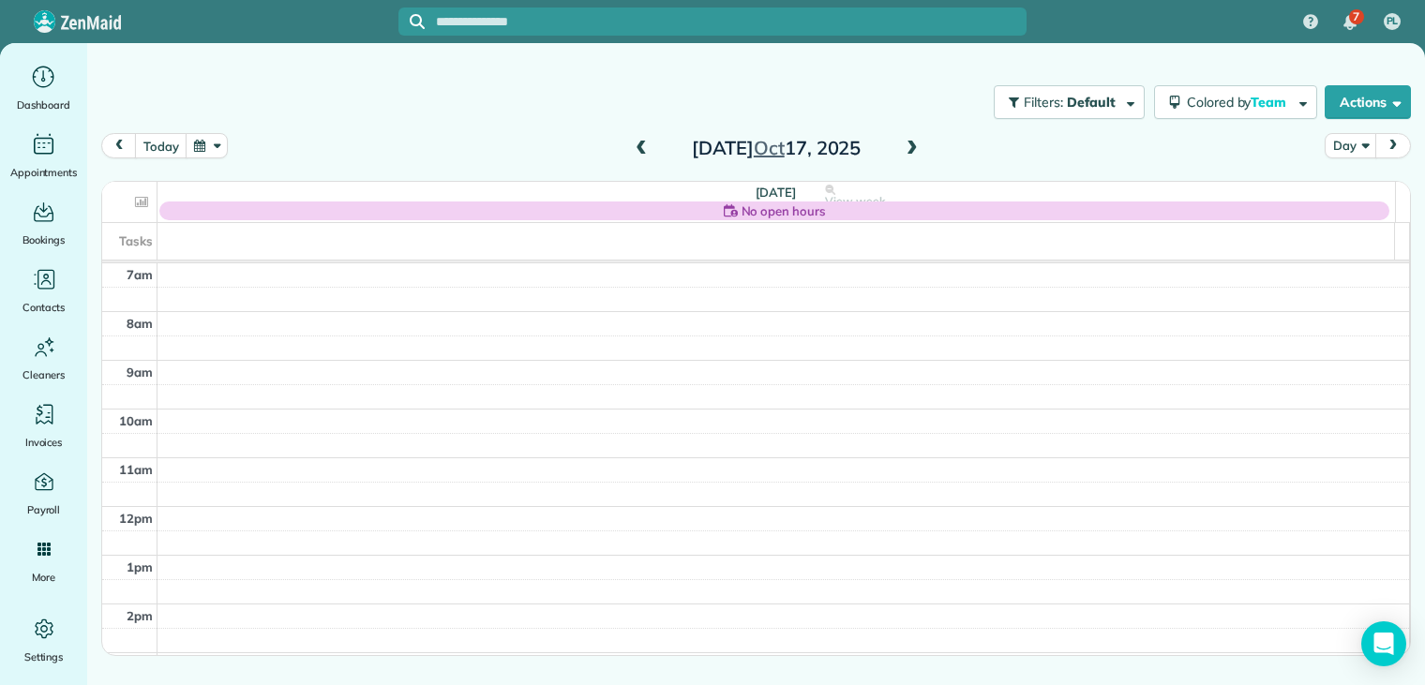
click at [647, 145] on span at bounding box center [641, 149] width 21 height 17
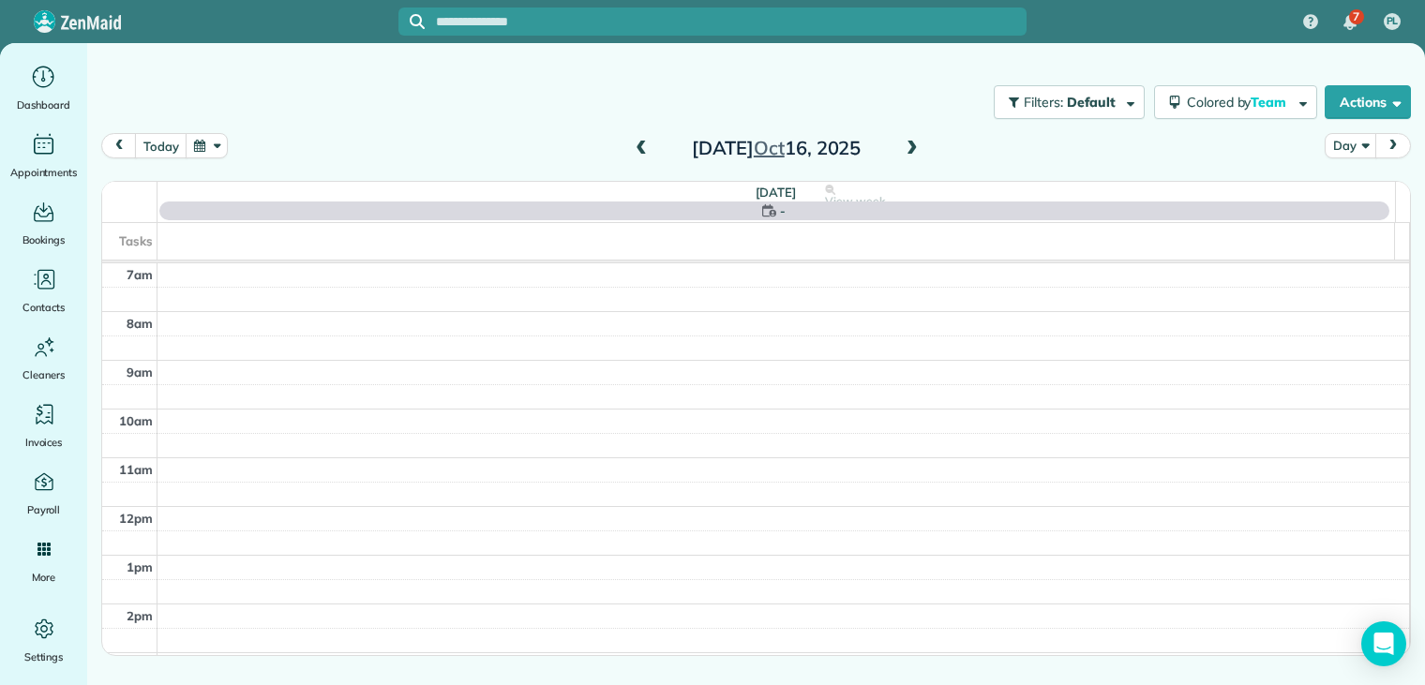
click at [645, 148] on span at bounding box center [641, 149] width 21 height 17
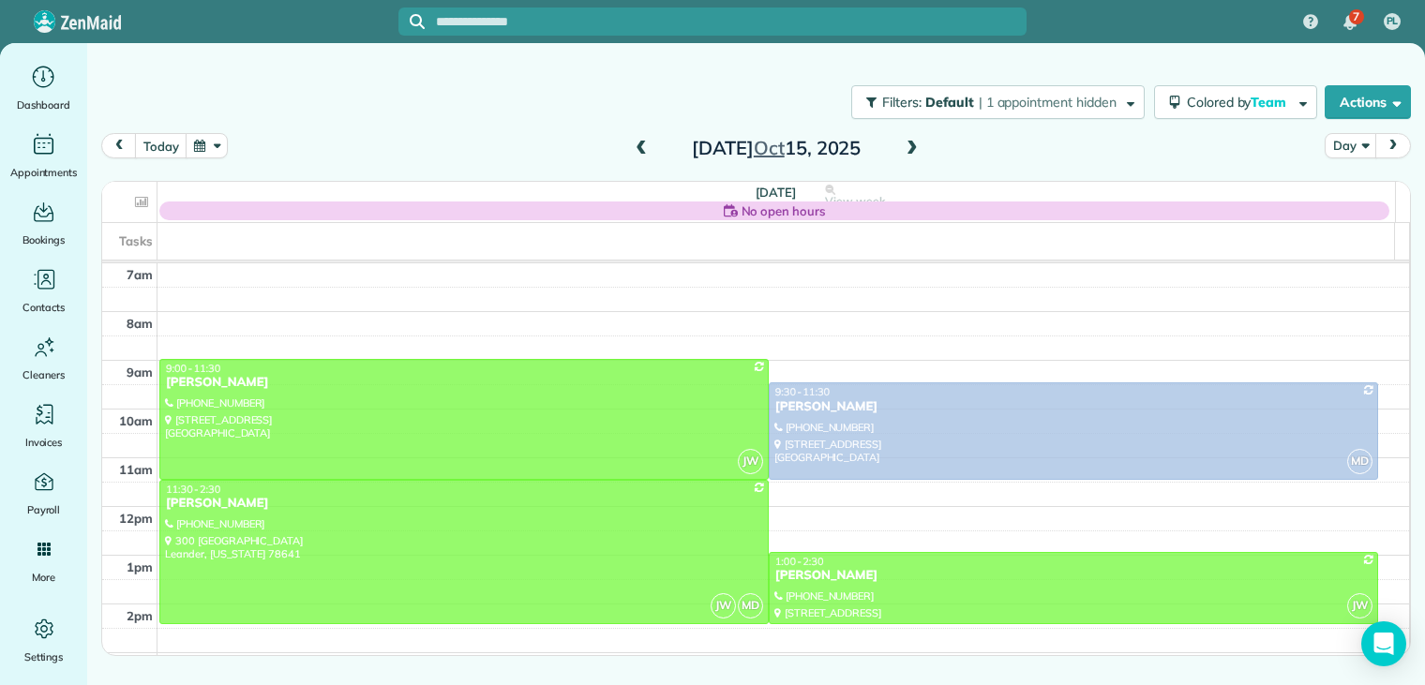
click at [645, 148] on span at bounding box center [641, 149] width 21 height 17
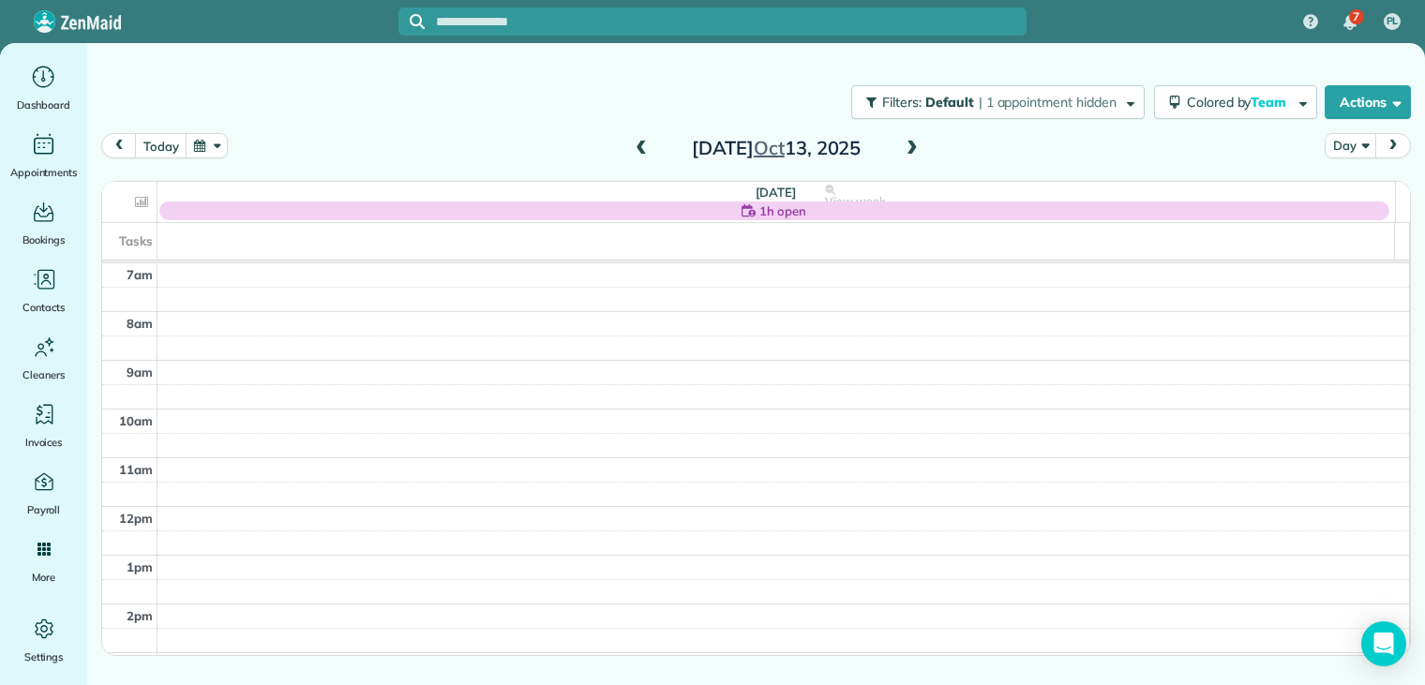
click at [915, 150] on span at bounding box center [912, 149] width 21 height 17
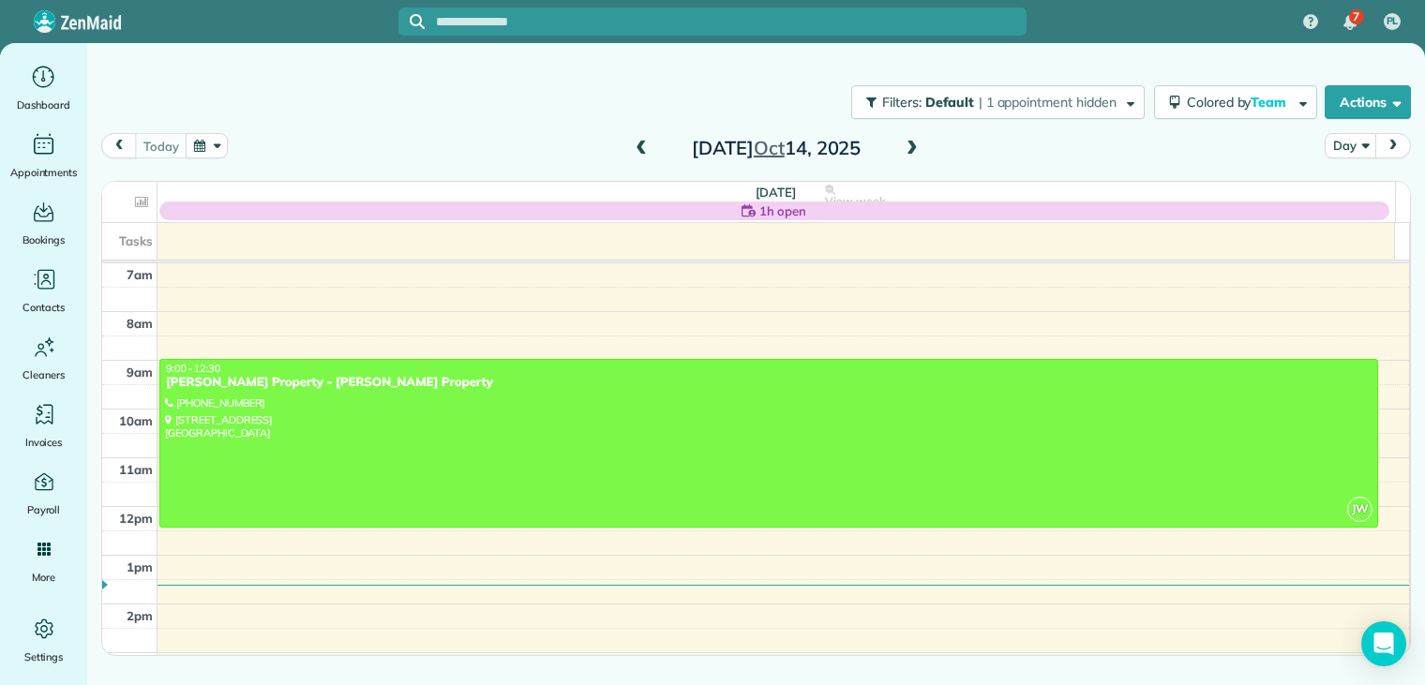
click at [911, 144] on span at bounding box center [912, 149] width 21 height 17
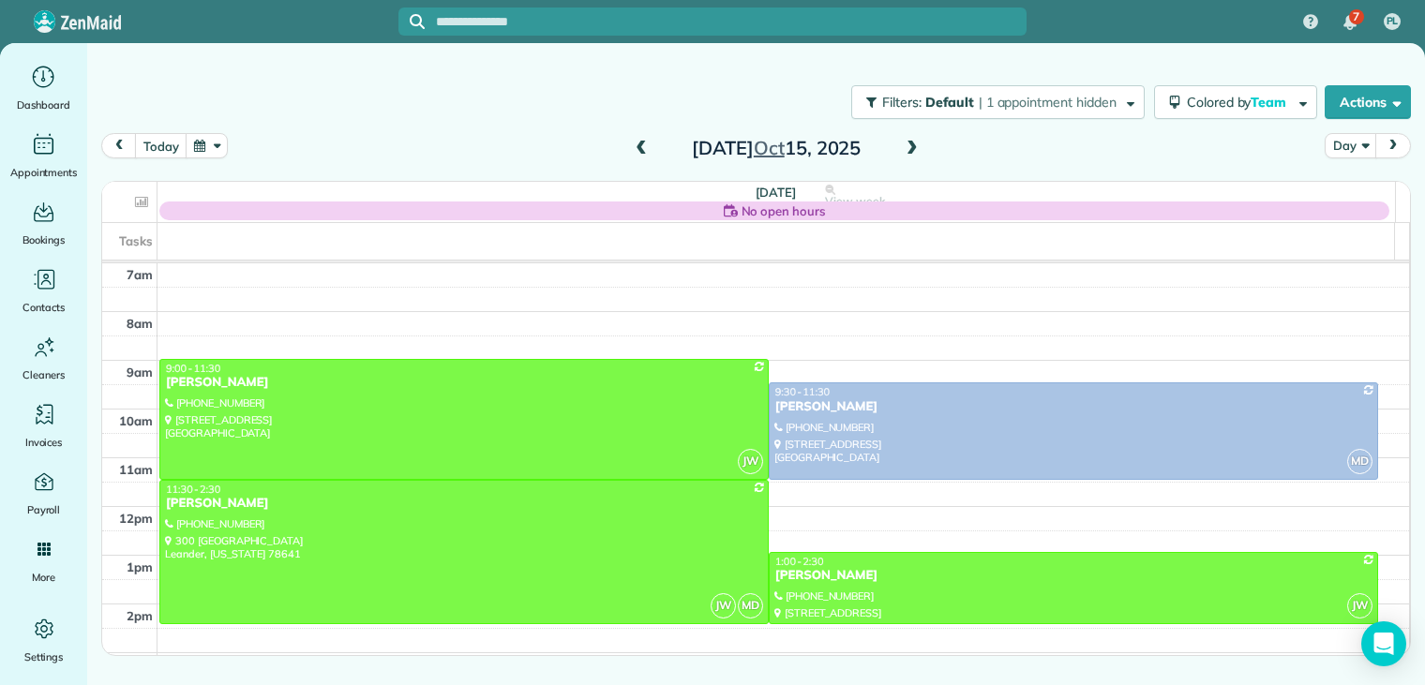
click at [911, 144] on span at bounding box center [912, 149] width 21 height 17
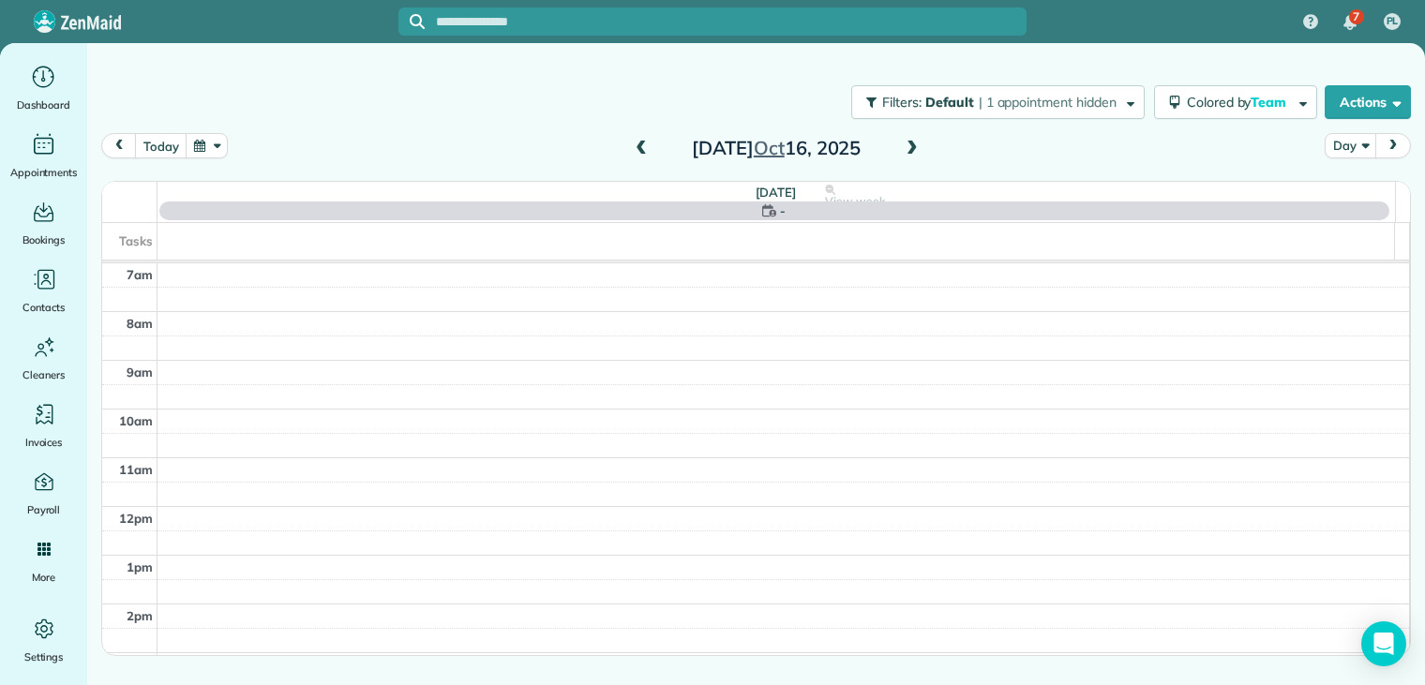
click at [911, 144] on span at bounding box center [912, 149] width 21 height 17
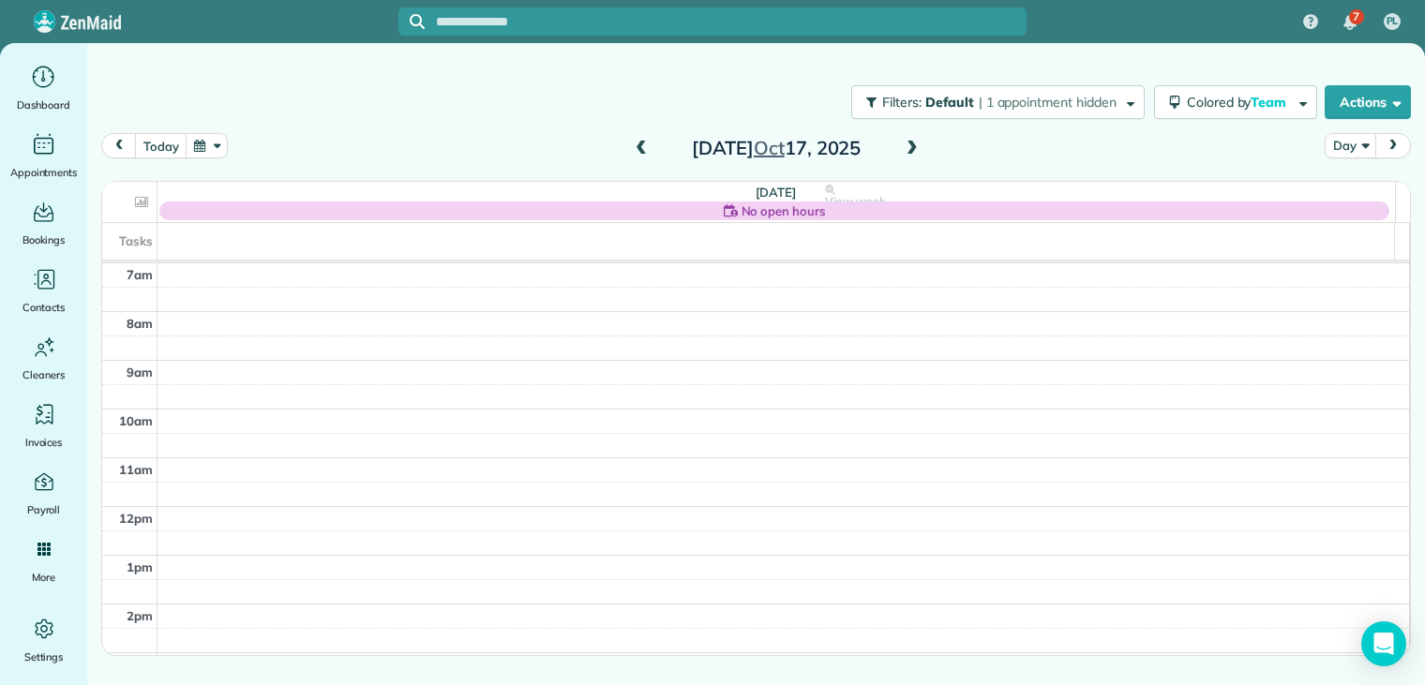
click at [911, 144] on span at bounding box center [912, 149] width 21 height 17
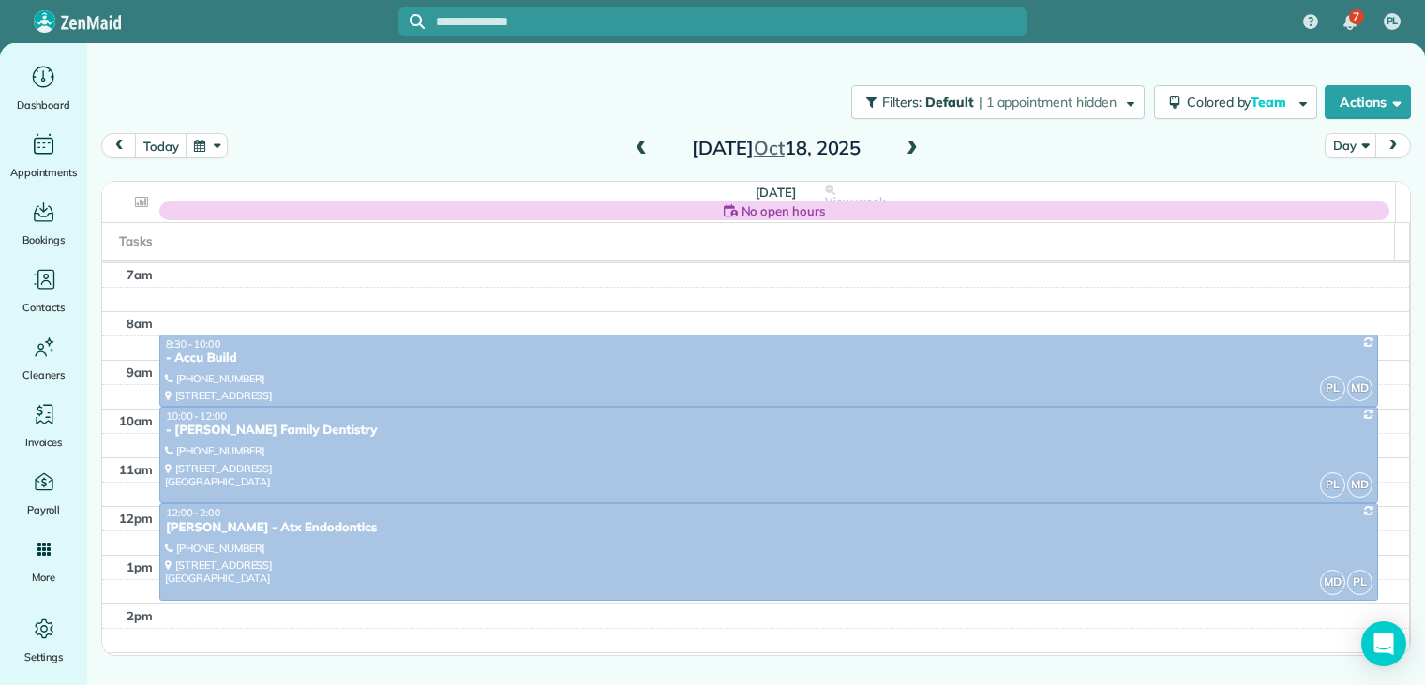
click at [639, 145] on span at bounding box center [641, 149] width 21 height 17
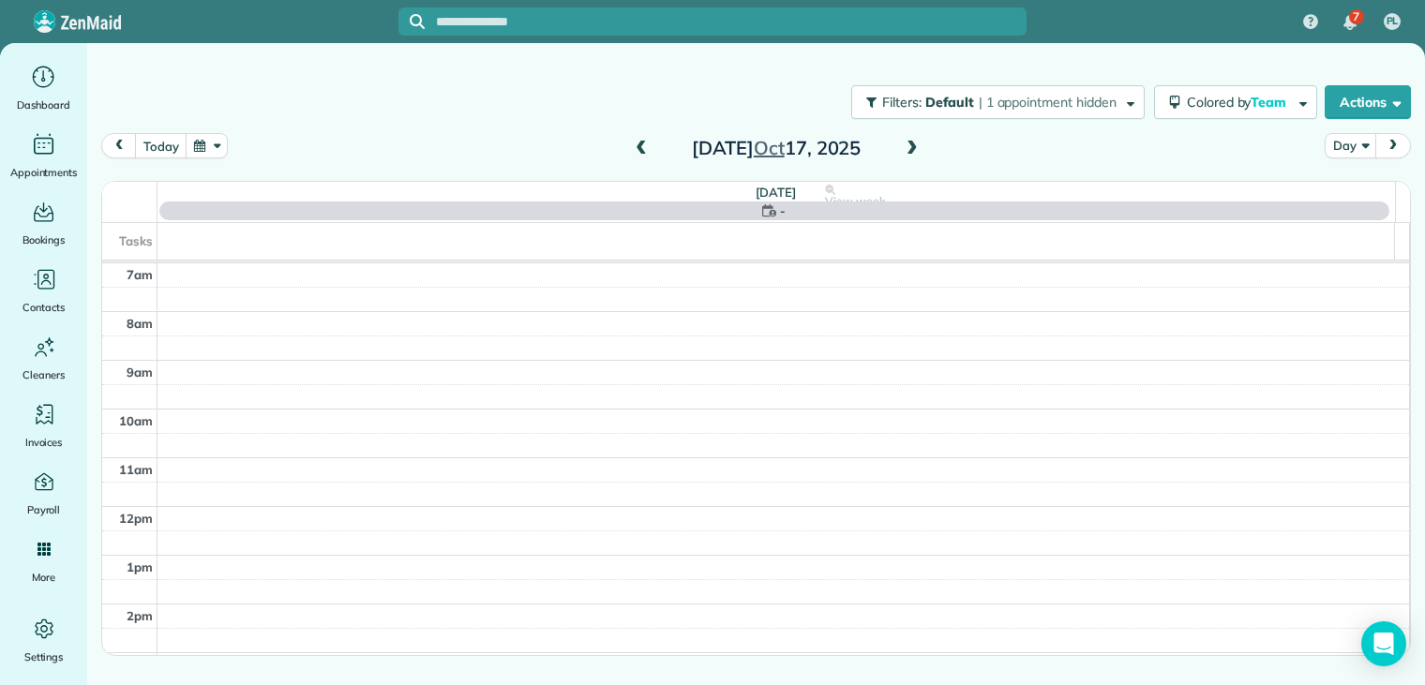
click at [639, 145] on span at bounding box center [641, 149] width 21 height 17
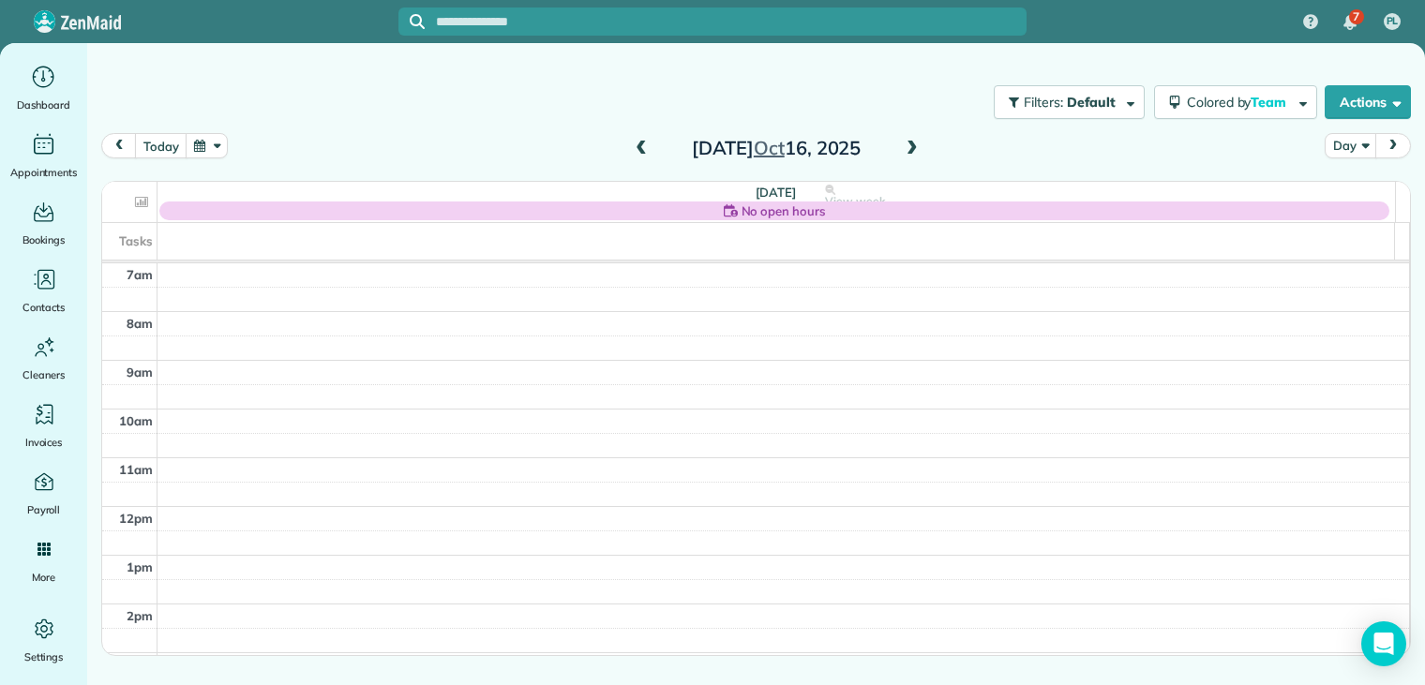
click at [639, 145] on span at bounding box center [641, 149] width 21 height 17
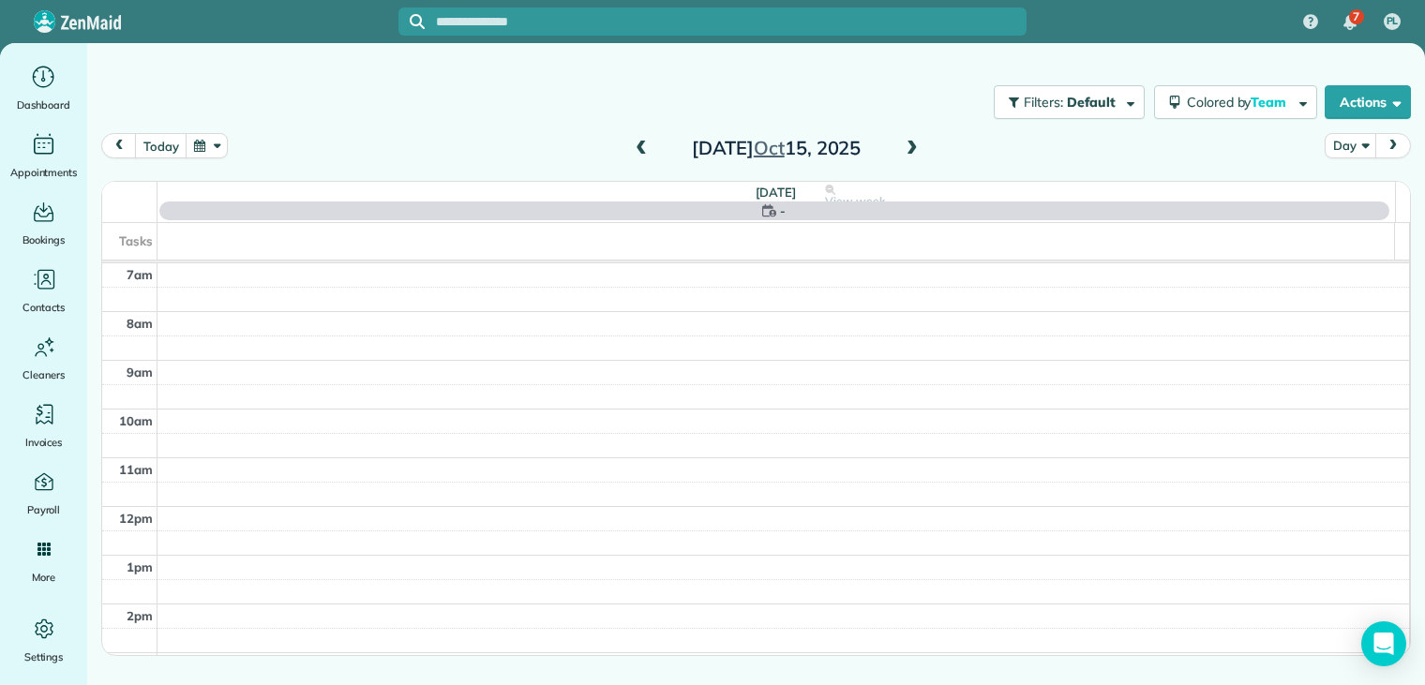
click at [639, 145] on span at bounding box center [641, 149] width 21 height 17
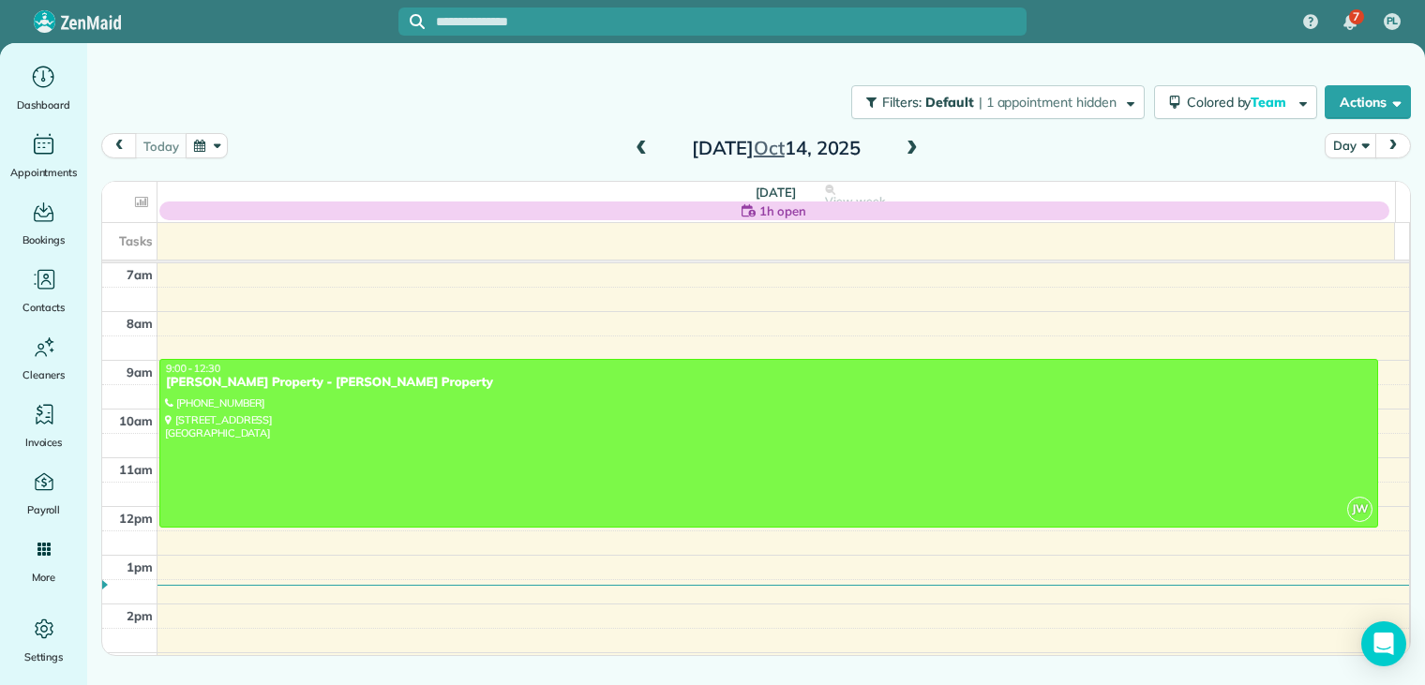
click at [913, 149] on span at bounding box center [912, 149] width 21 height 17
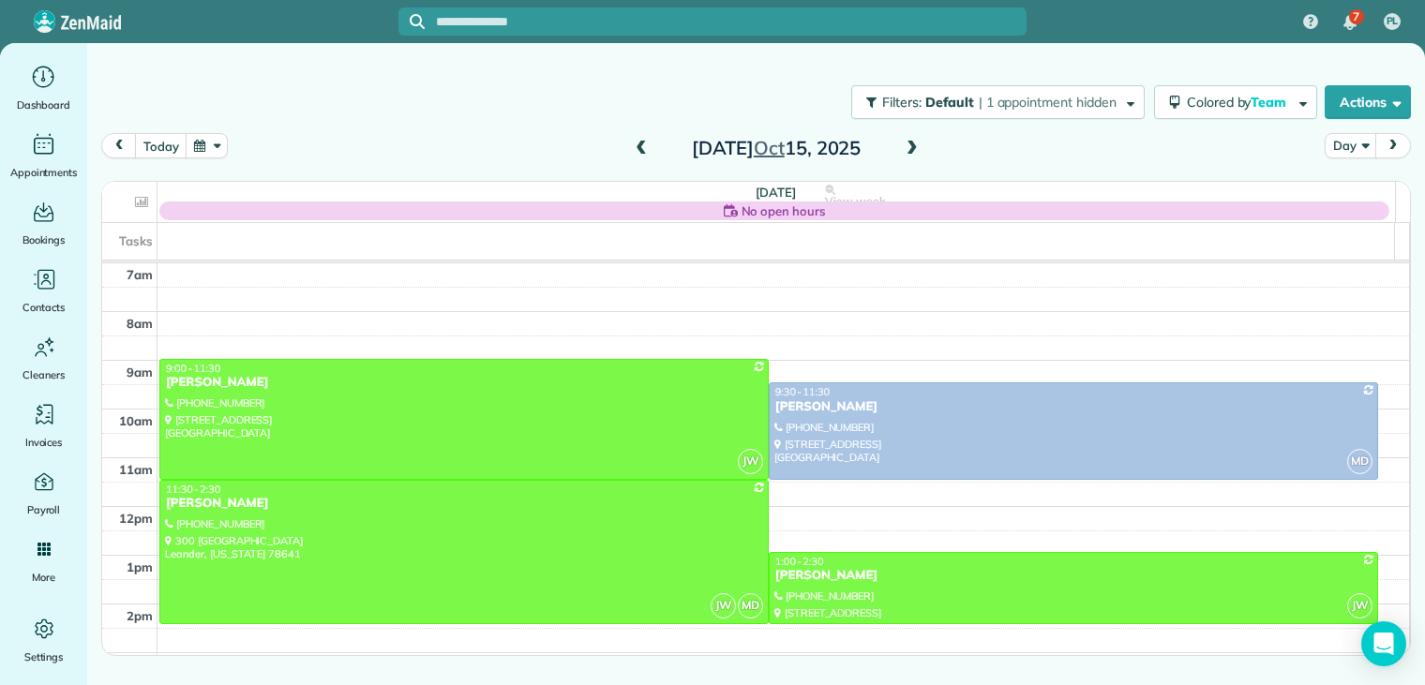
click at [914, 146] on span at bounding box center [912, 149] width 21 height 17
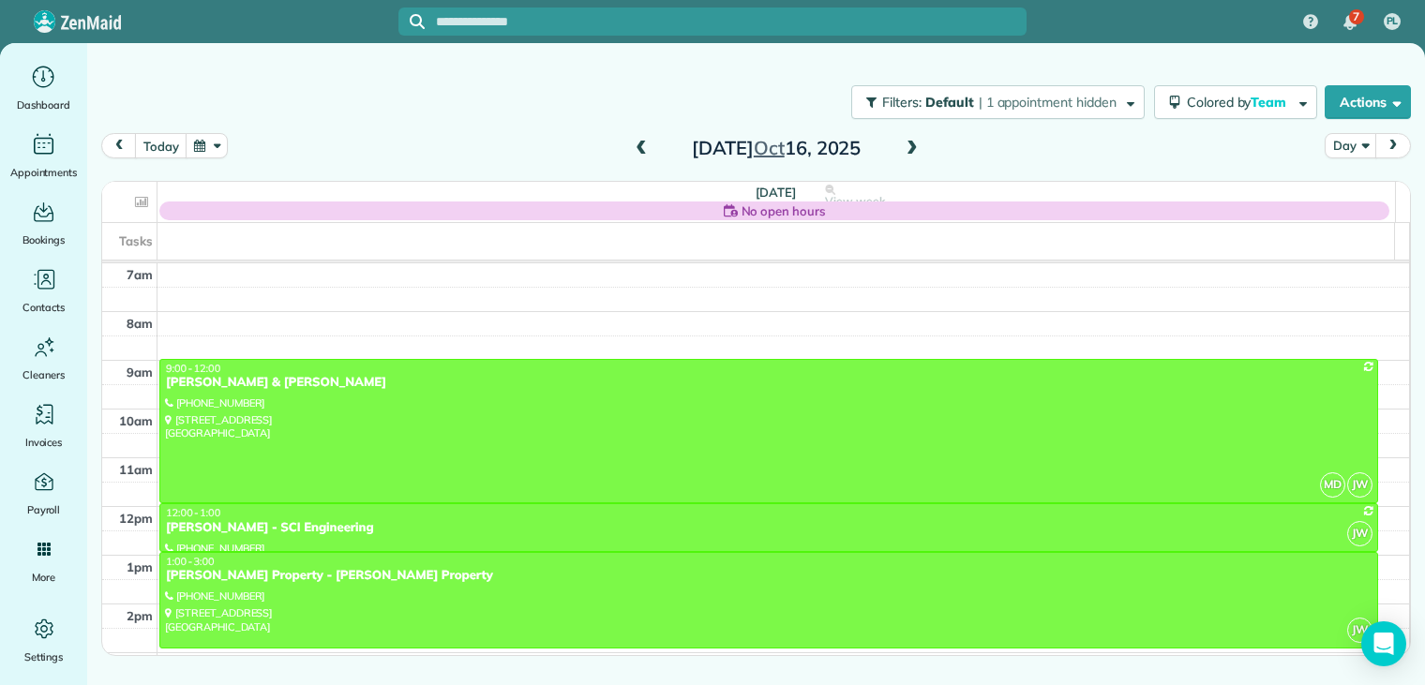
click at [915, 149] on span at bounding box center [912, 149] width 21 height 17
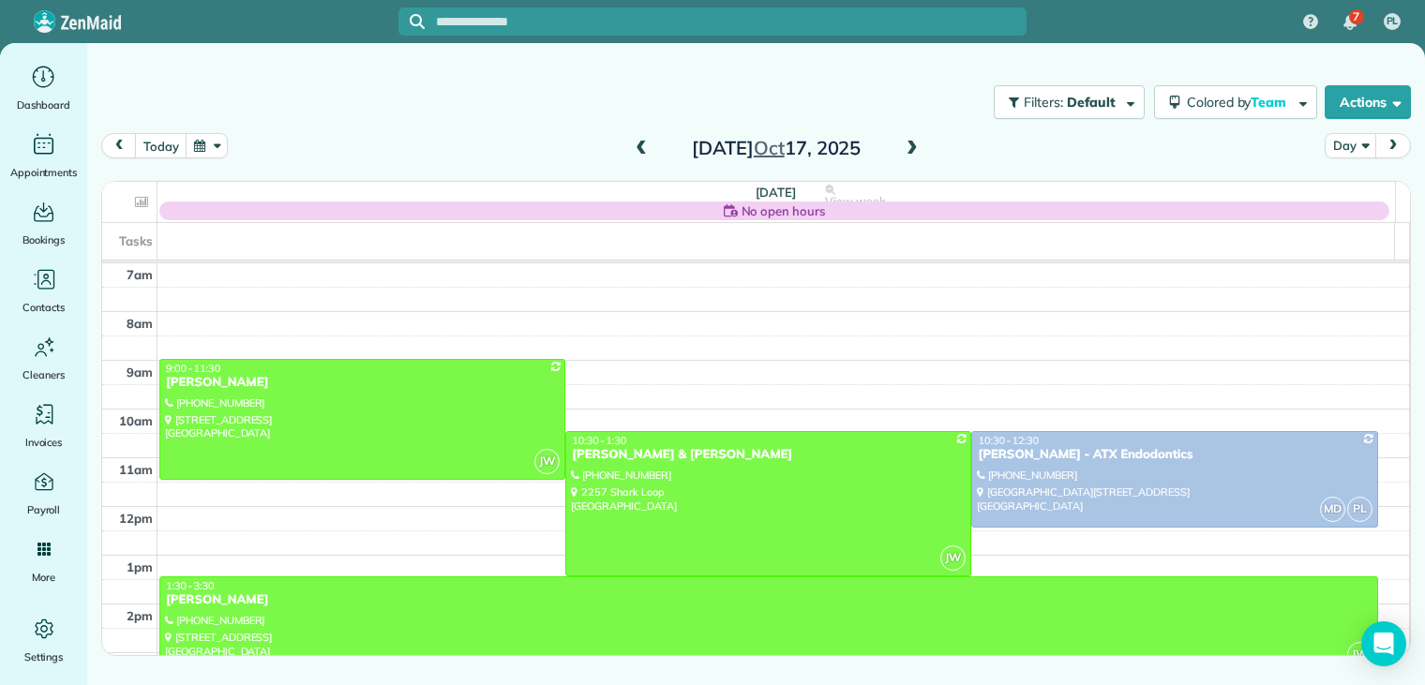
click at [638, 149] on span at bounding box center [641, 149] width 21 height 17
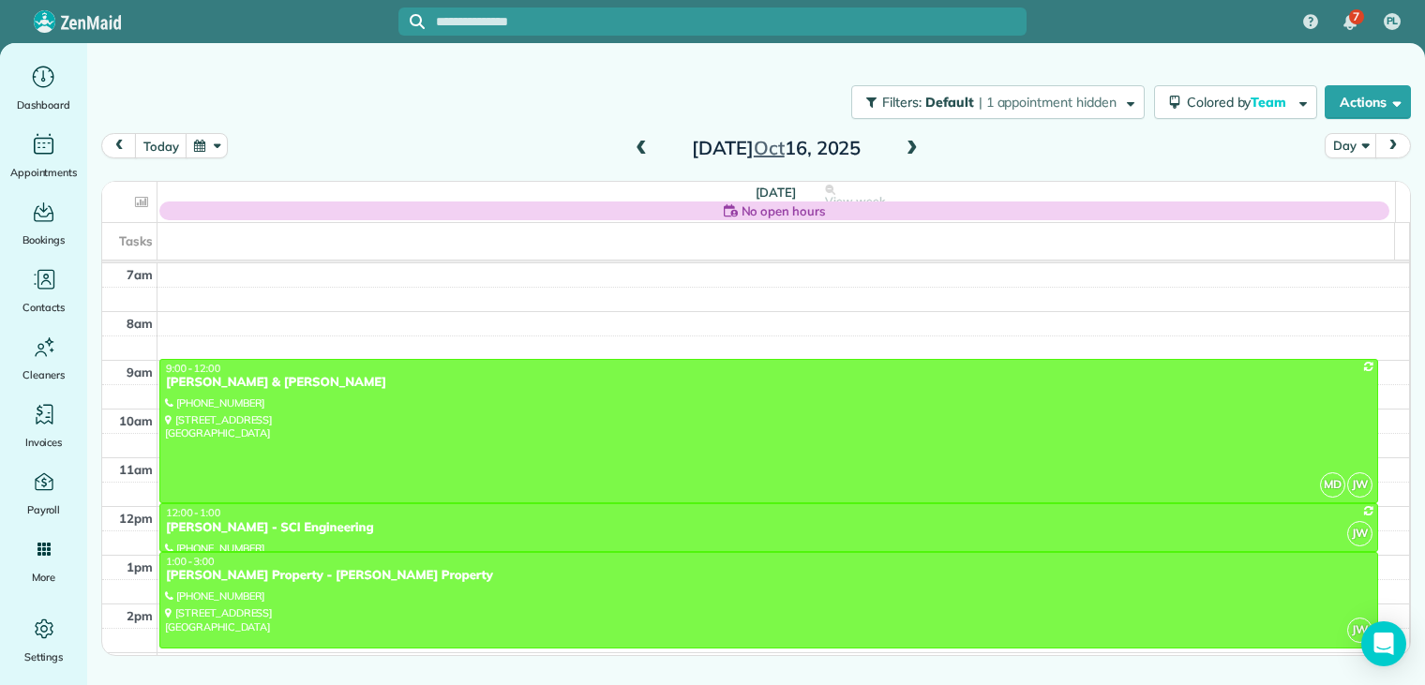
click at [641, 148] on span at bounding box center [641, 149] width 21 height 17
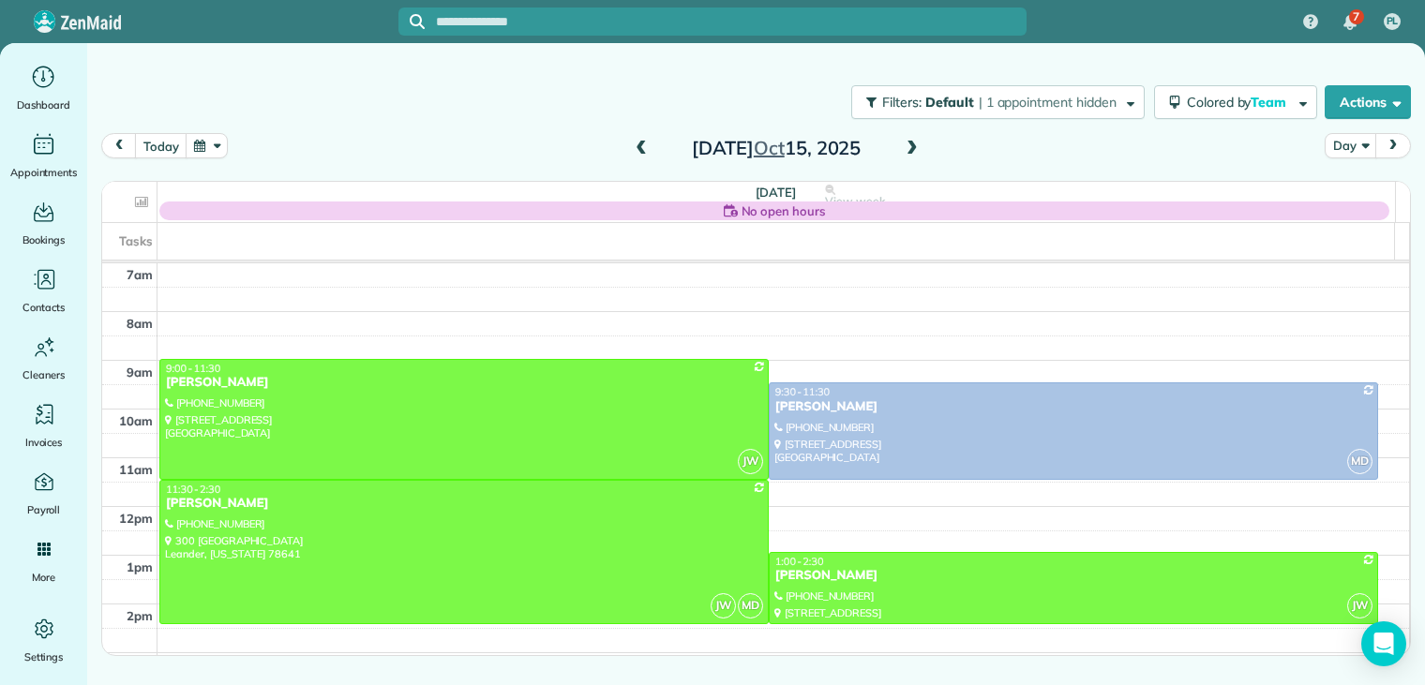
click at [641, 149] on span at bounding box center [641, 149] width 21 height 17
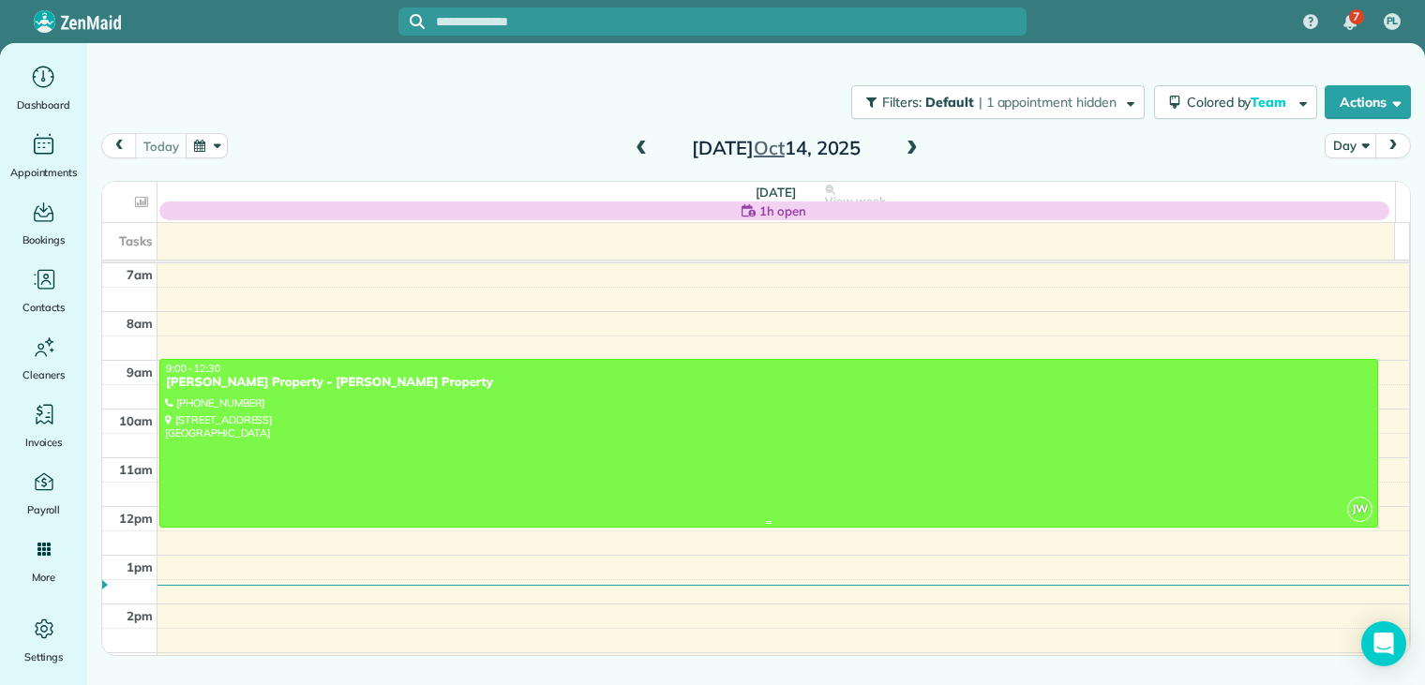
click at [266, 383] on div "[PERSON_NAME] Property - [PERSON_NAME] Property" at bounding box center [769, 383] width 1208 height 16
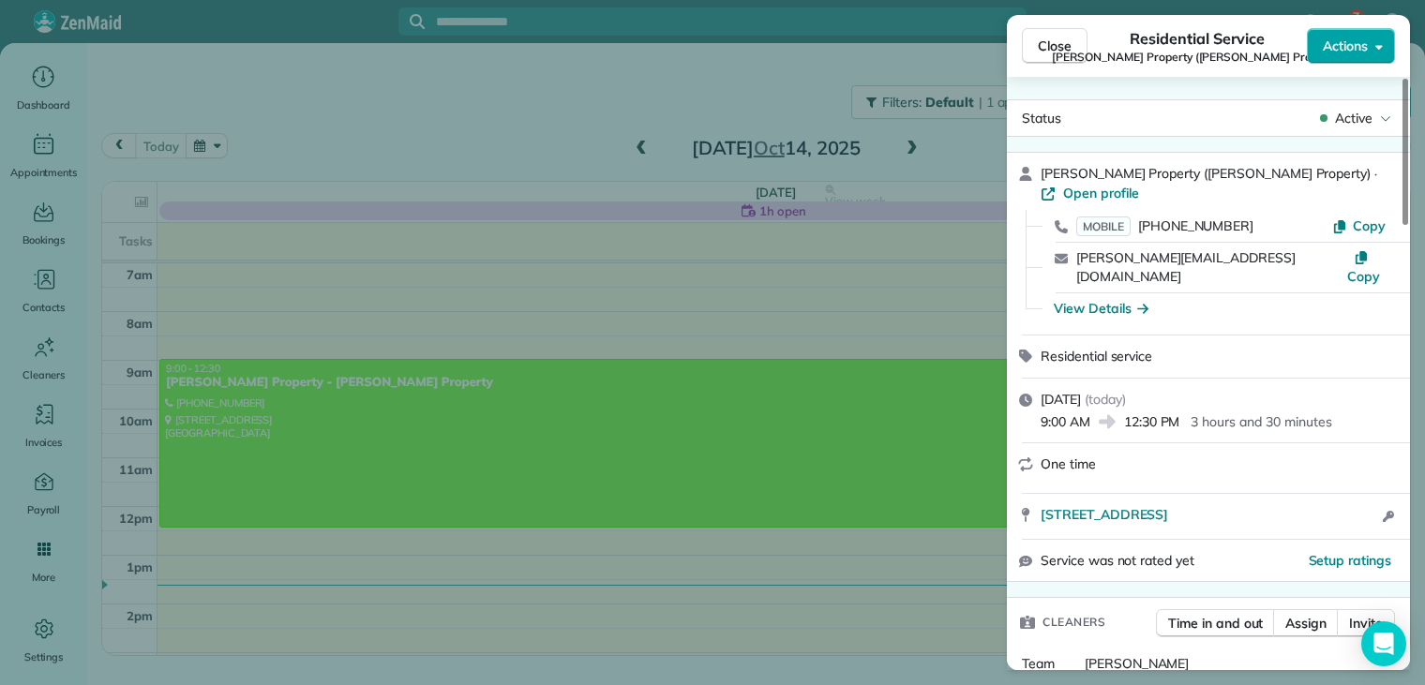
click at [1330, 48] on span "Actions" at bounding box center [1345, 46] width 45 height 19
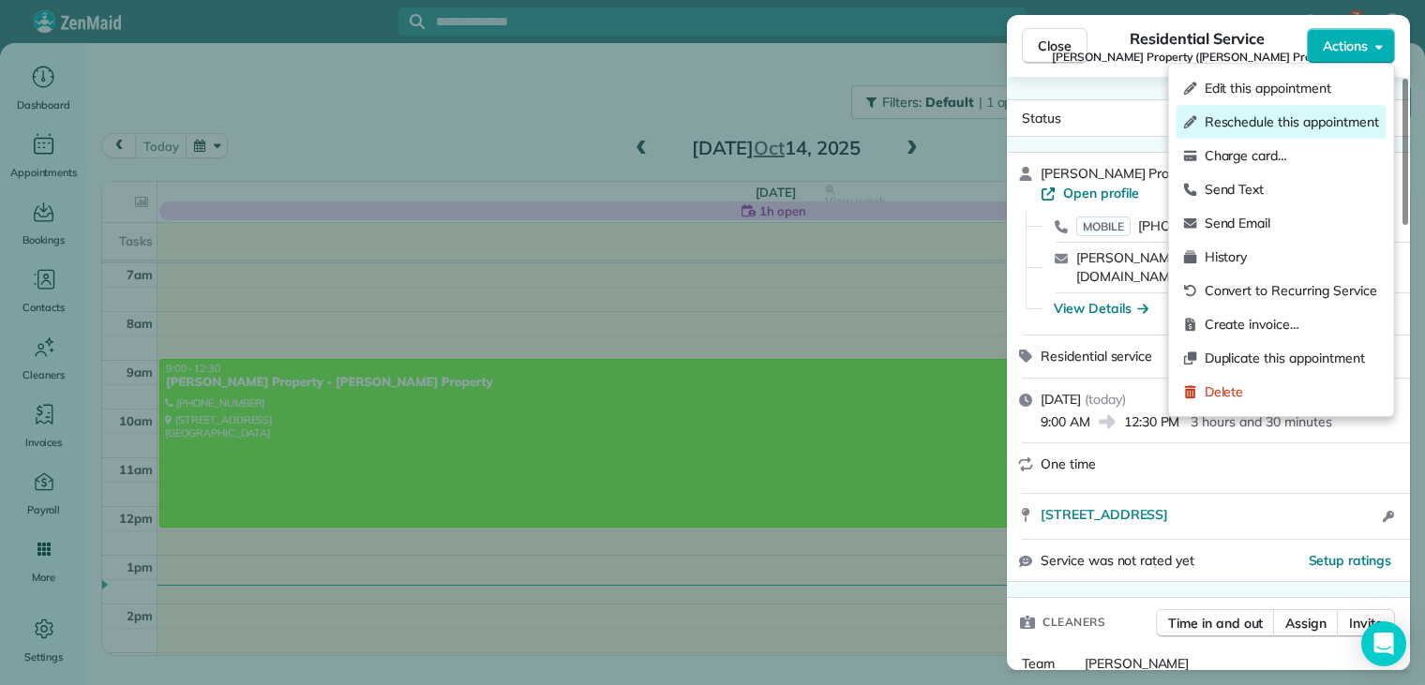
click at [1275, 124] on span "Reschedule this appointment" at bounding box center [1292, 122] width 174 height 19
select select "*"
select select "****"
click at [1275, 124] on div at bounding box center [712, 342] width 1425 height 685
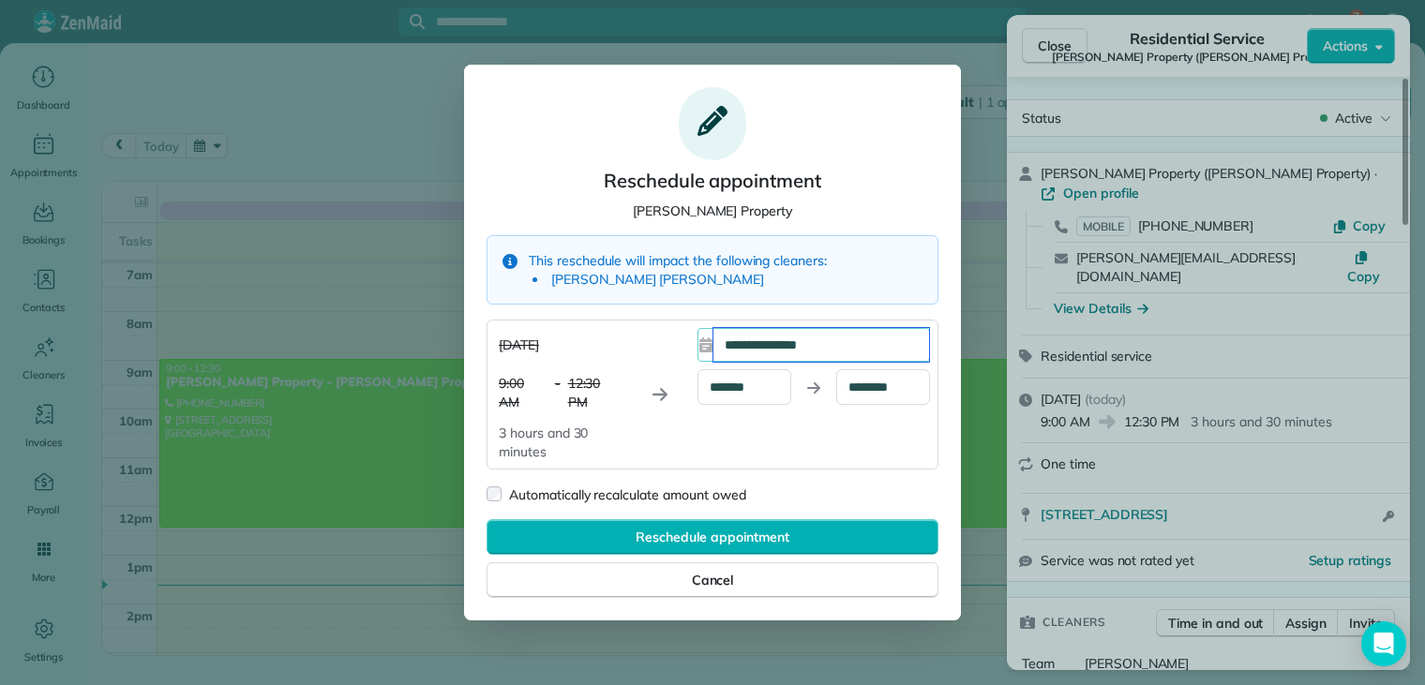
click at [831, 354] on div "**********" at bounding box center [822, 345] width 216 height 34
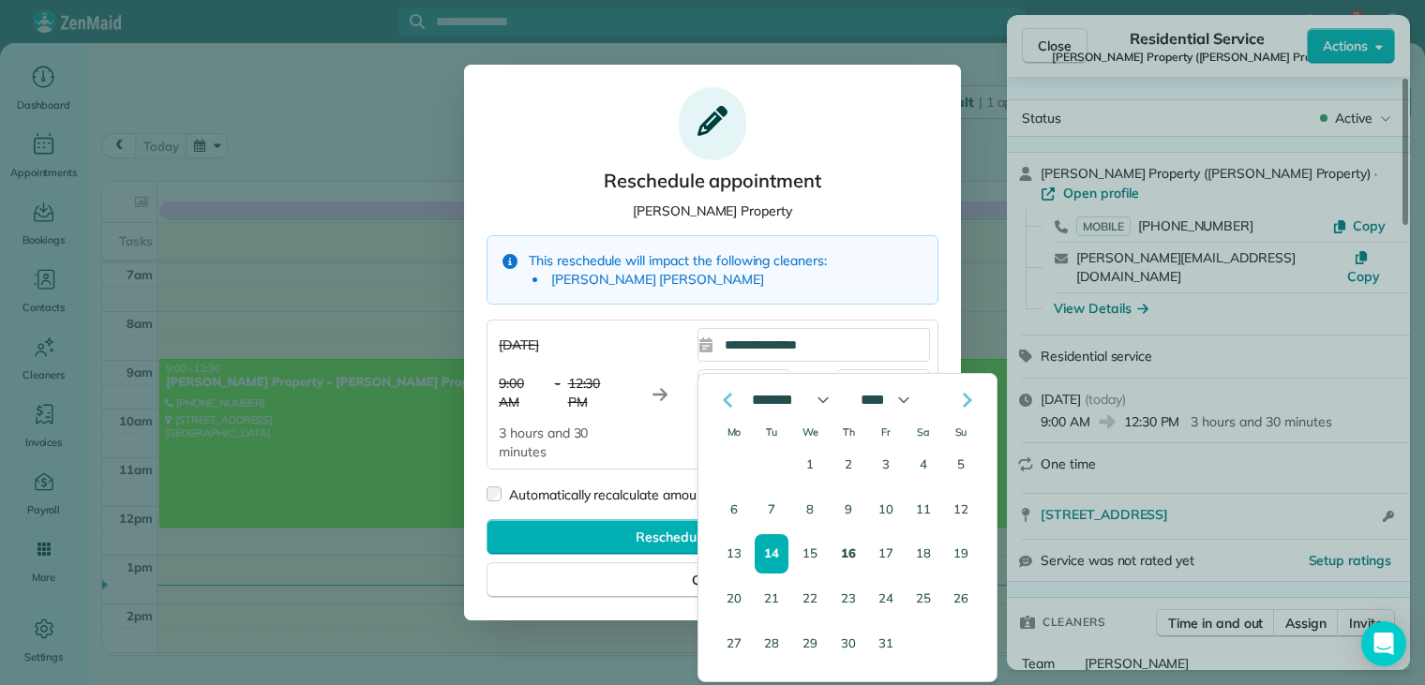
click at [853, 552] on button "16" at bounding box center [849, 554] width 34 height 39
type div "**********"
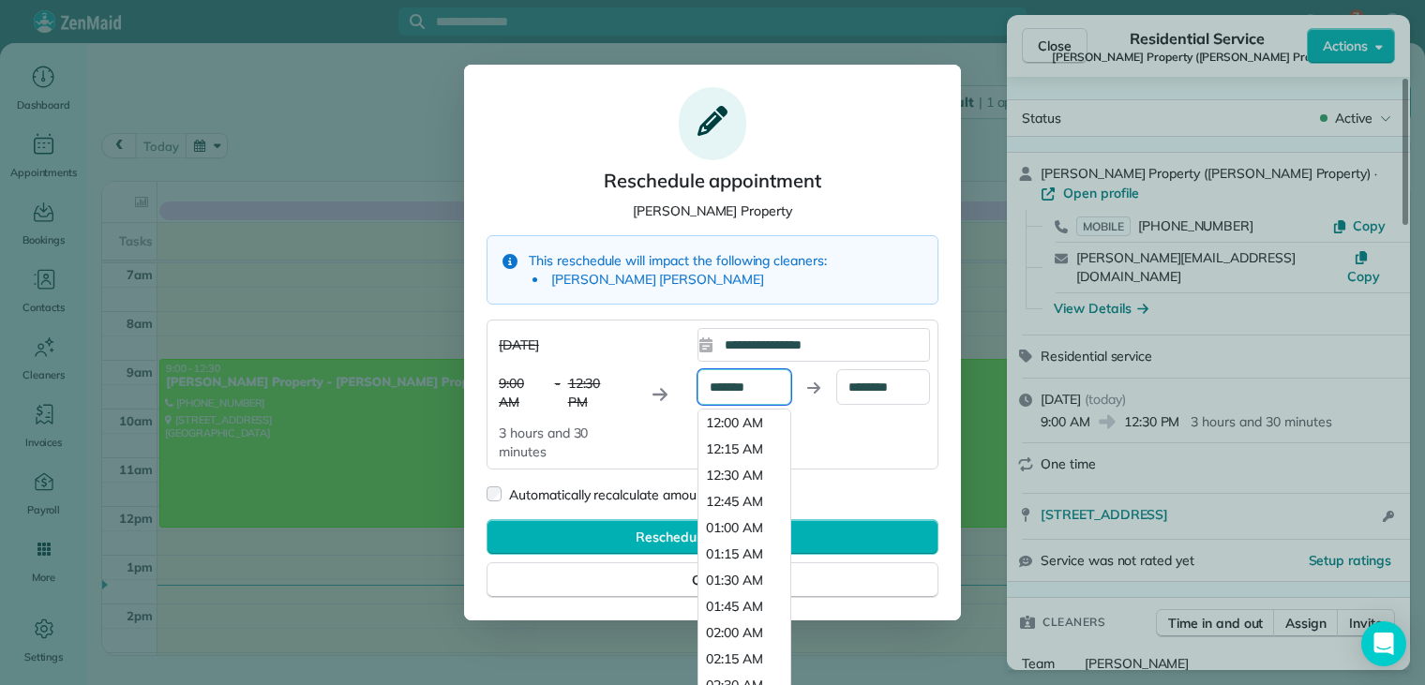
click at [763, 385] on input "*******" at bounding box center [745, 387] width 94 height 36
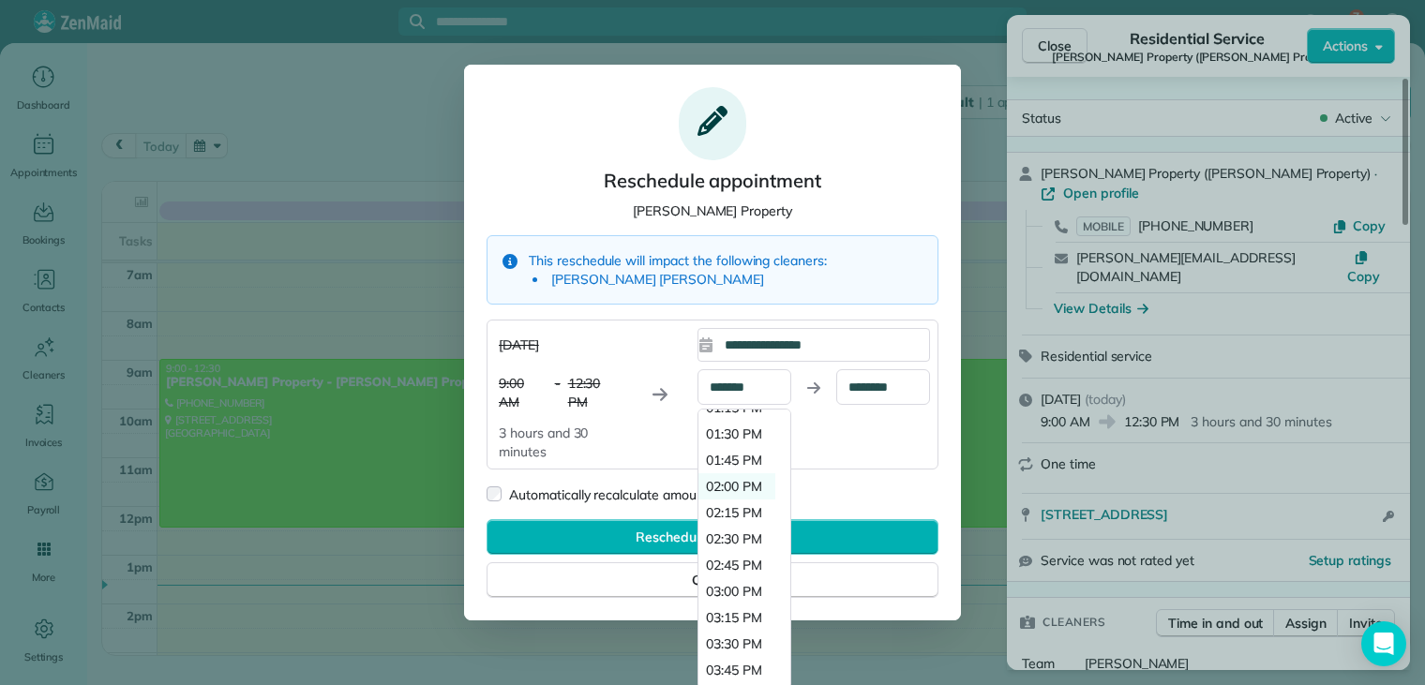
click at [734, 485] on span "02:00 PM" at bounding box center [734, 486] width 56 height 19
type input "********"
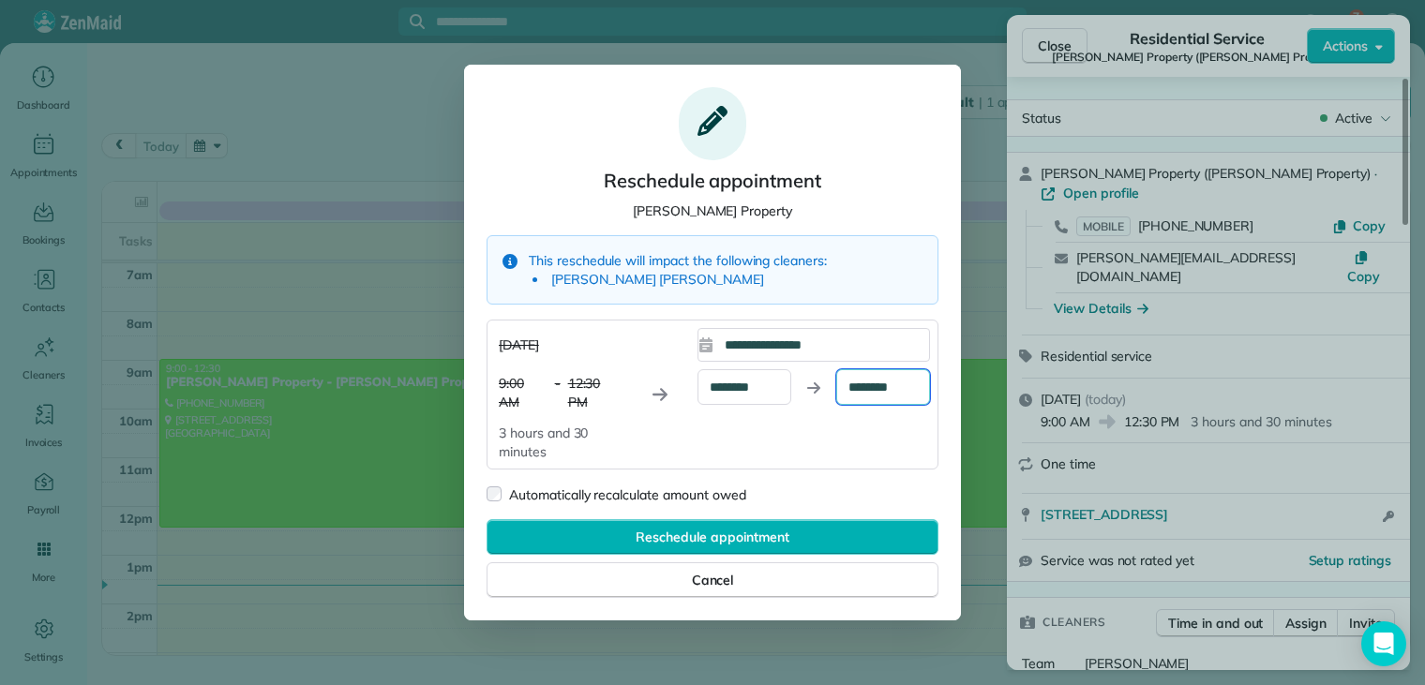
click at [900, 389] on input "********" at bounding box center [883, 387] width 94 height 36
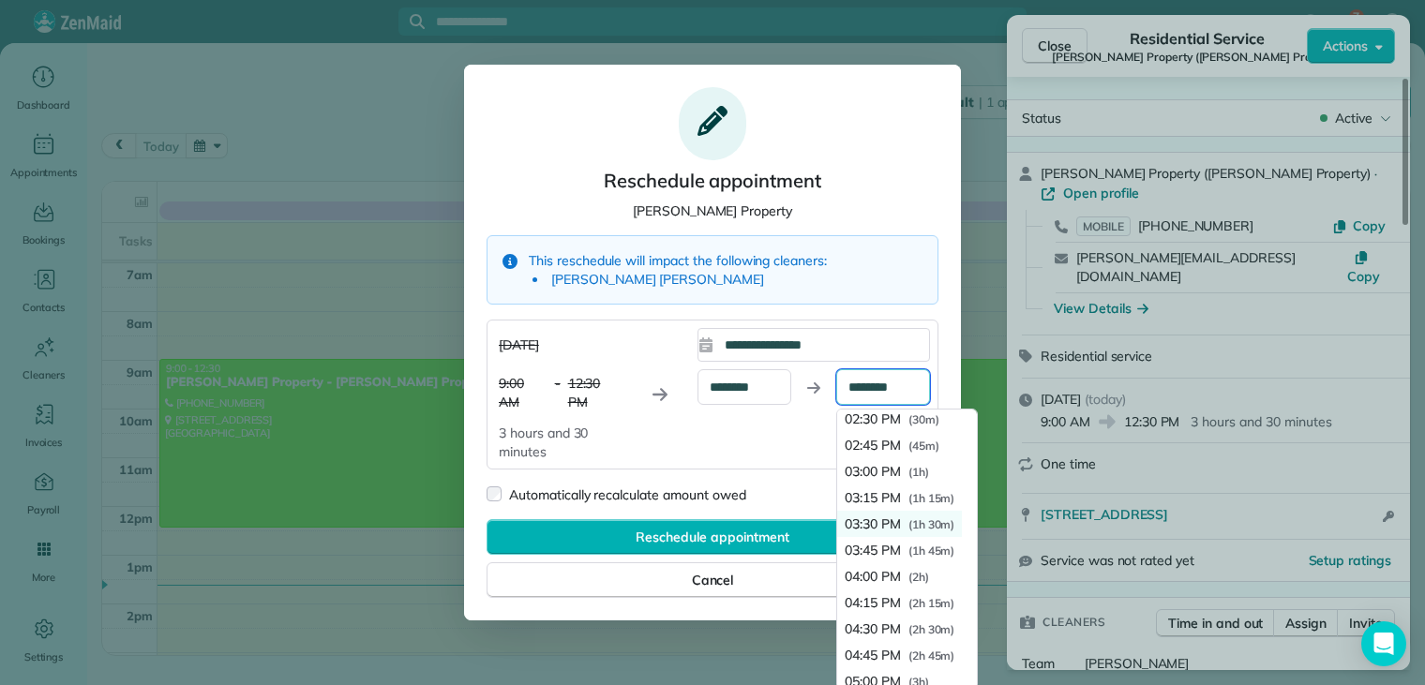
scroll to position [94, 0]
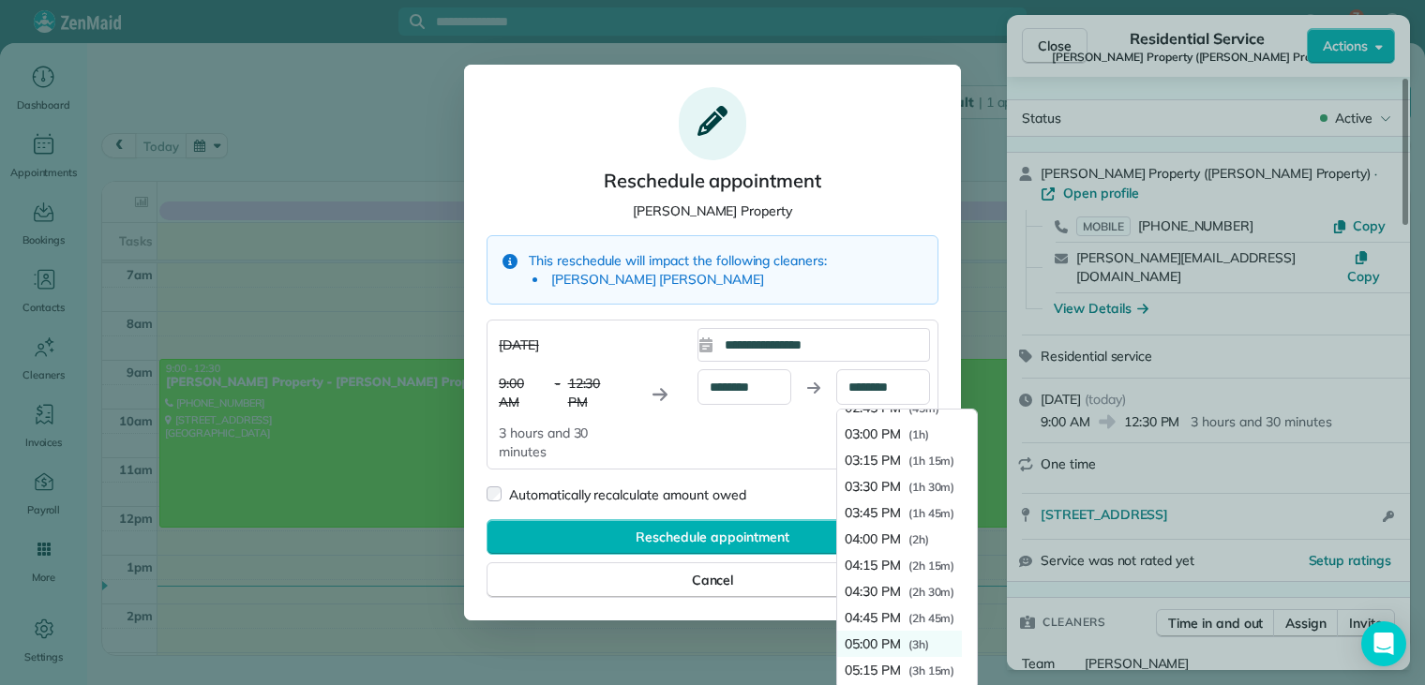
click at [885, 641] on span "05:00 PM" at bounding box center [873, 644] width 56 height 19
type input "********"
click at [885, 641] on div at bounding box center [712, 342] width 1425 height 685
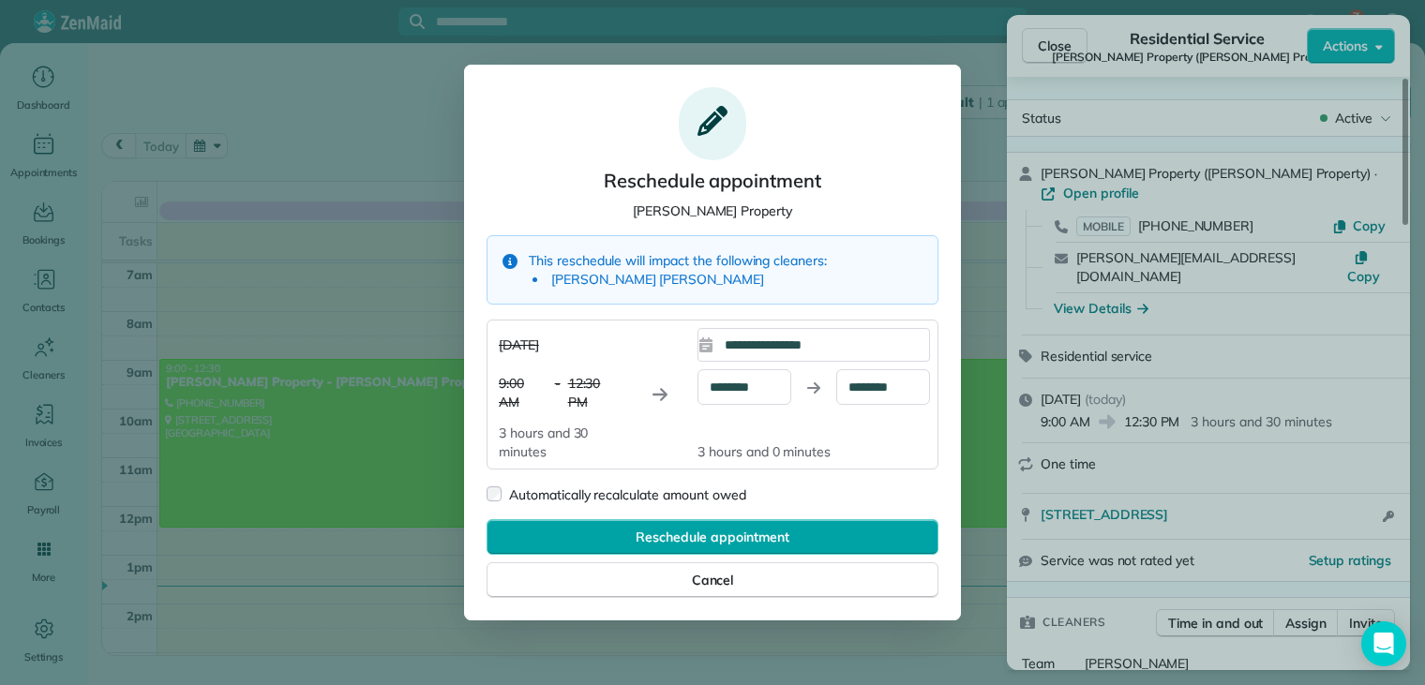
click at [746, 535] on span "Reschedule appointment" at bounding box center [712, 537] width 153 height 19
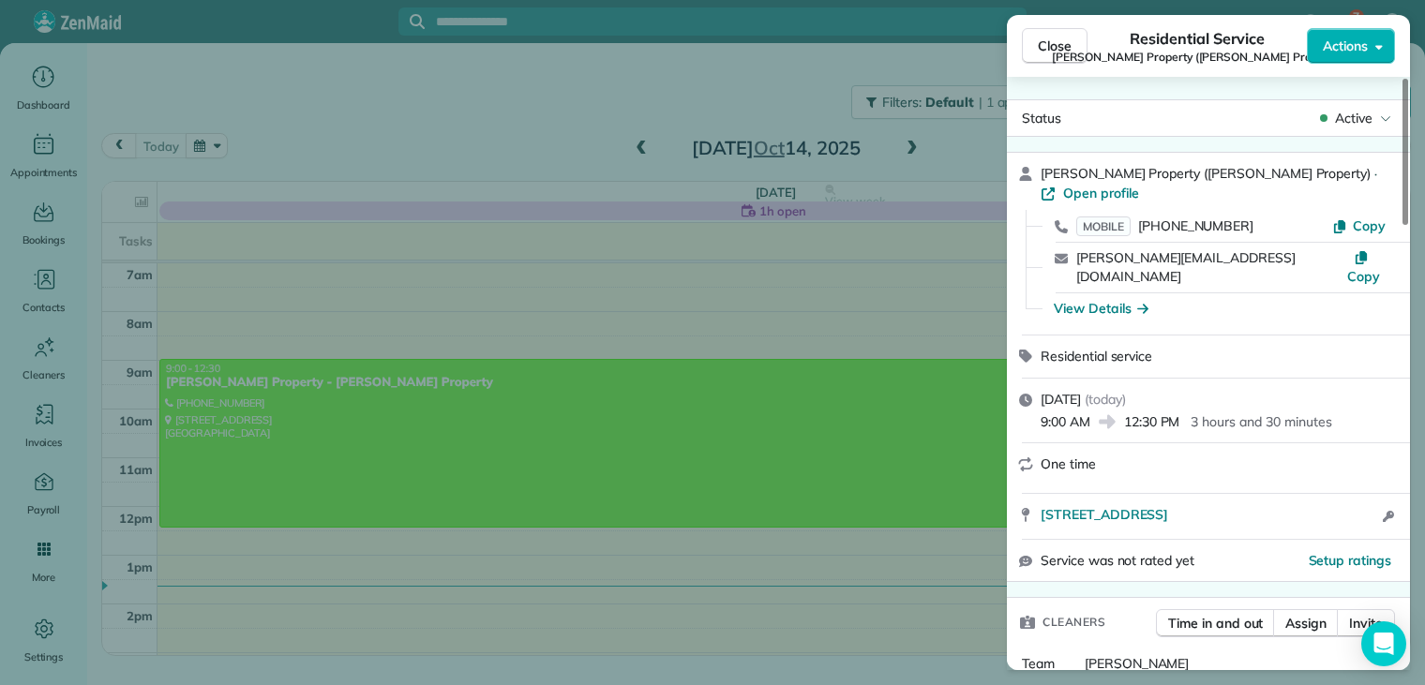
click at [1053, 45] on span "Close" at bounding box center [1055, 46] width 34 height 19
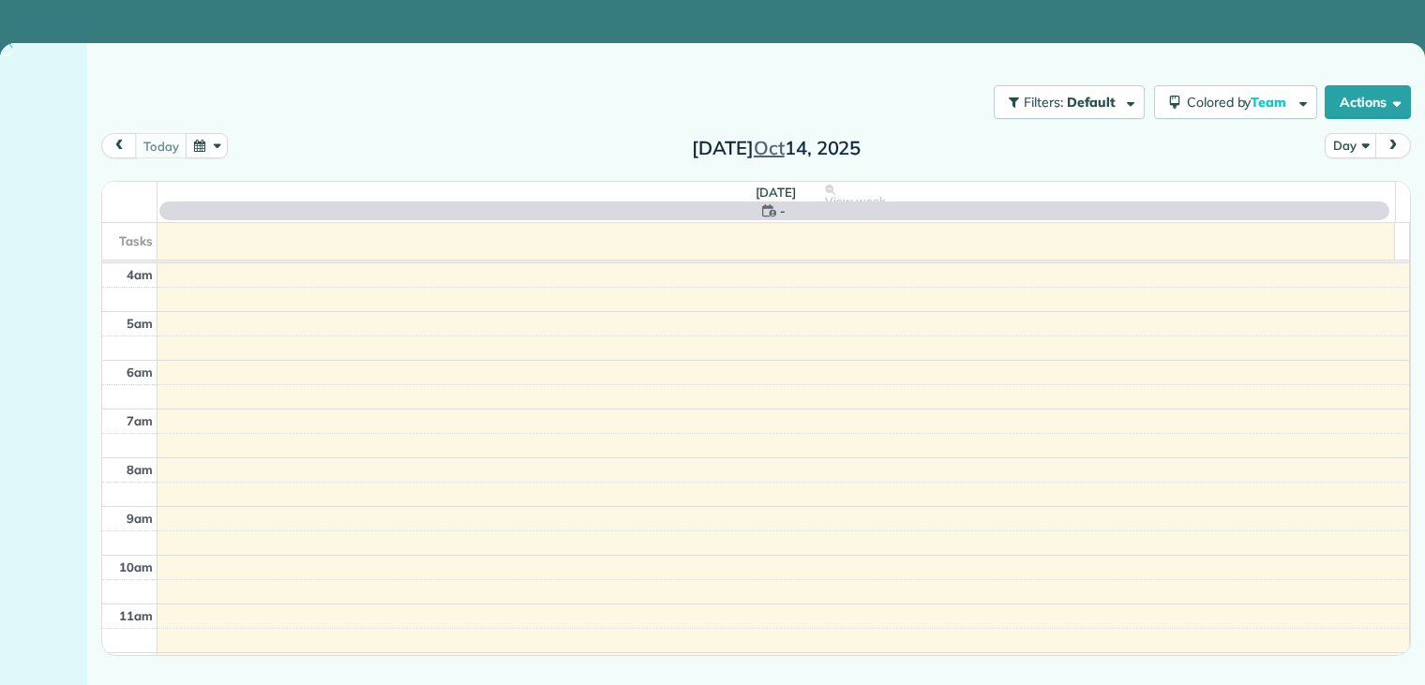
scroll to position [146, 0]
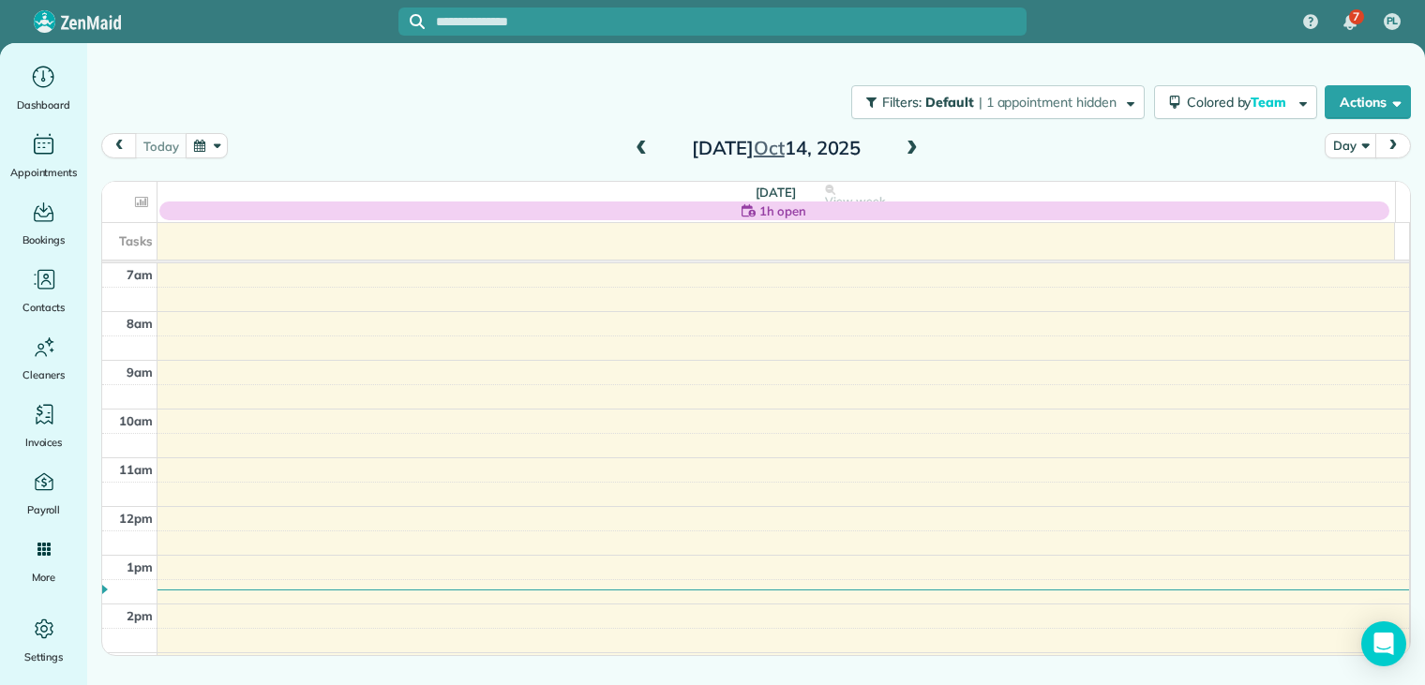
click at [911, 144] on span at bounding box center [912, 149] width 21 height 17
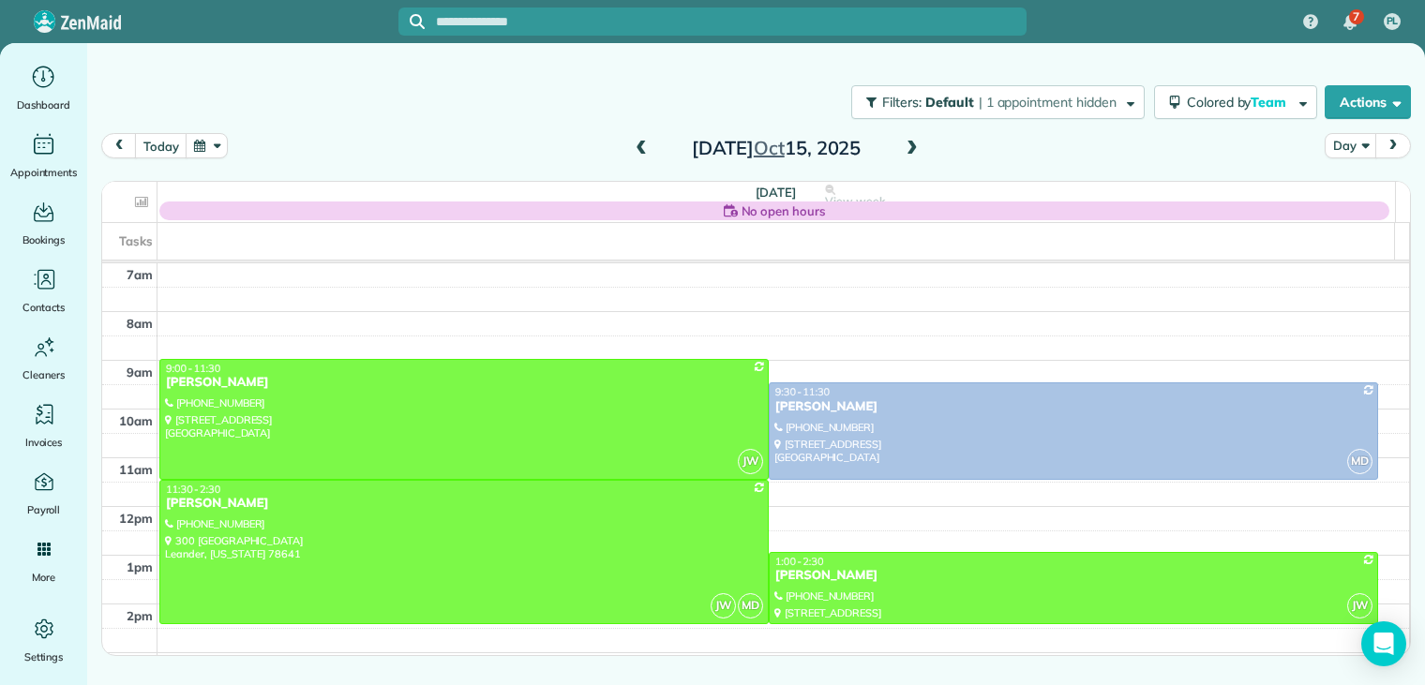
click at [911, 144] on span at bounding box center [912, 149] width 21 height 17
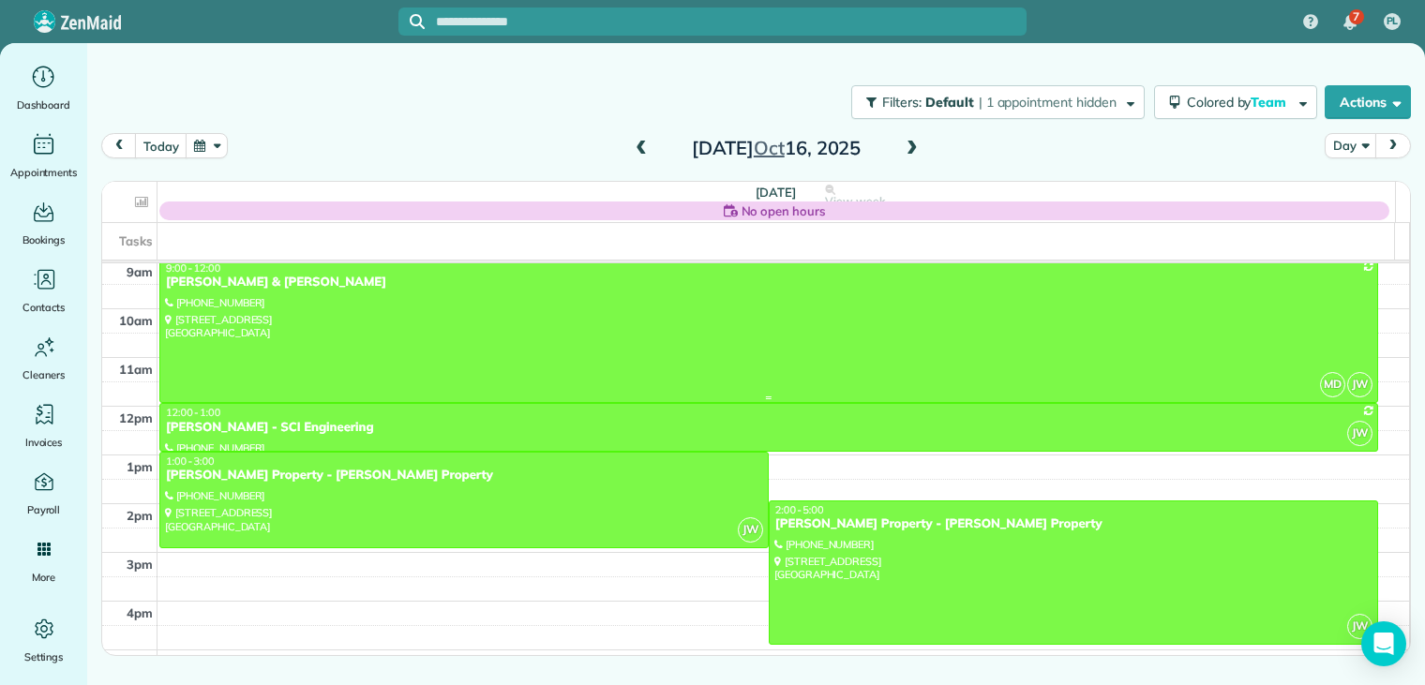
scroll to position [255, 0]
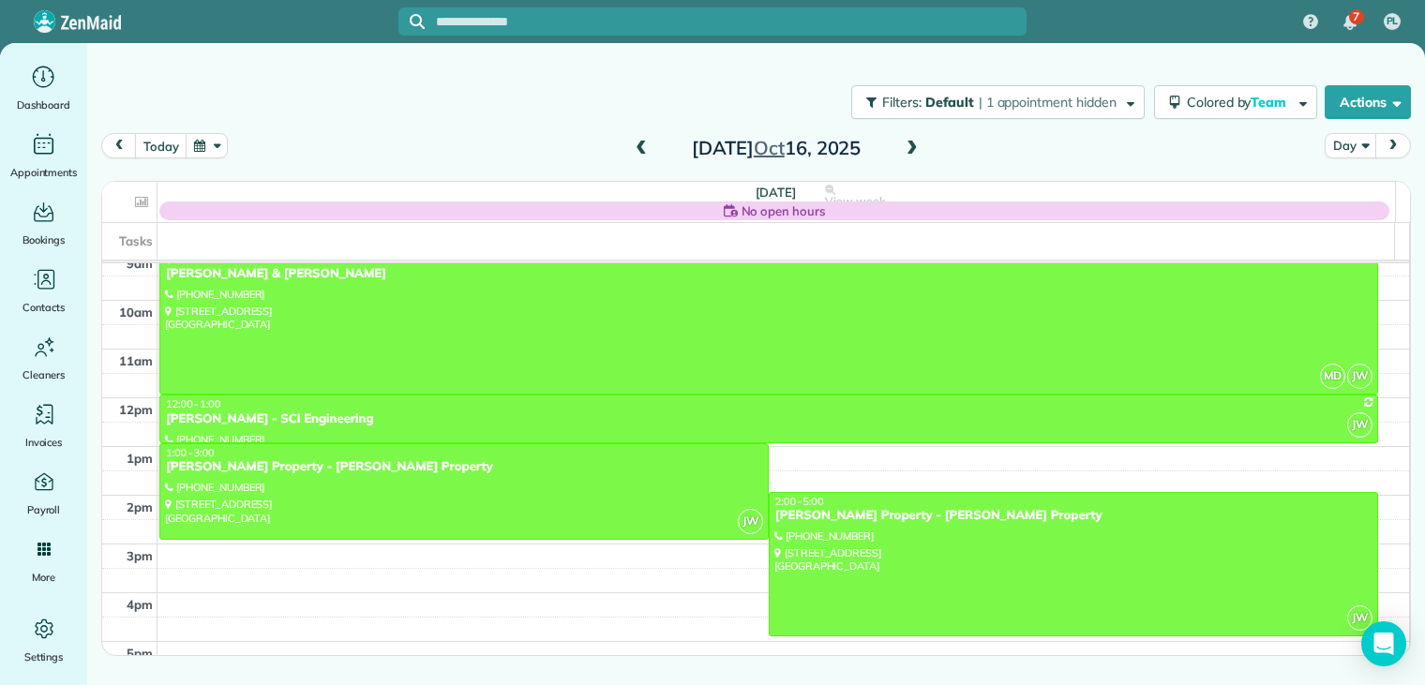
click at [199, 142] on button "button" at bounding box center [207, 145] width 43 height 25
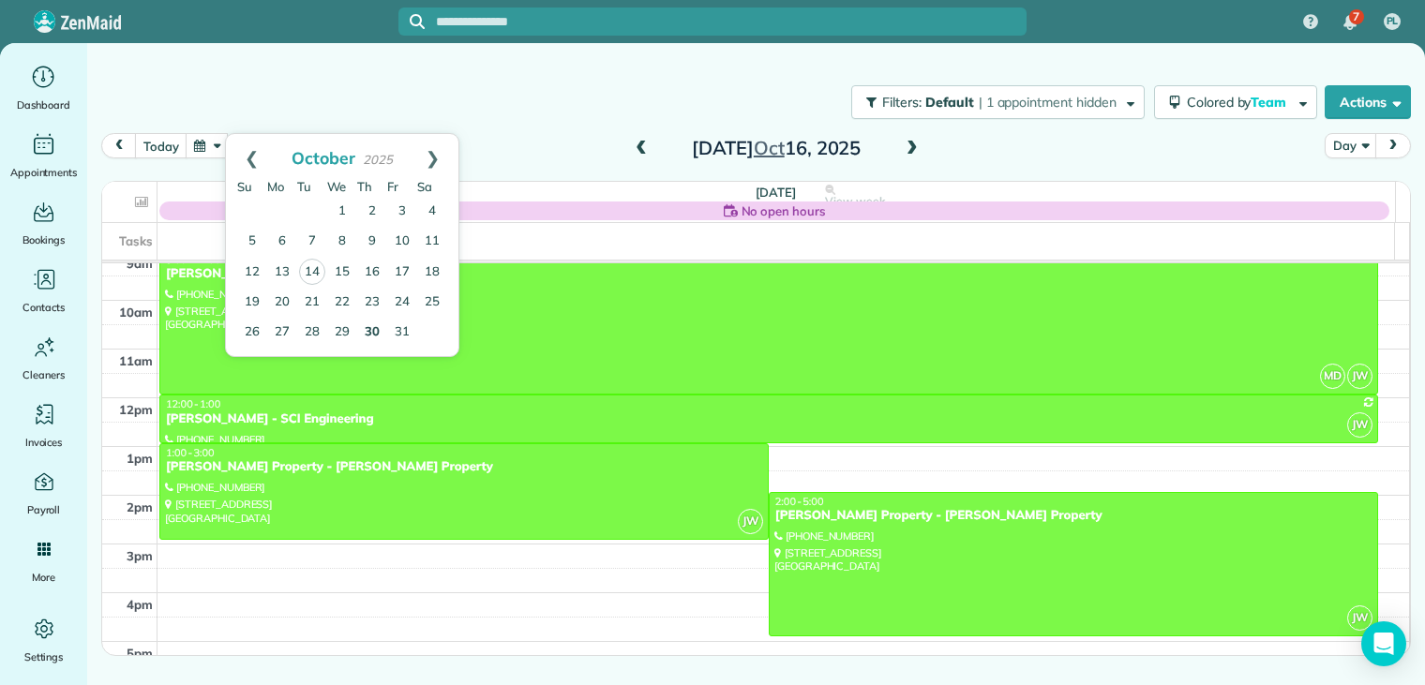
click at [371, 330] on link "30" at bounding box center [372, 333] width 30 height 30
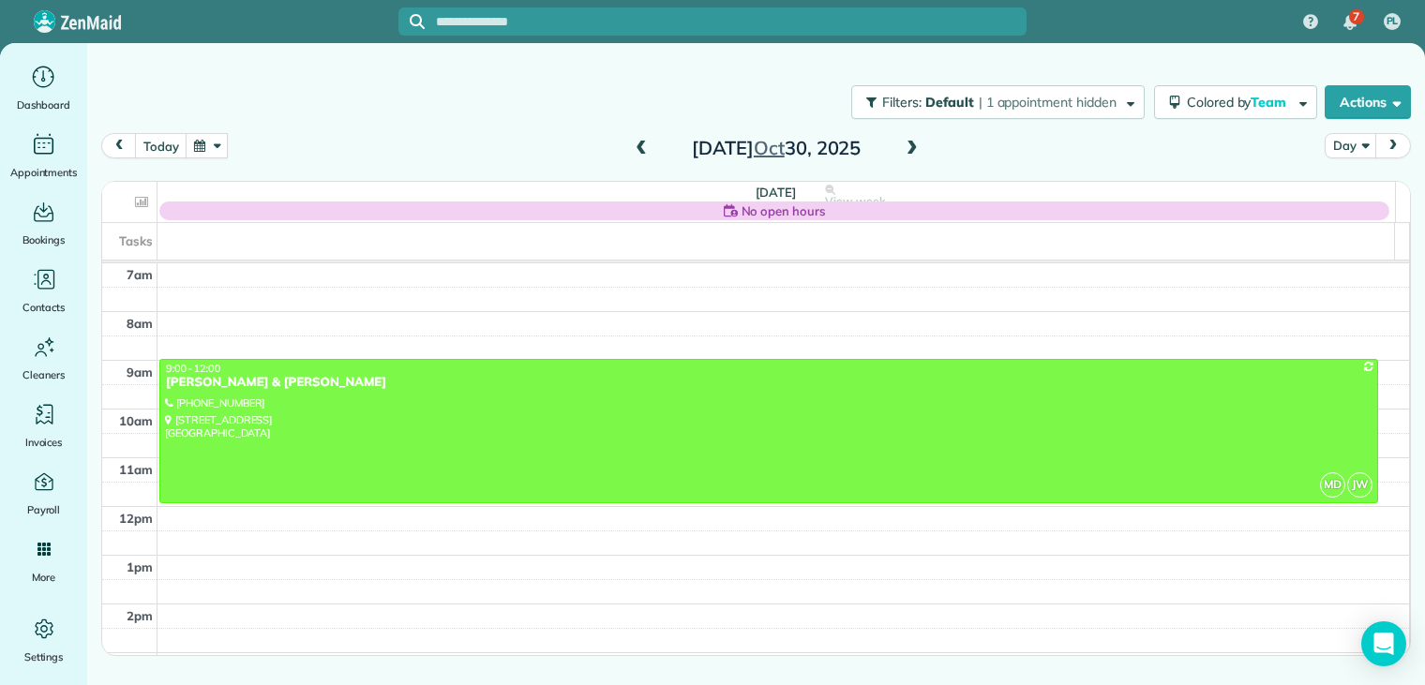
click at [193, 142] on button "button" at bounding box center [207, 145] width 43 height 25
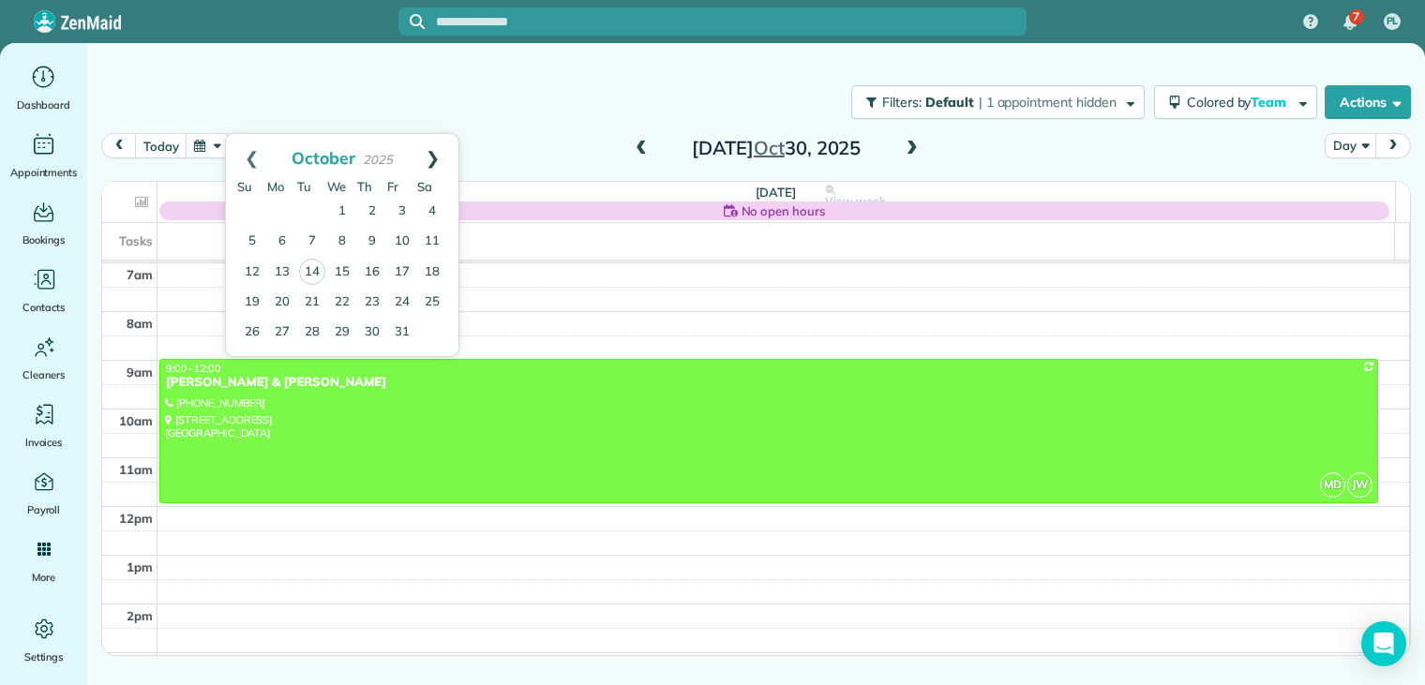
click at [429, 157] on link "Next" at bounding box center [433, 157] width 52 height 47
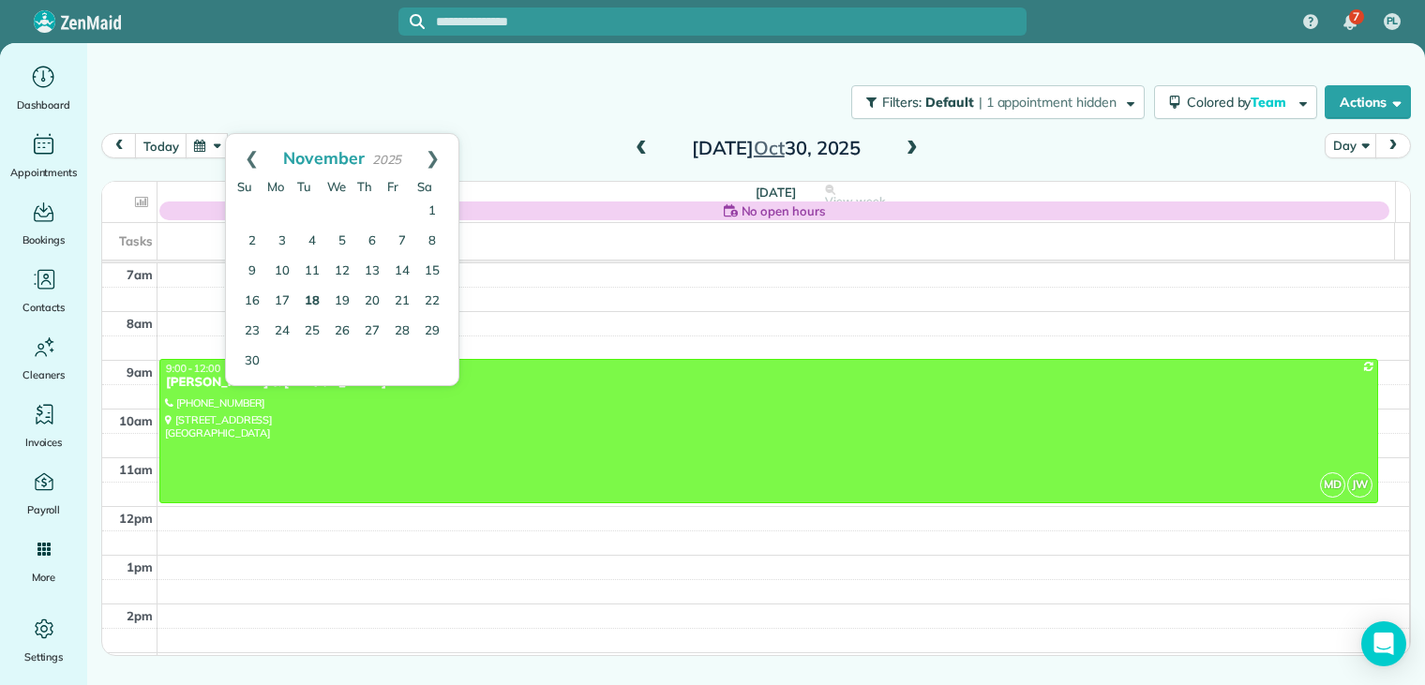
click at [314, 299] on link "18" at bounding box center [312, 302] width 30 height 30
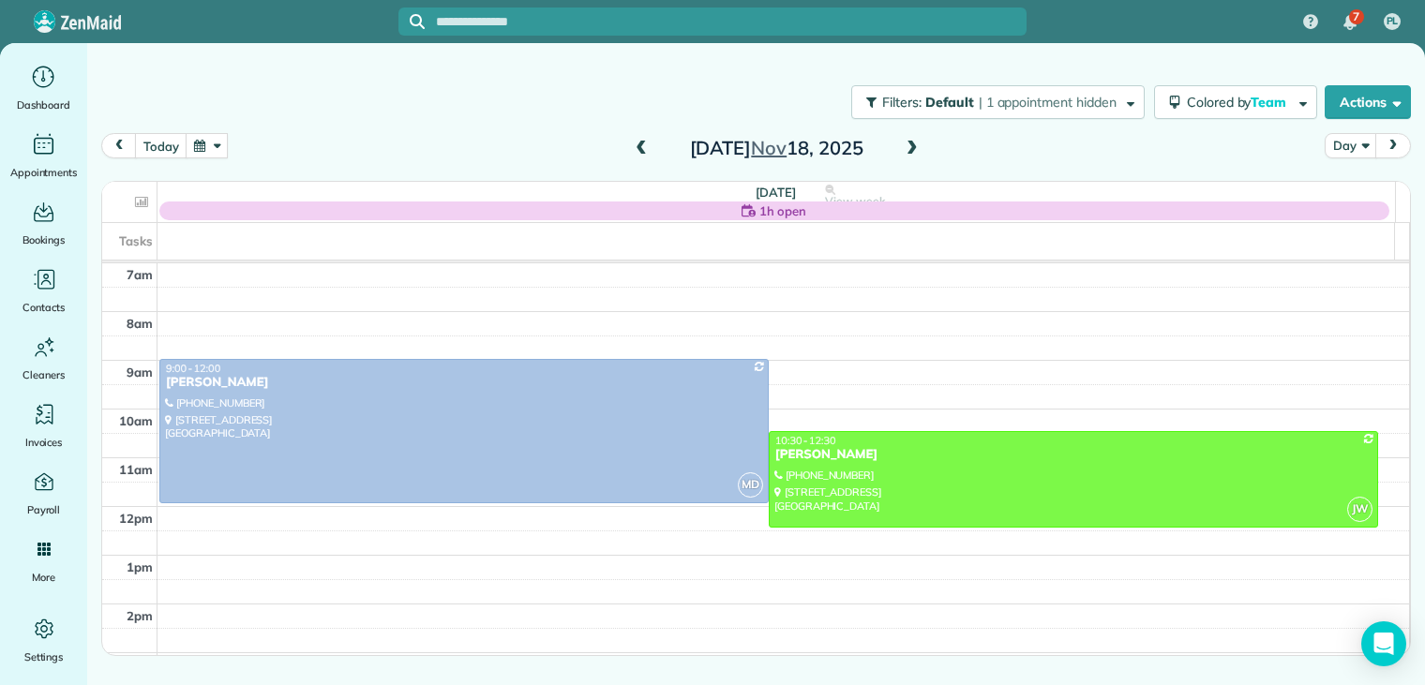
click at [194, 145] on button "button" at bounding box center [207, 145] width 43 height 25
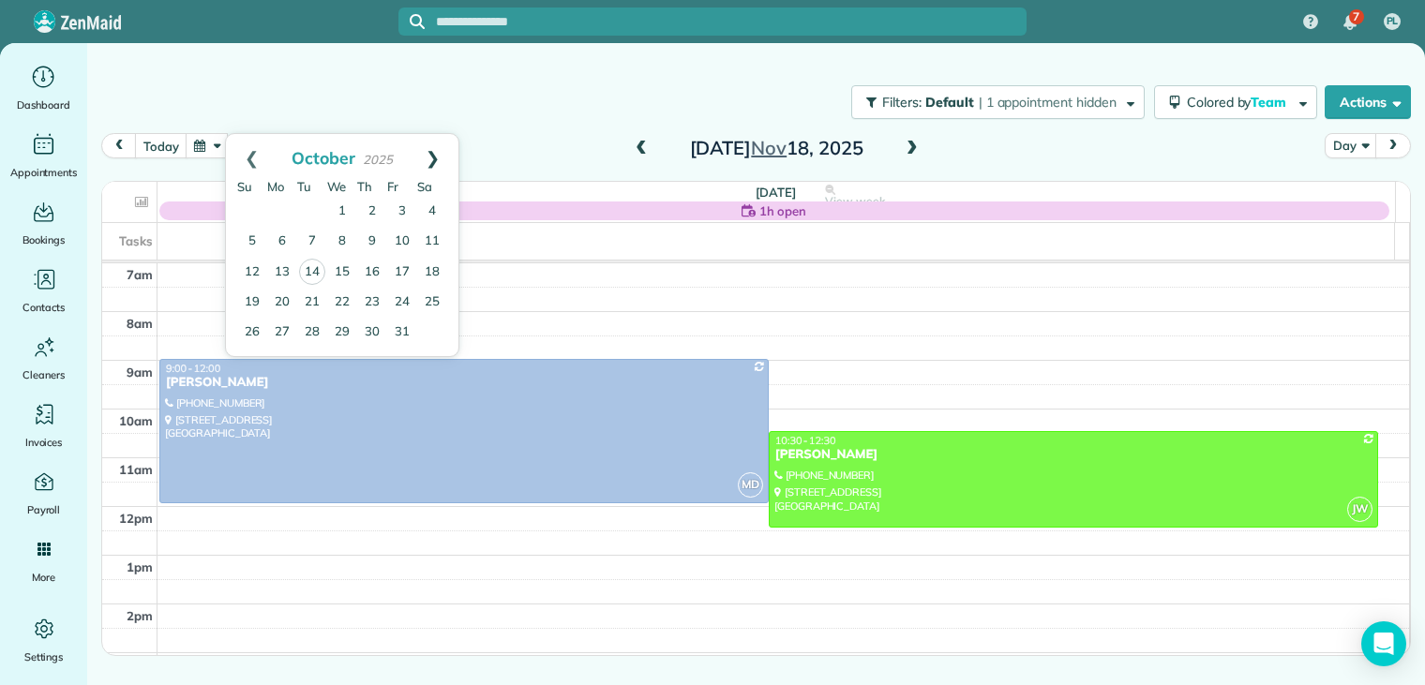
click at [435, 157] on link "Next" at bounding box center [433, 157] width 52 height 47
click at [375, 269] on link "18" at bounding box center [372, 272] width 30 height 30
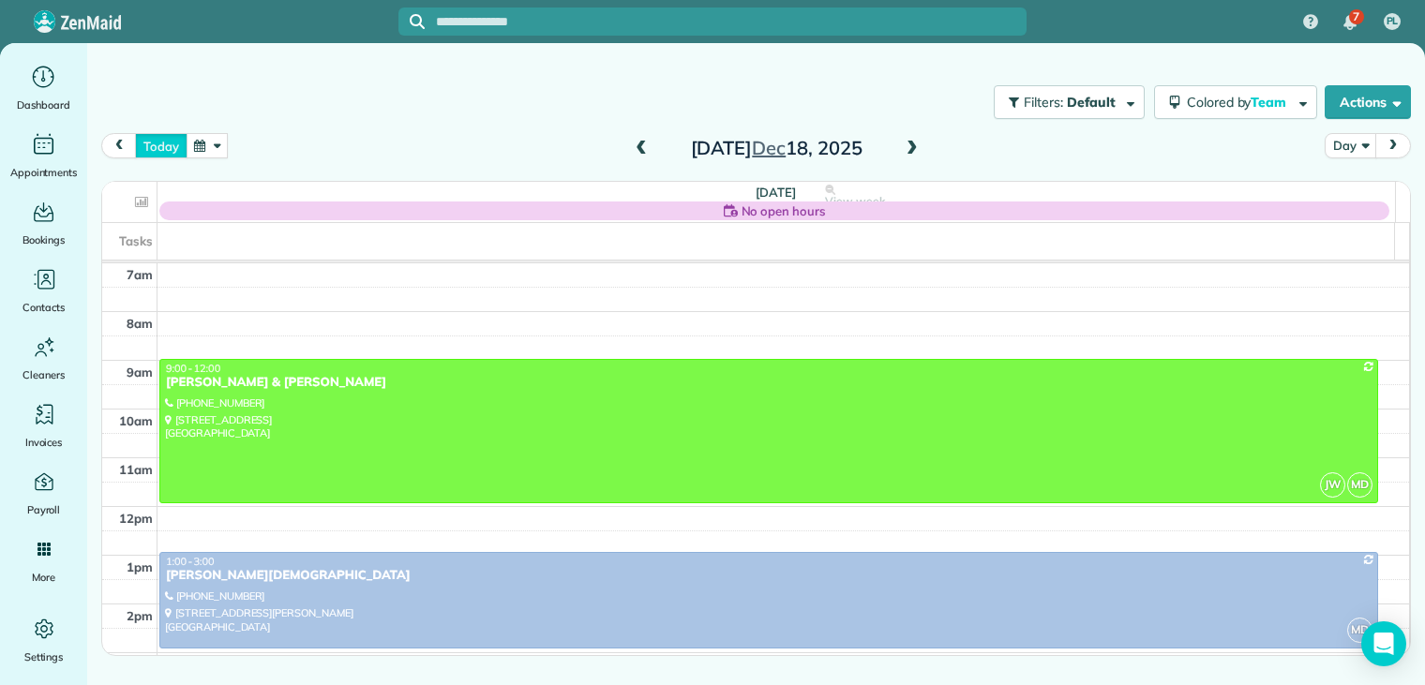
click at [167, 140] on button "today" at bounding box center [161, 145] width 52 height 25
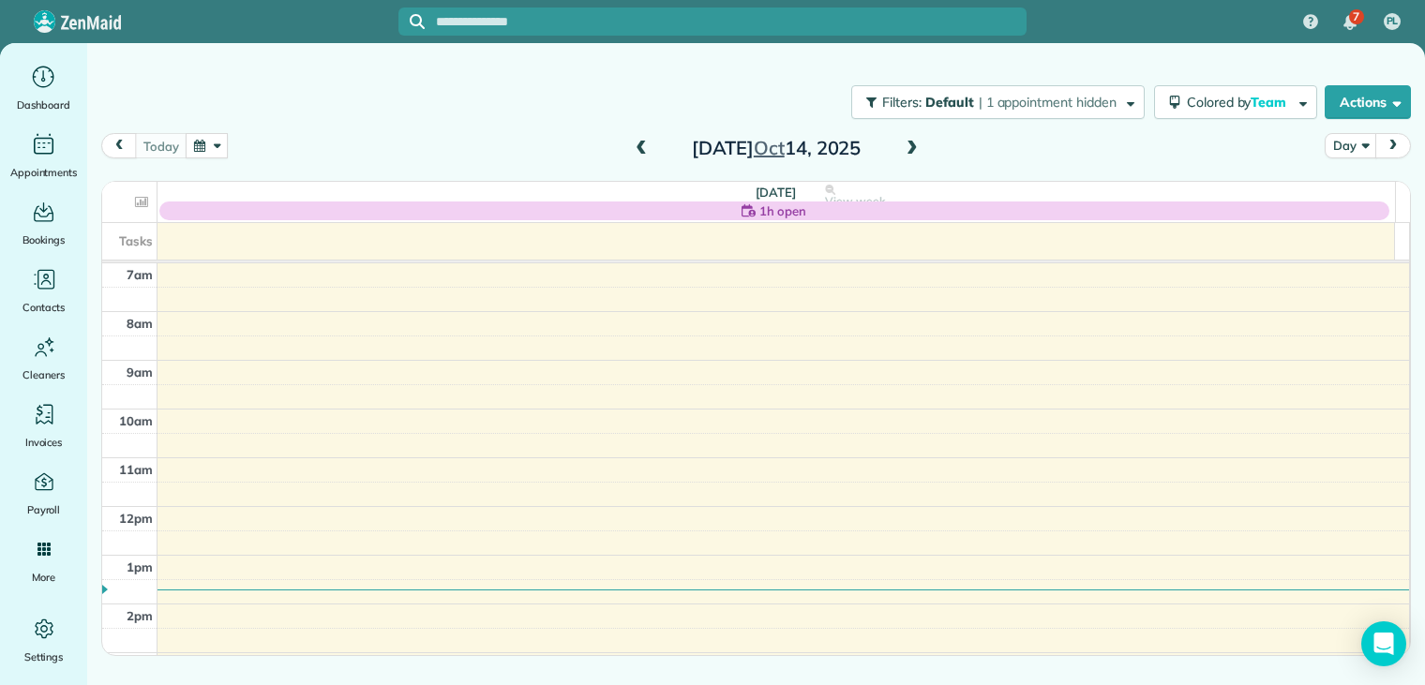
click at [912, 149] on span at bounding box center [912, 149] width 21 height 17
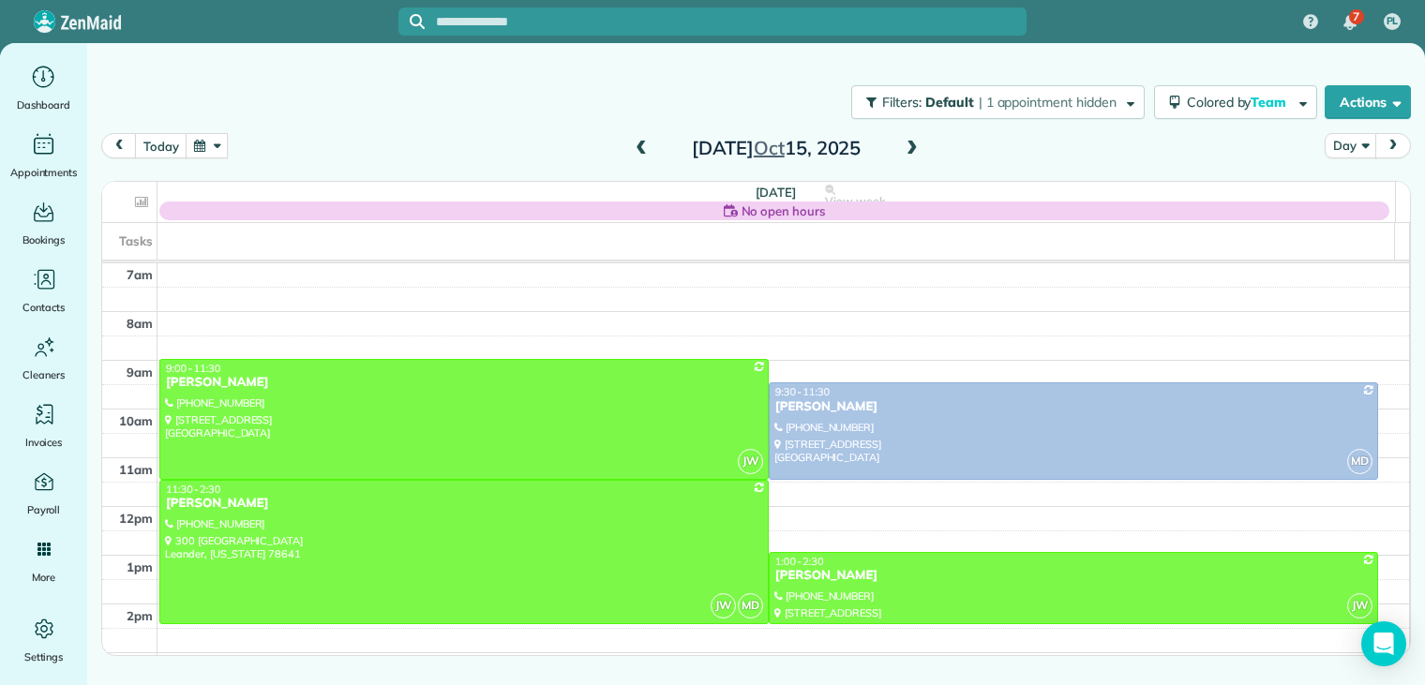
click at [912, 149] on span at bounding box center [912, 149] width 21 height 17
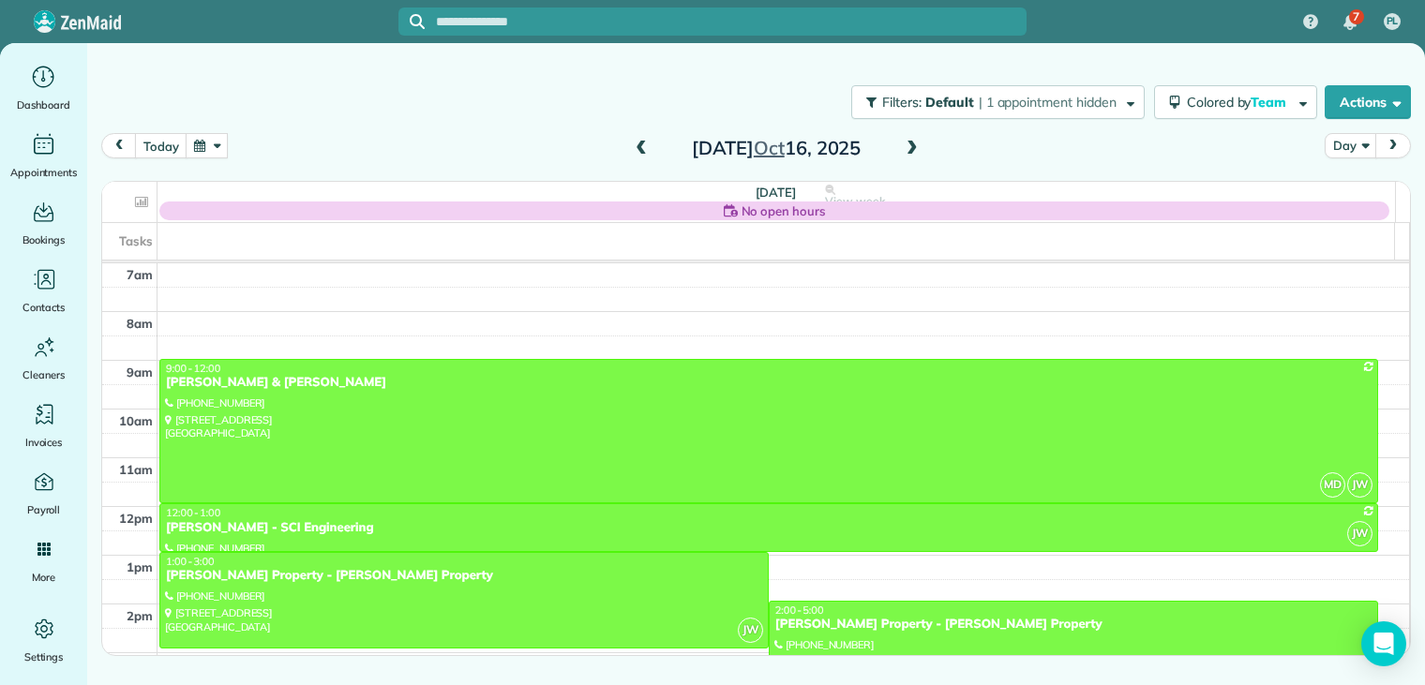
scroll to position [240, 0]
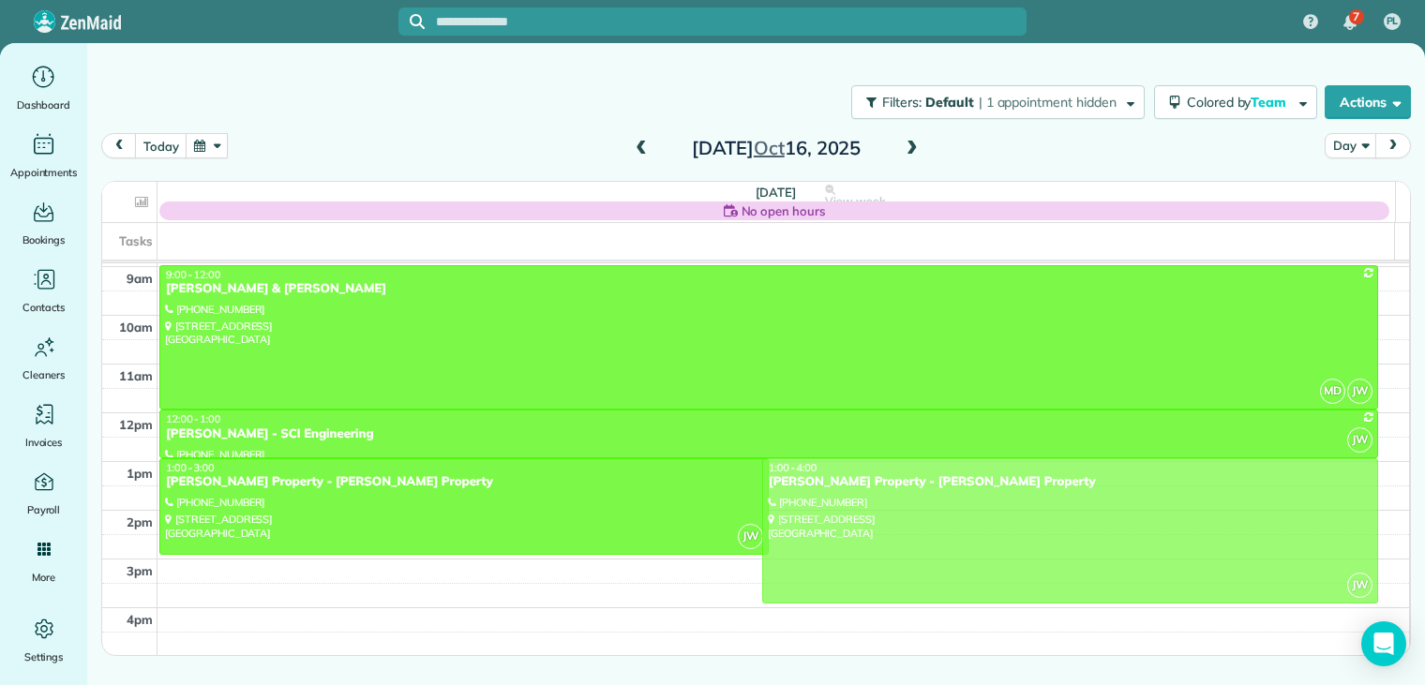
drag, startPoint x: 812, startPoint y: 525, endPoint x: 807, endPoint y: 472, distance: 53.7
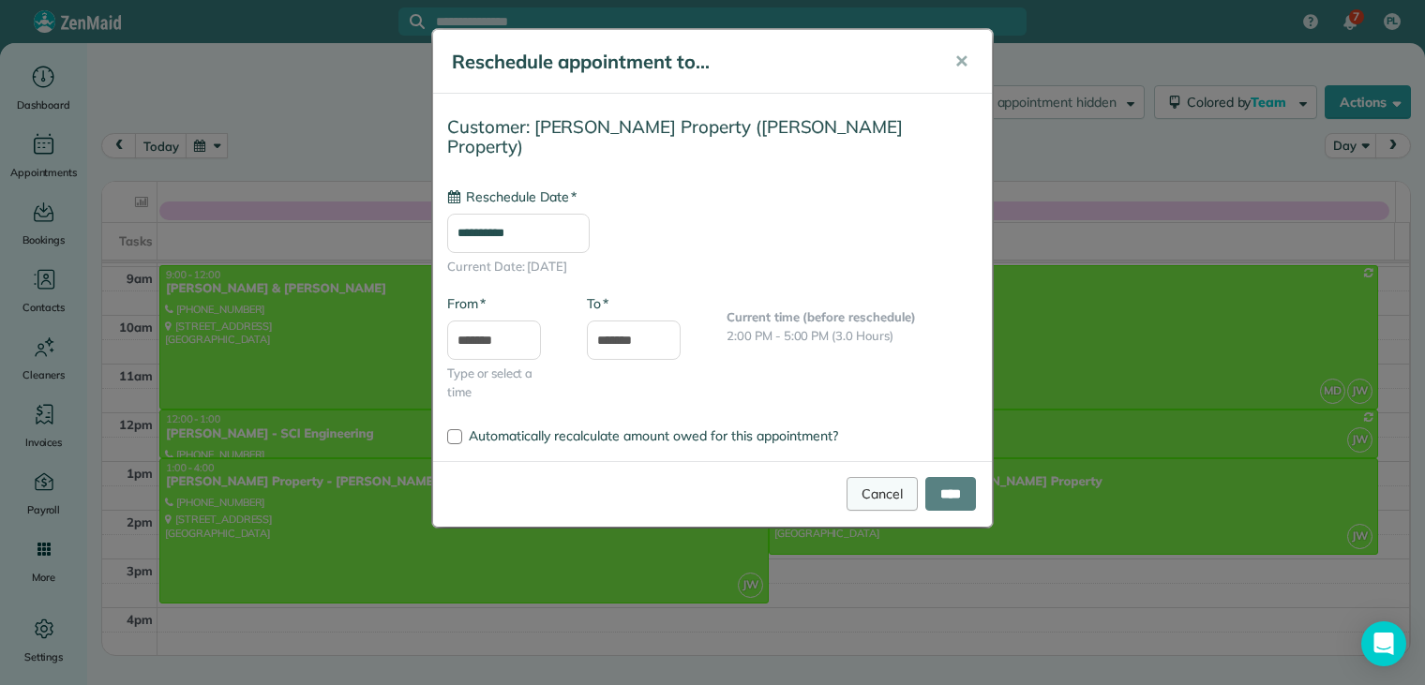
type input "**********"
click at [934, 477] on input "****" at bounding box center [951, 494] width 51 height 34
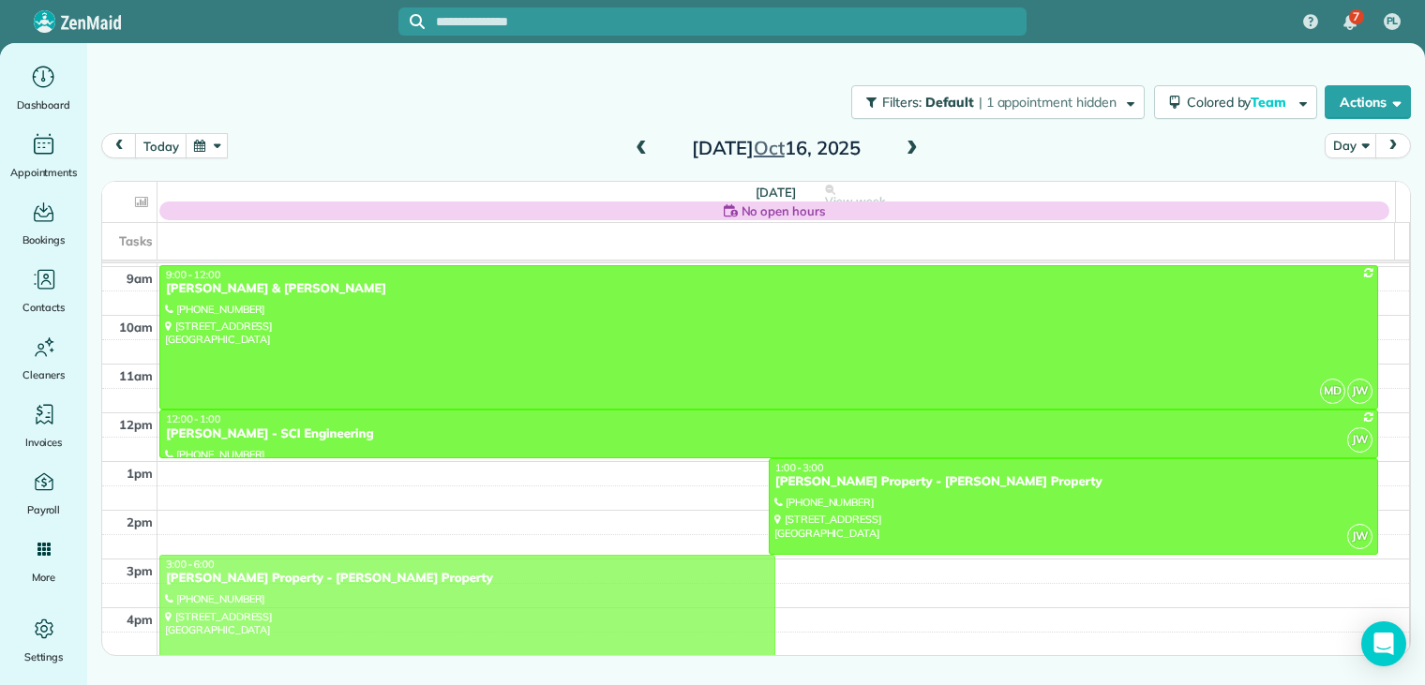
drag, startPoint x: 233, startPoint y: 470, endPoint x: 251, endPoint y: 567, distance: 99.3
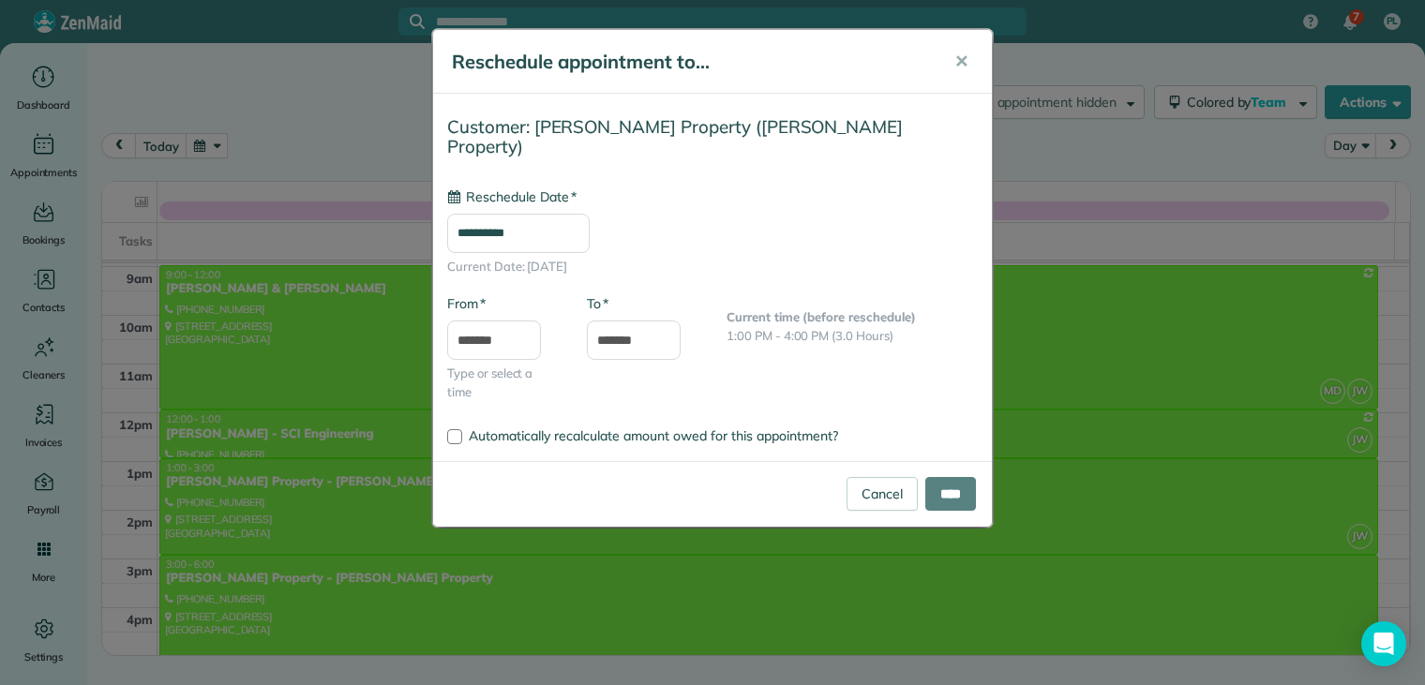
type input "**********"
click at [948, 477] on input "****" at bounding box center [951, 494] width 51 height 34
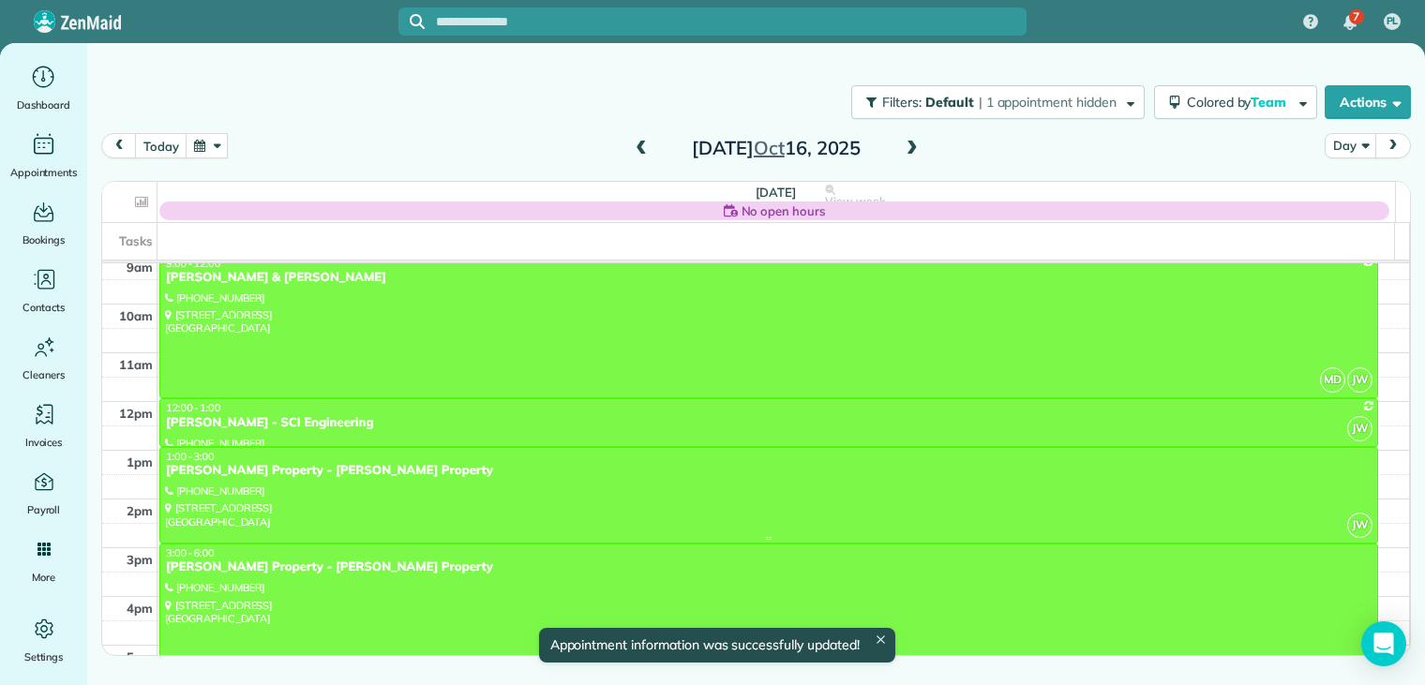
scroll to position [255, 0]
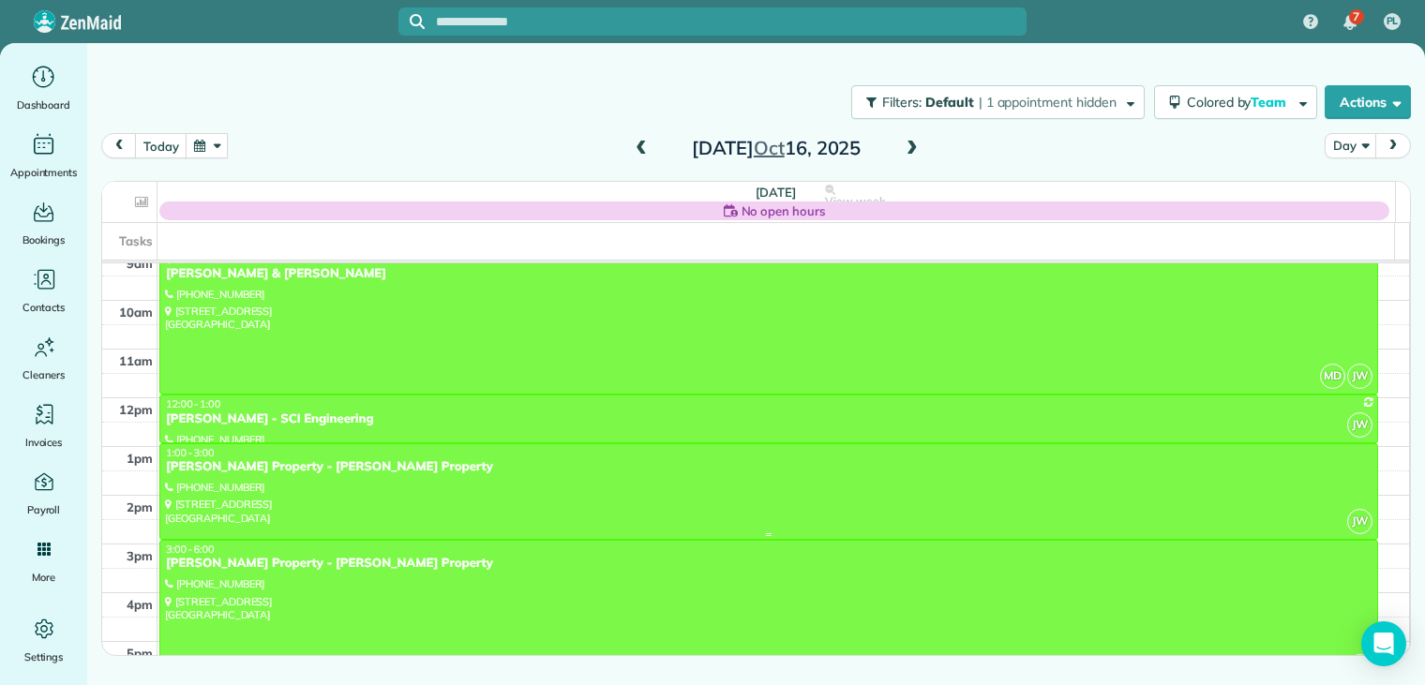
click at [302, 464] on div "[PERSON_NAME] Property - [PERSON_NAME] Property" at bounding box center [769, 467] width 1208 height 16
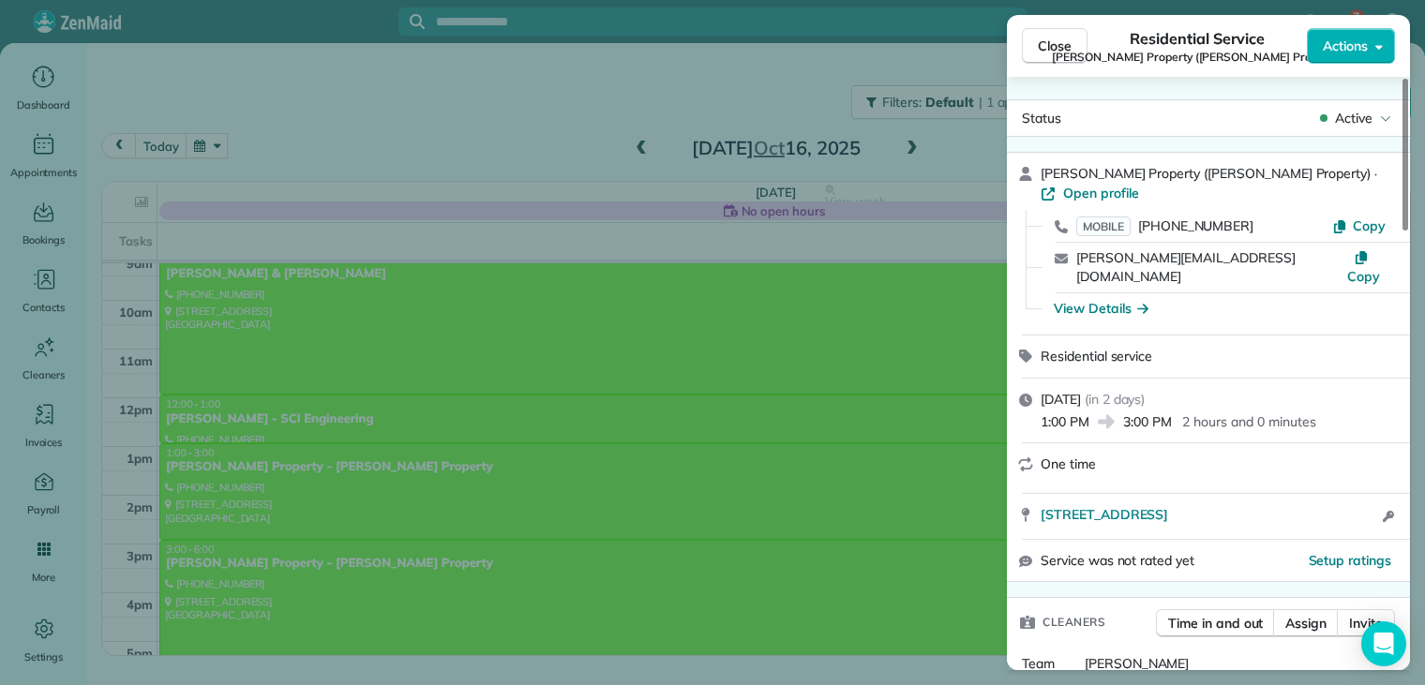
click at [1148, 299] on div "View Details" at bounding box center [1220, 309] width 347 height 20
click at [1052, 48] on span "Close" at bounding box center [1055, 46] width 34 height 19
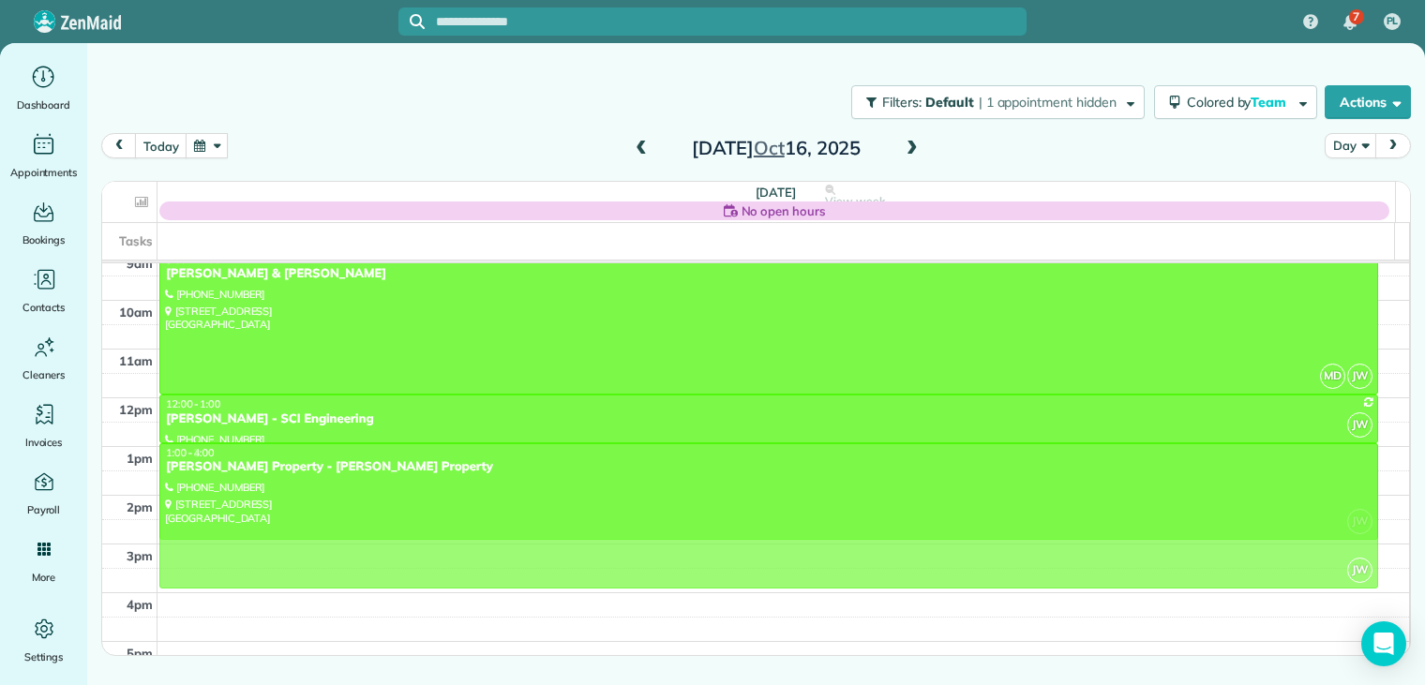
drag, startPoint x: 326, startPoint y: 569, endPoint x: 327, endPoint y: 468, distance: 101.3
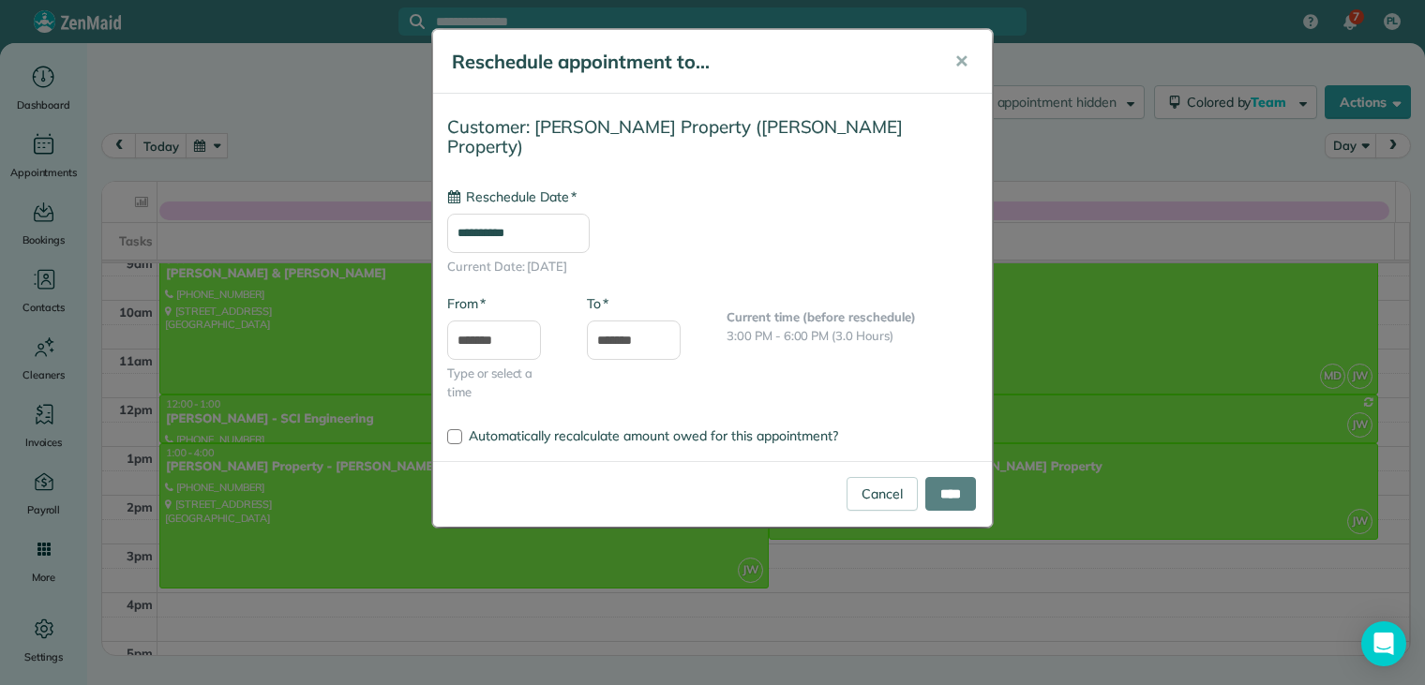
type input "**********"
click at [958, 477] on input "****" at bounding box center [951, 494] width 51 height 34
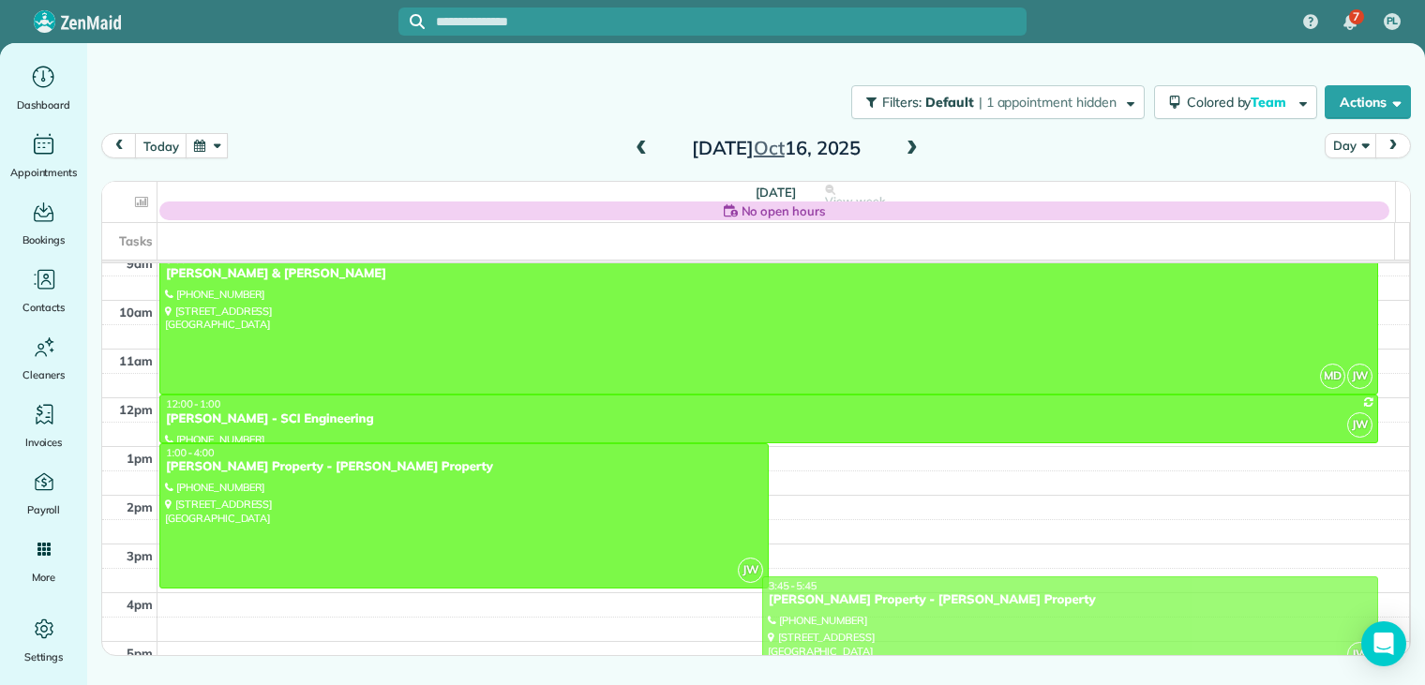
drag, startPoint x: 821, startPoint y: 459, endPoint x: 792, endPoint y: 592, distance: 136.3
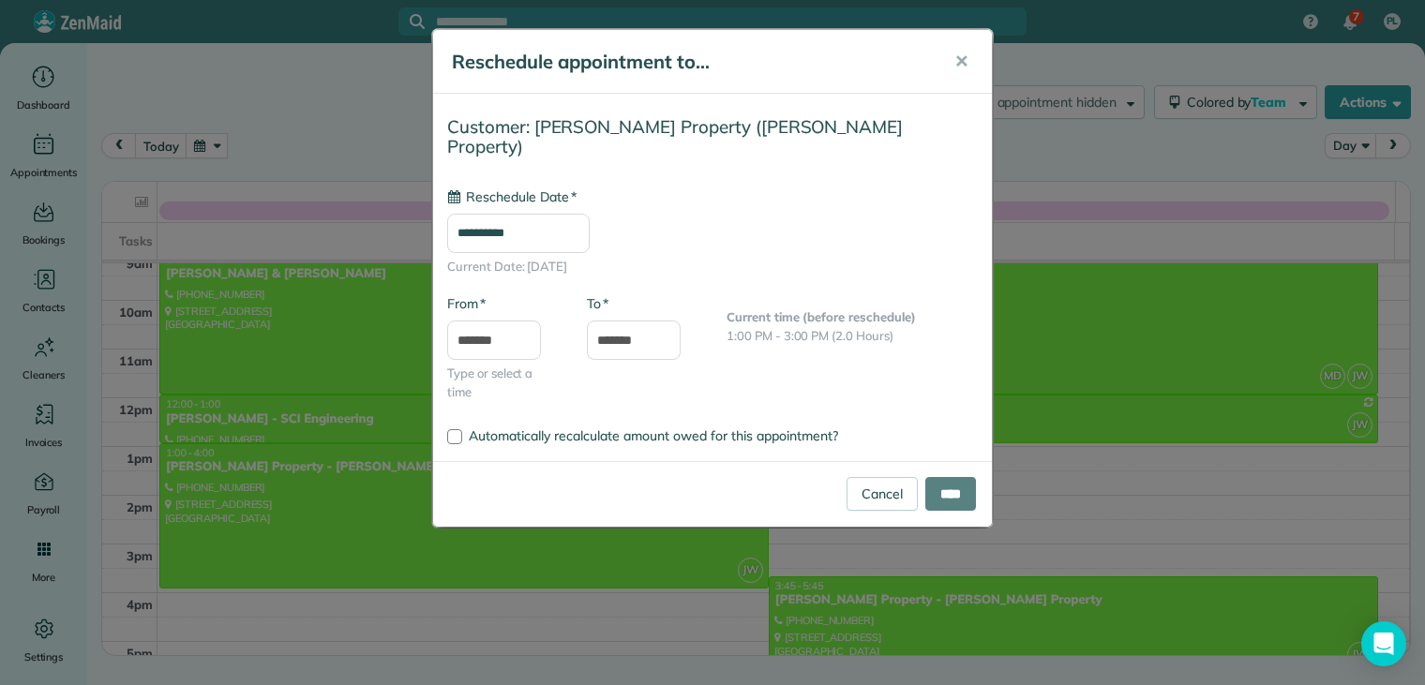
type input "**********"
click at [964, 477] on input "****" at bounding box center [951, 494] width 51 height 34
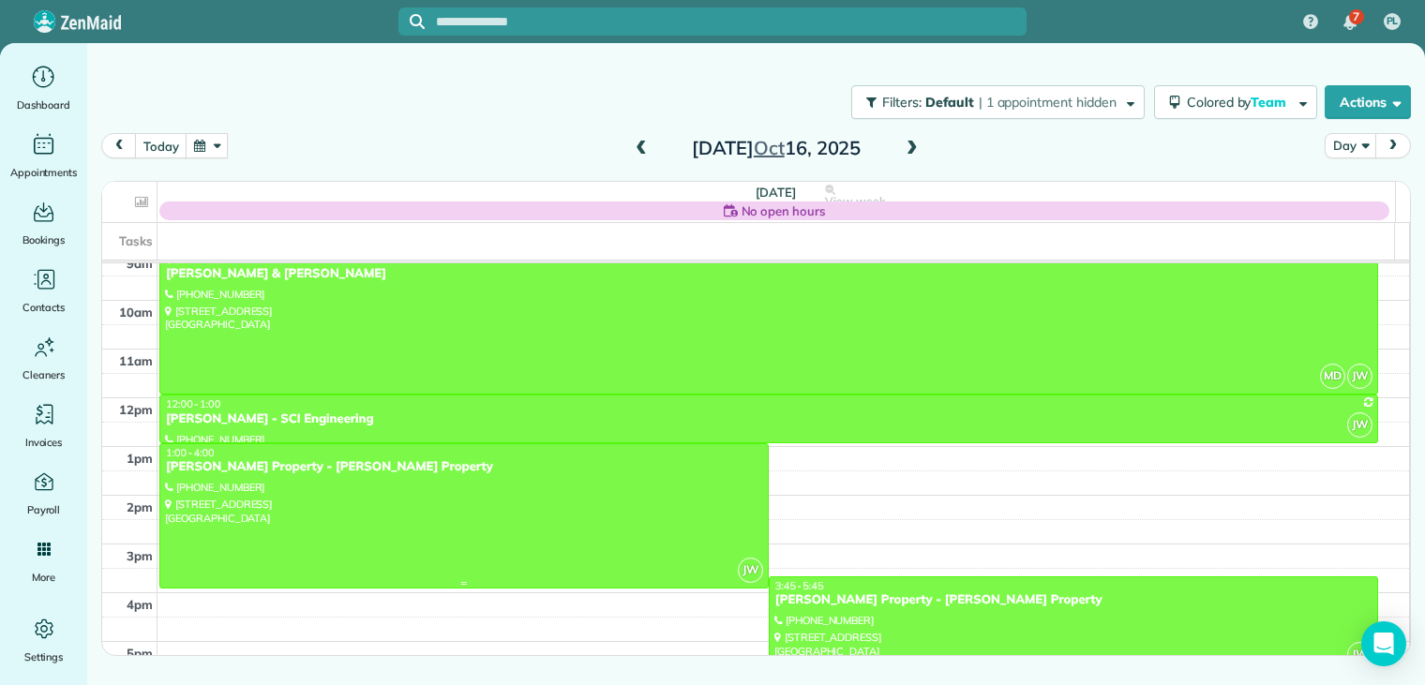
click at [277, 483] on div at bounding box center [464, 515] width 608 height 143
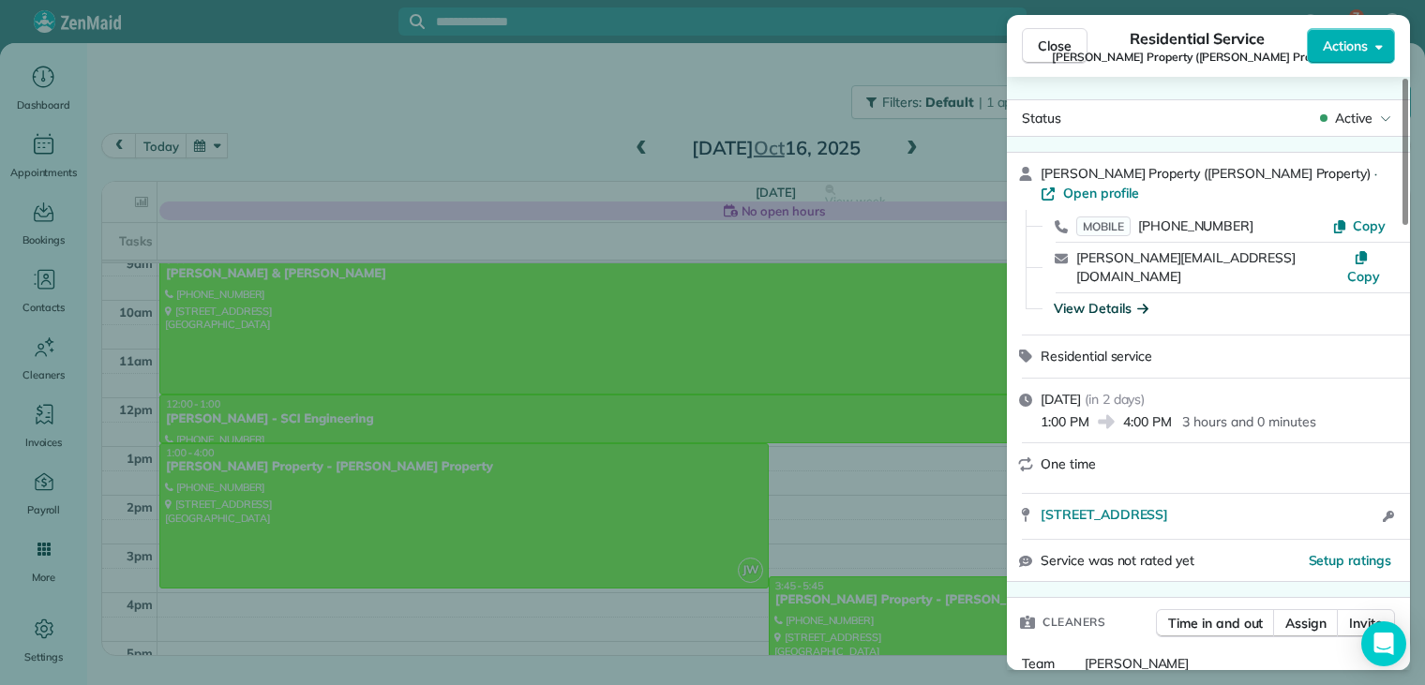
click at [1140, 298] on icon "button" at bounding box center [1142, 307] width 11 height 19
click at [1140, 299] on div "View Details" at bounding box center [1220, 309] width 347 height 20
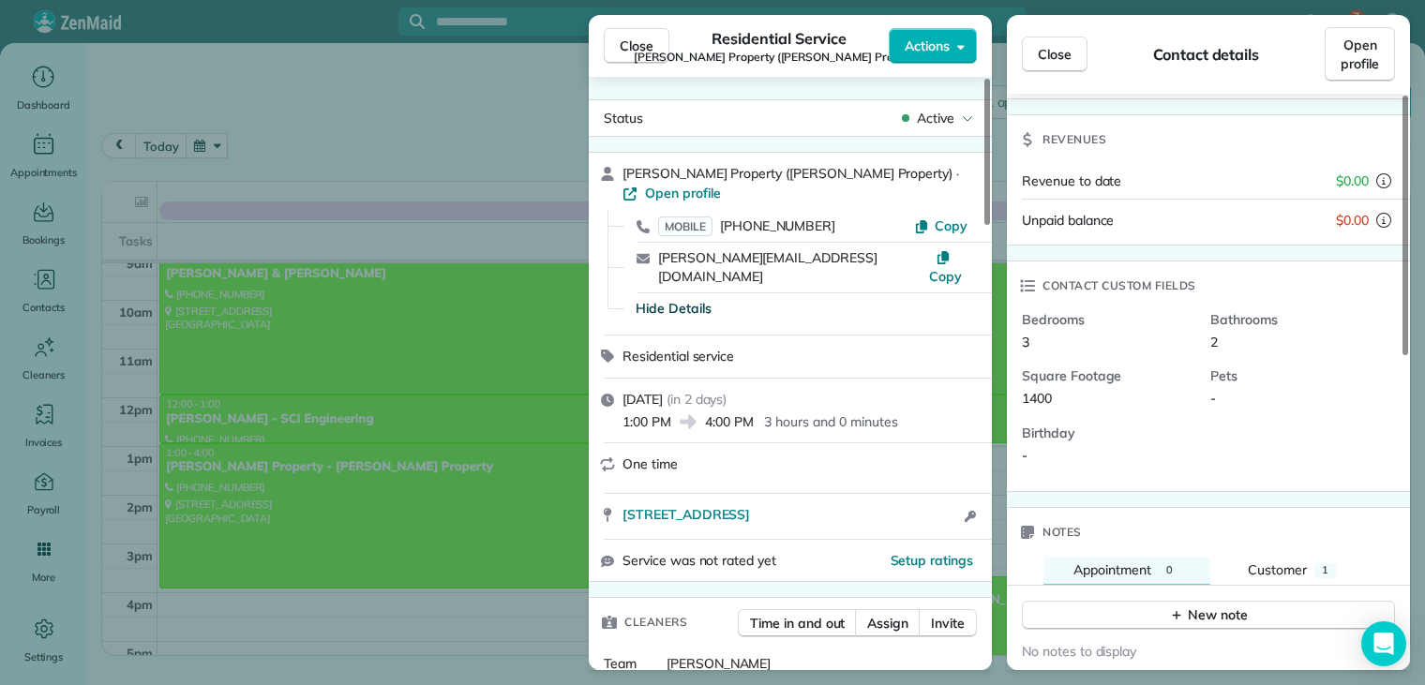
scroll to position [376, 0]
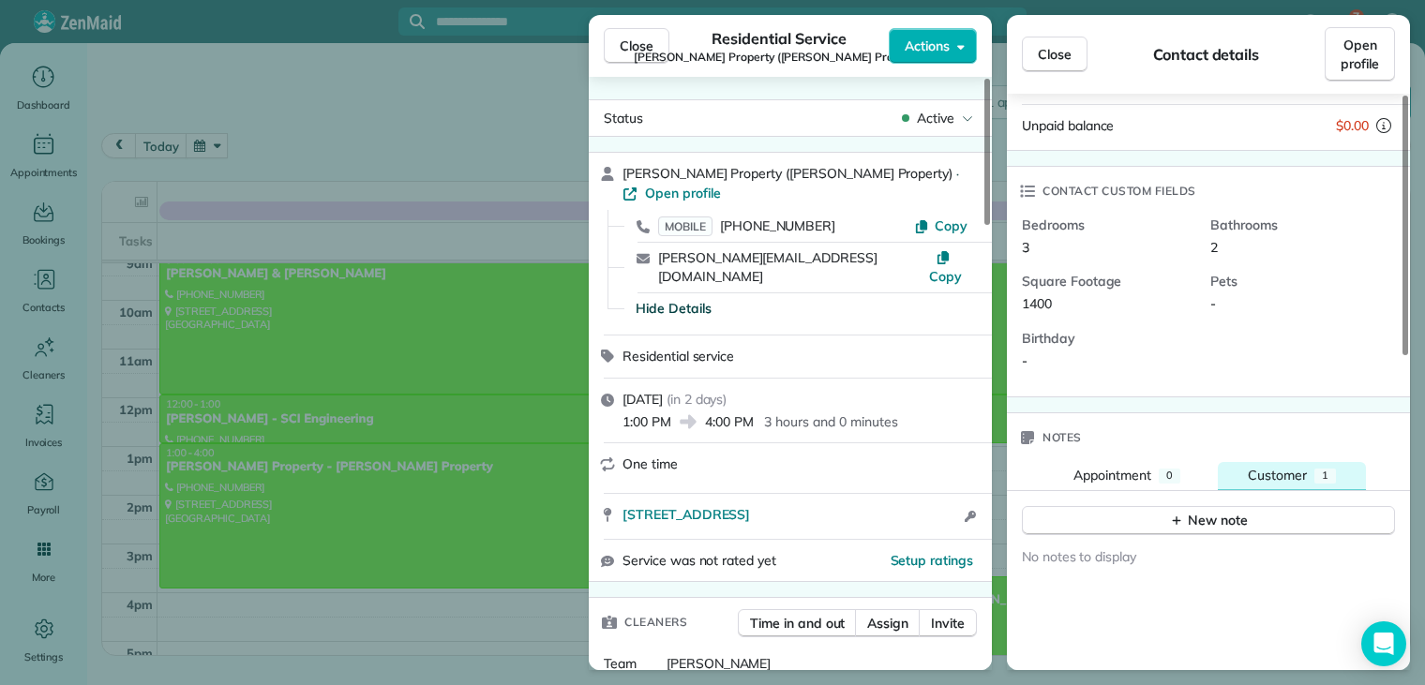
click at [1286, 467] on span "Customer" at bounding box center [1277, 475] width 59 height 17
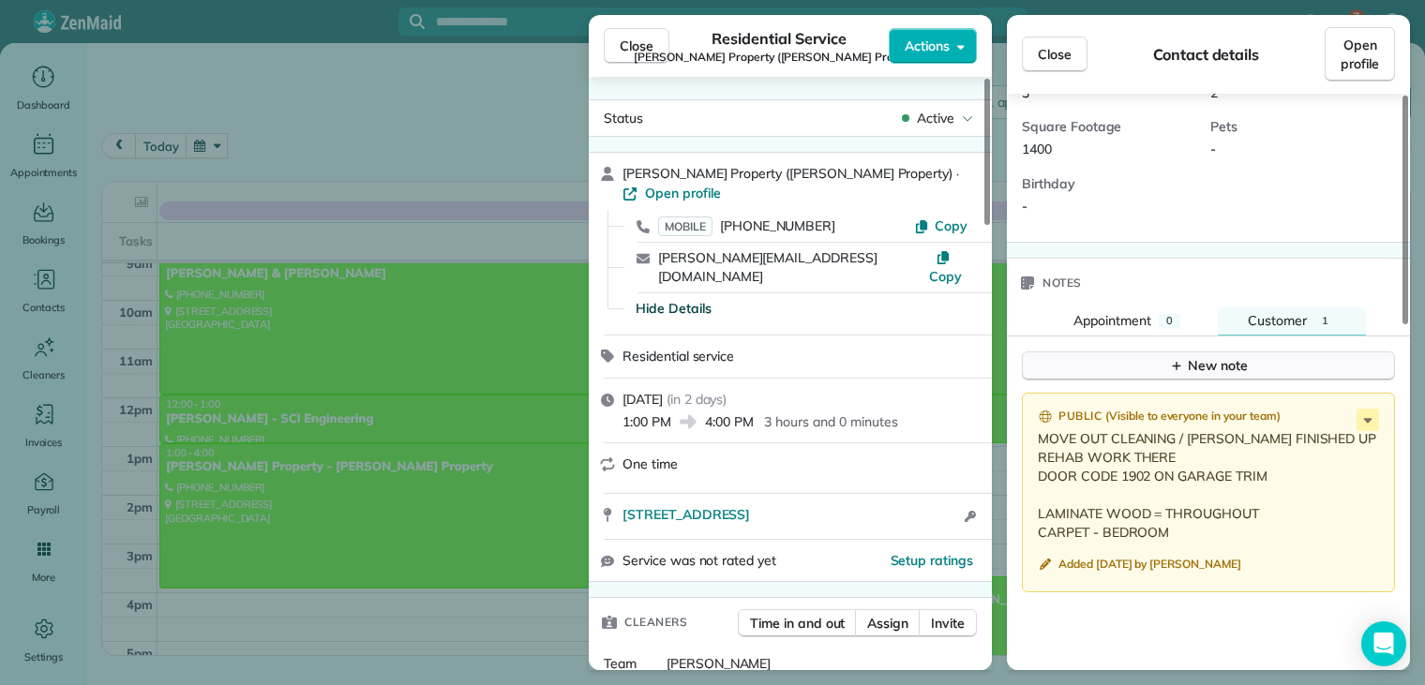
scroll to position [564, 0]
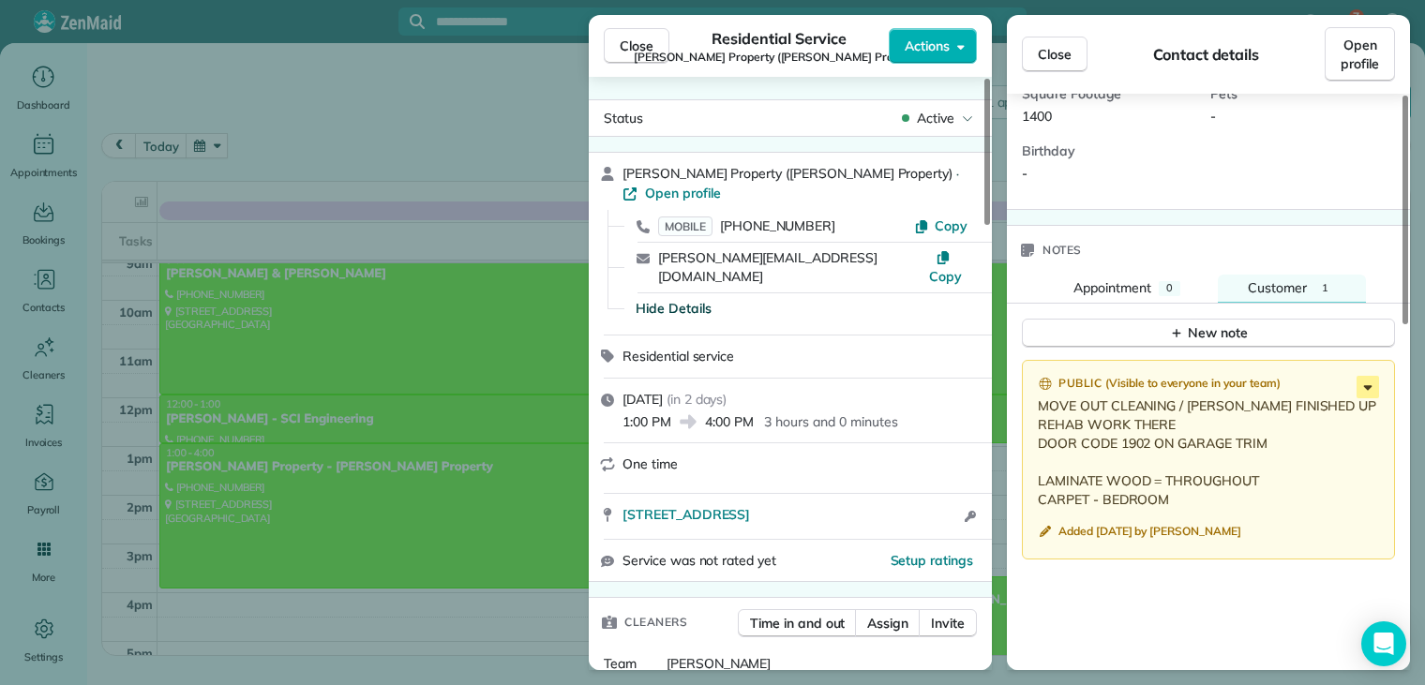
click at [1365, 385] on icon at bounding box center [1368, 387] width 8 height 5
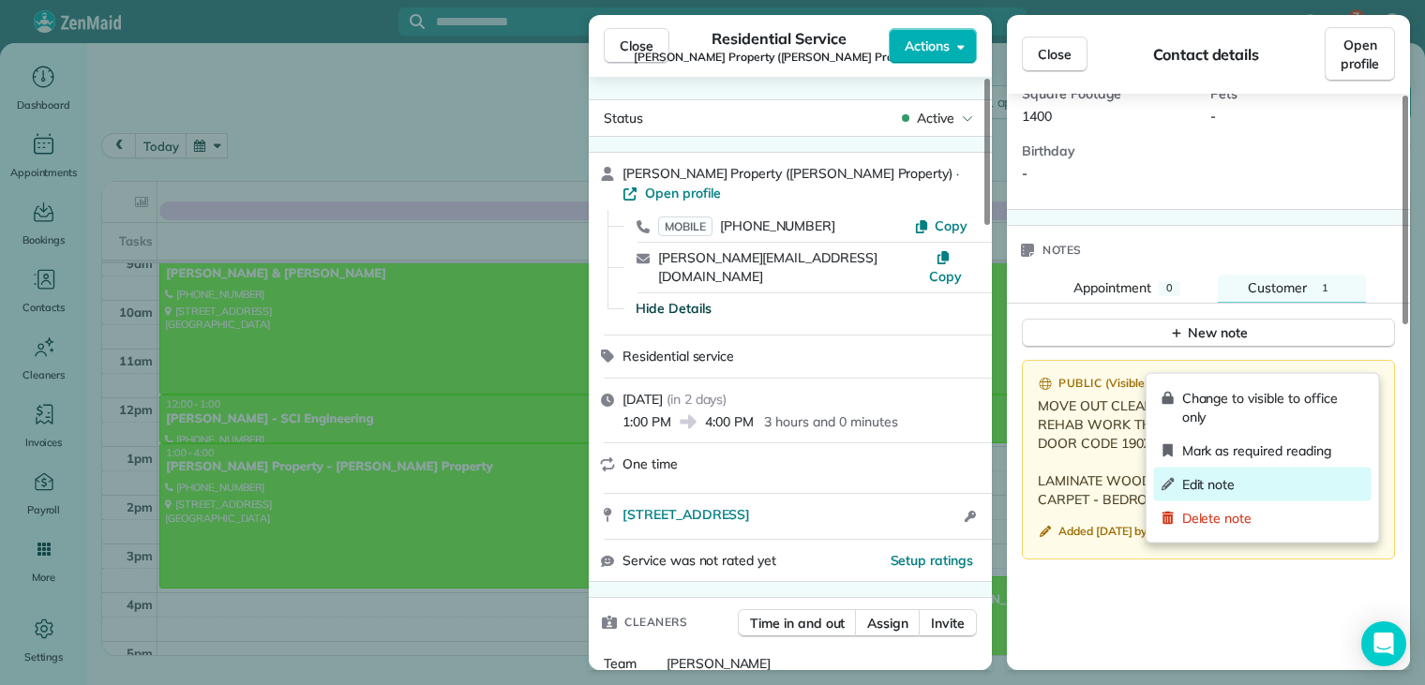
click at [1235, 481] on span "Edit note" at bounding box center [1273, 484] width 182 height 19
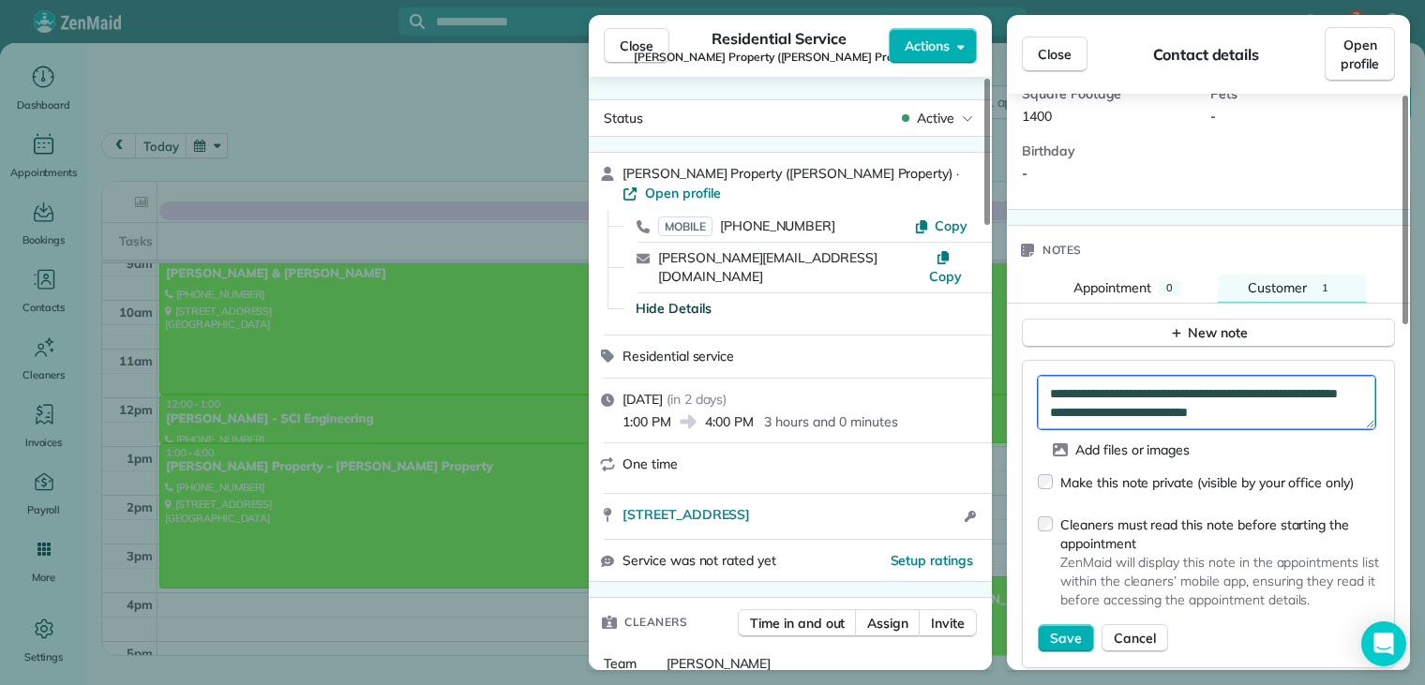
click at [1050, 376] on textarea "**********" at bounding box center [1207, 403] width 338 height 54
click at [1062, 376] on textarea "**********" at bounding box center [1207, 403] width 338 height 54
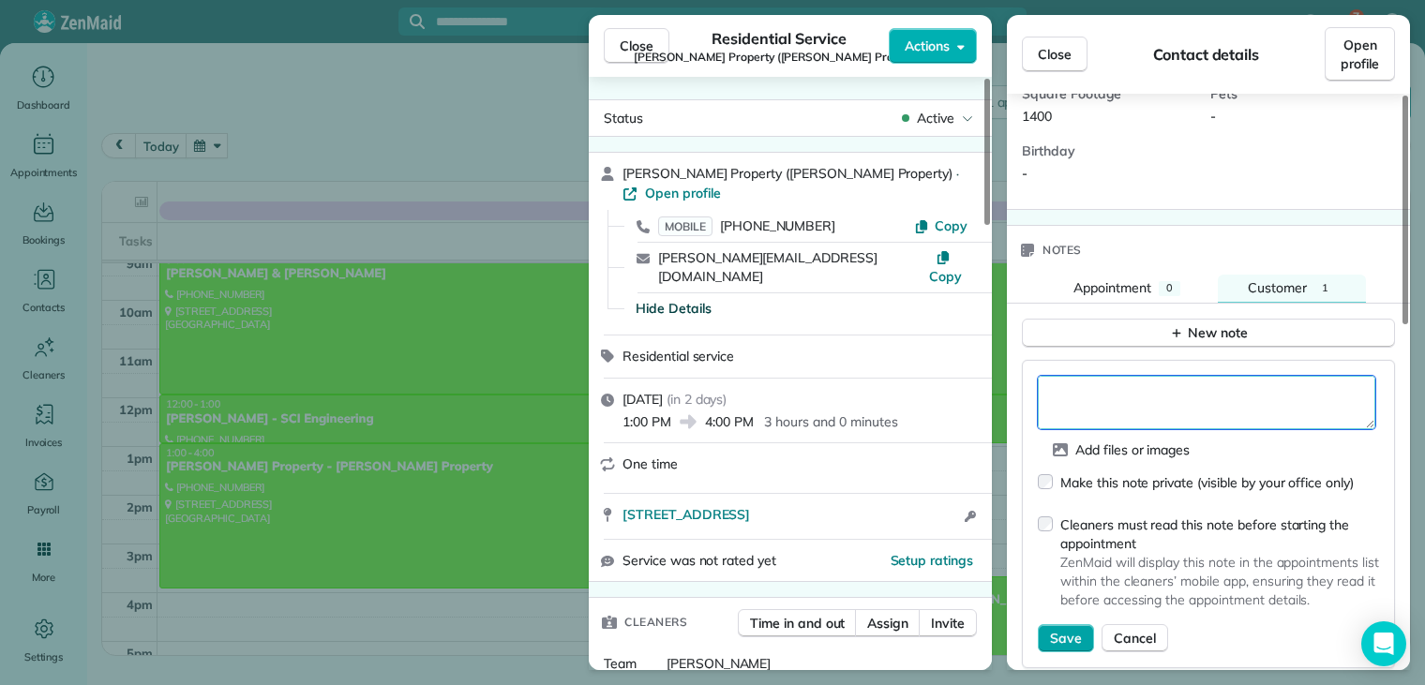
type textarea "**********"
click at [1069, 629] on span "Save" at bounding box center [1066, 638] width 32 height 19
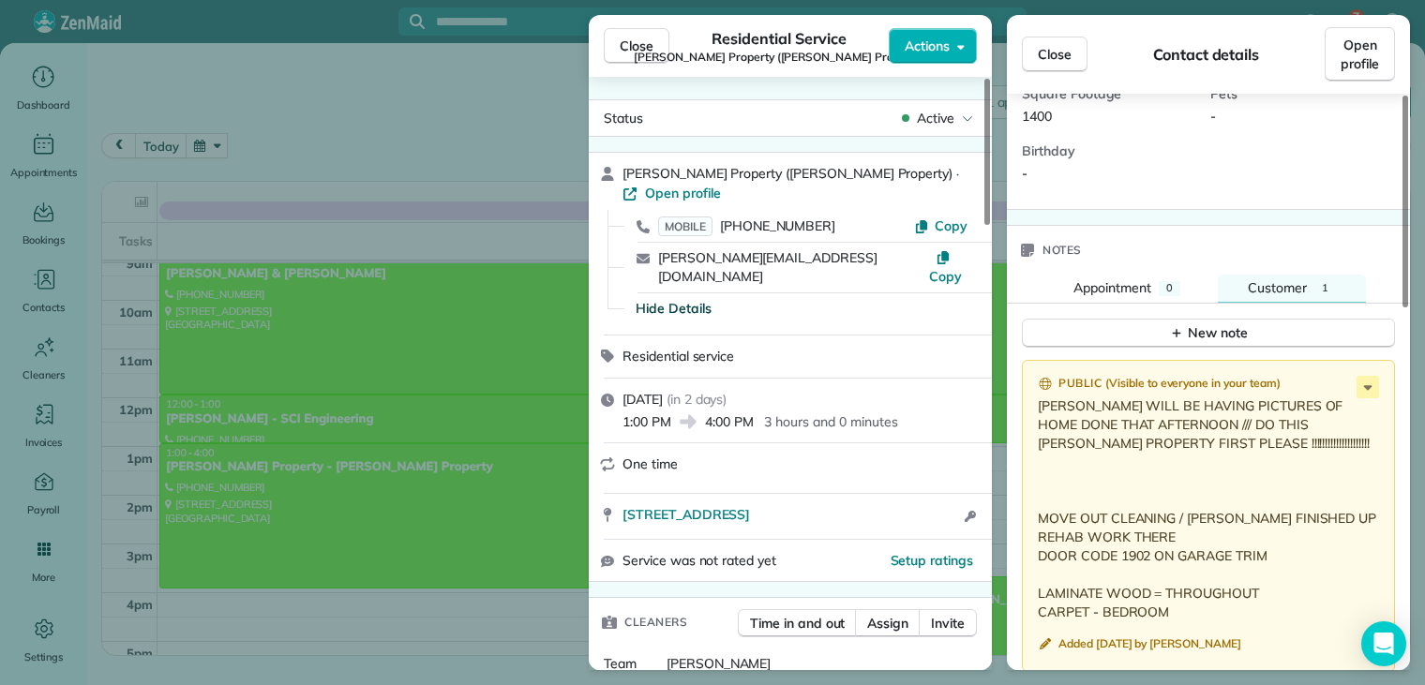
click at [640, 47] on span "Close" at bounding box center [637, 46] width 34 height 19
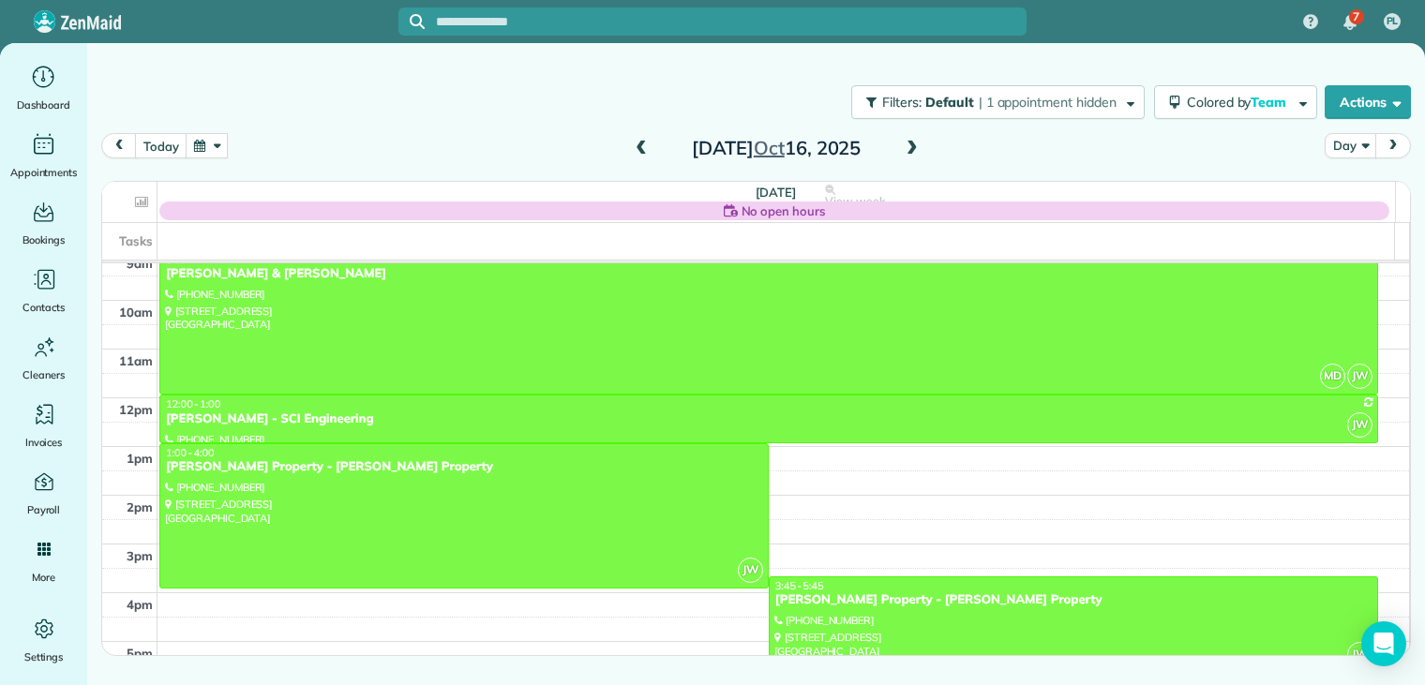
click at [640, 48] on div at bounding box center [712, 342] width 1425 height 685
